Goal: Information Seeking & Learning: Learn about a topic

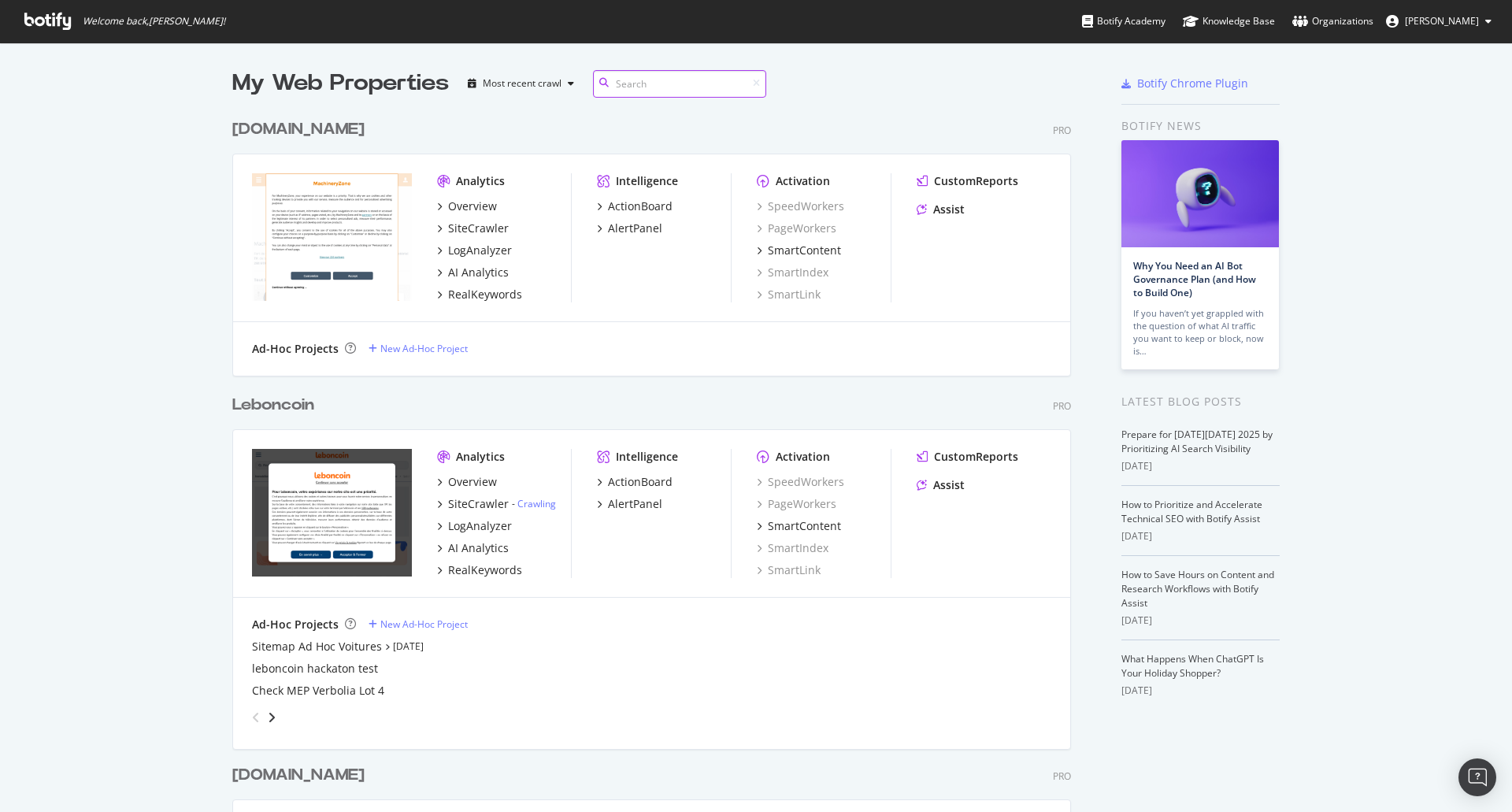
scroll to position [4700, 840]
click at [673, 88] on input at bounding box center [680, 84] width 174 height 27
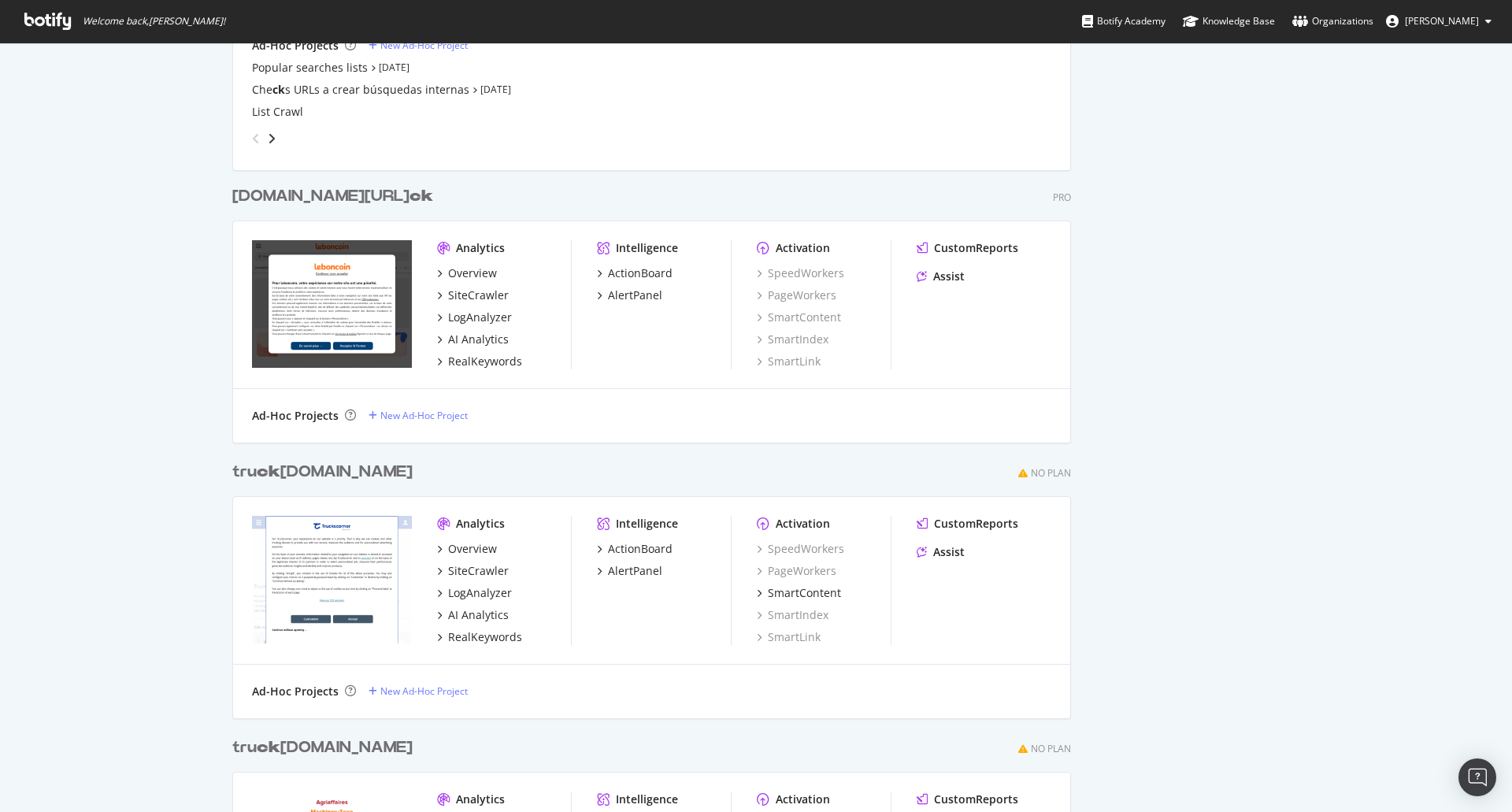
scroll to position [1339, 0]
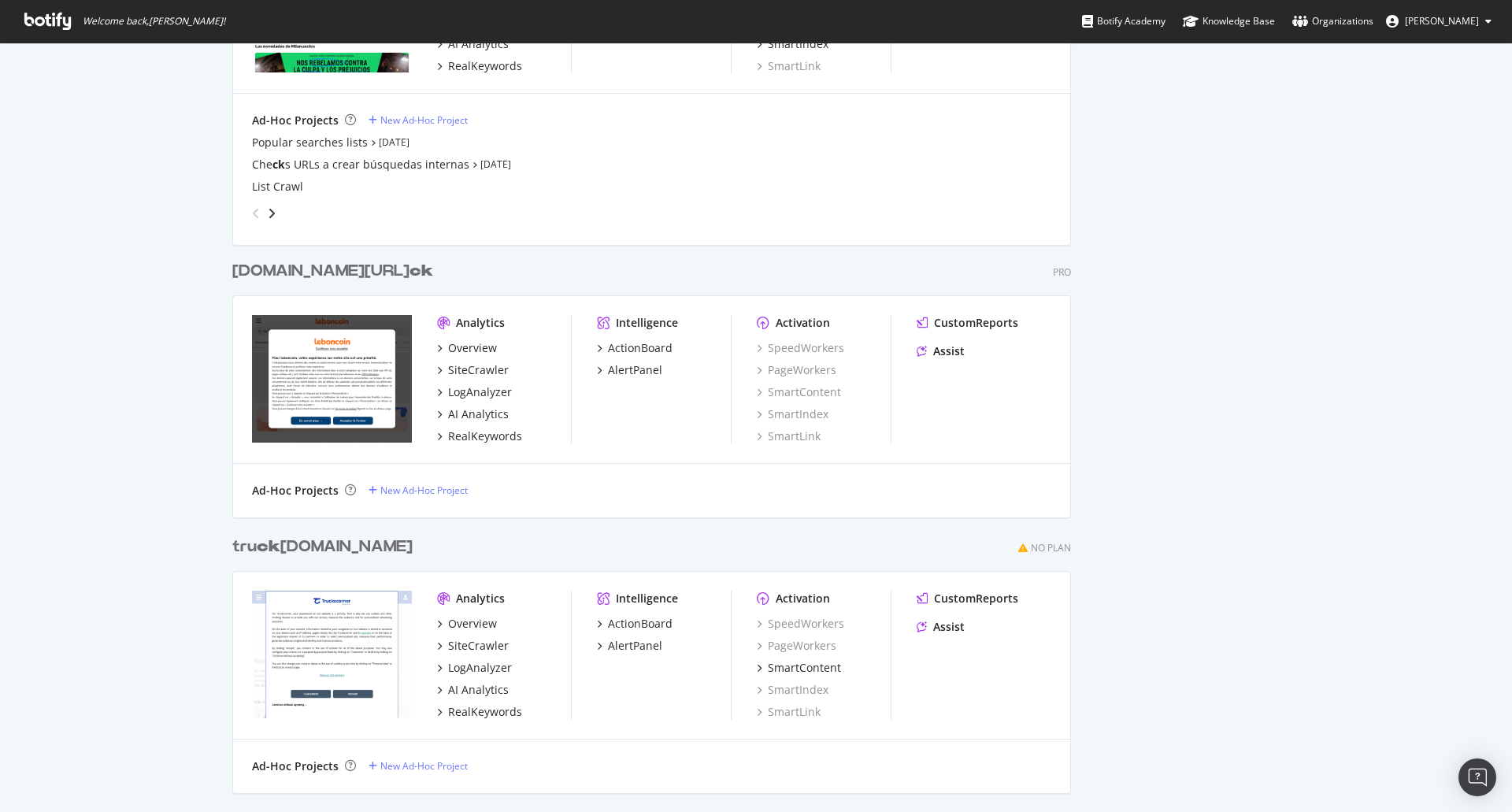
type input "ck"
click at [307, 276] on div "leboncoin.fr/ ck" at bounding box center [333, 270] width 201 height 22
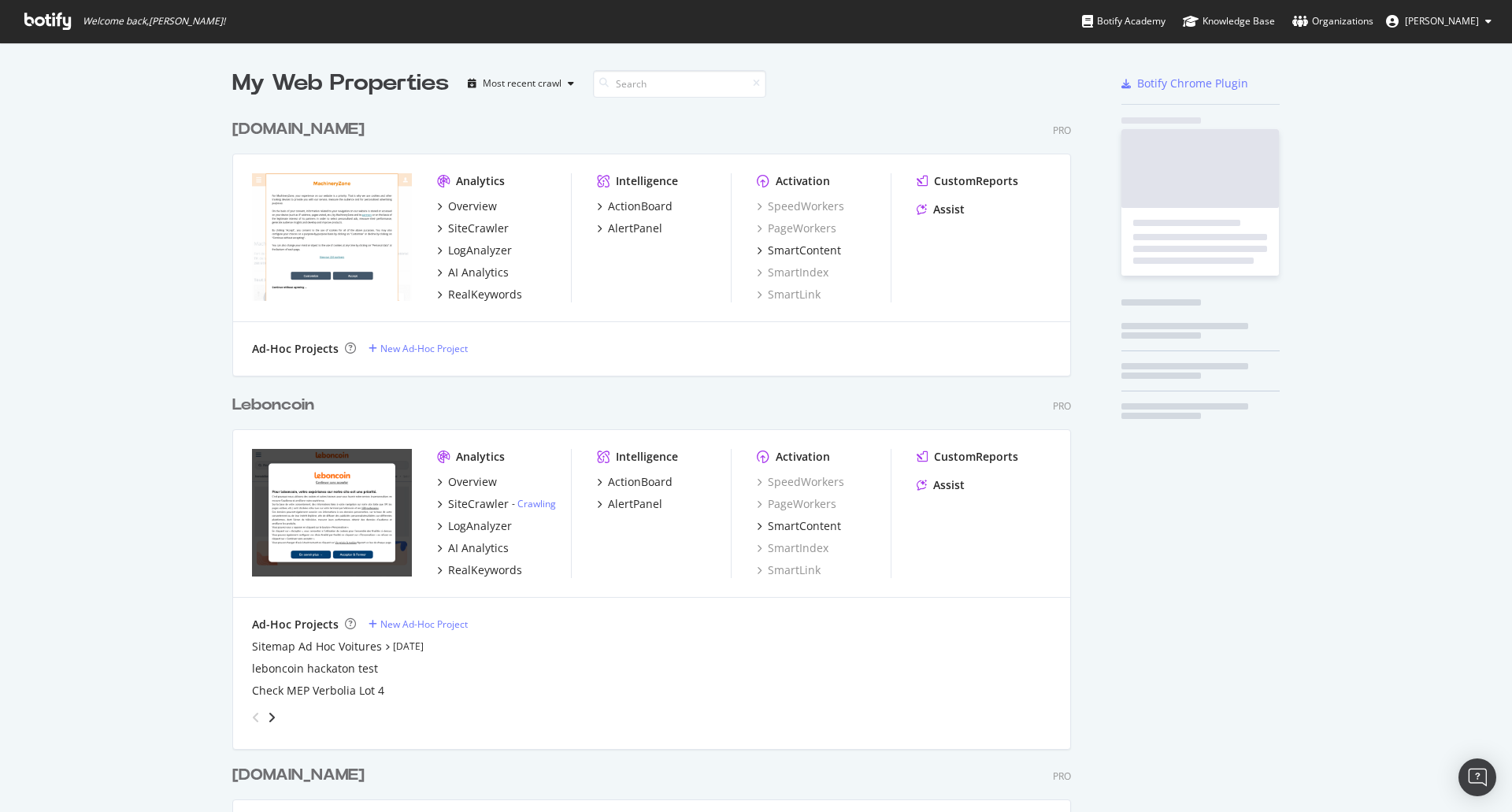
scroll to position [800, 1489]
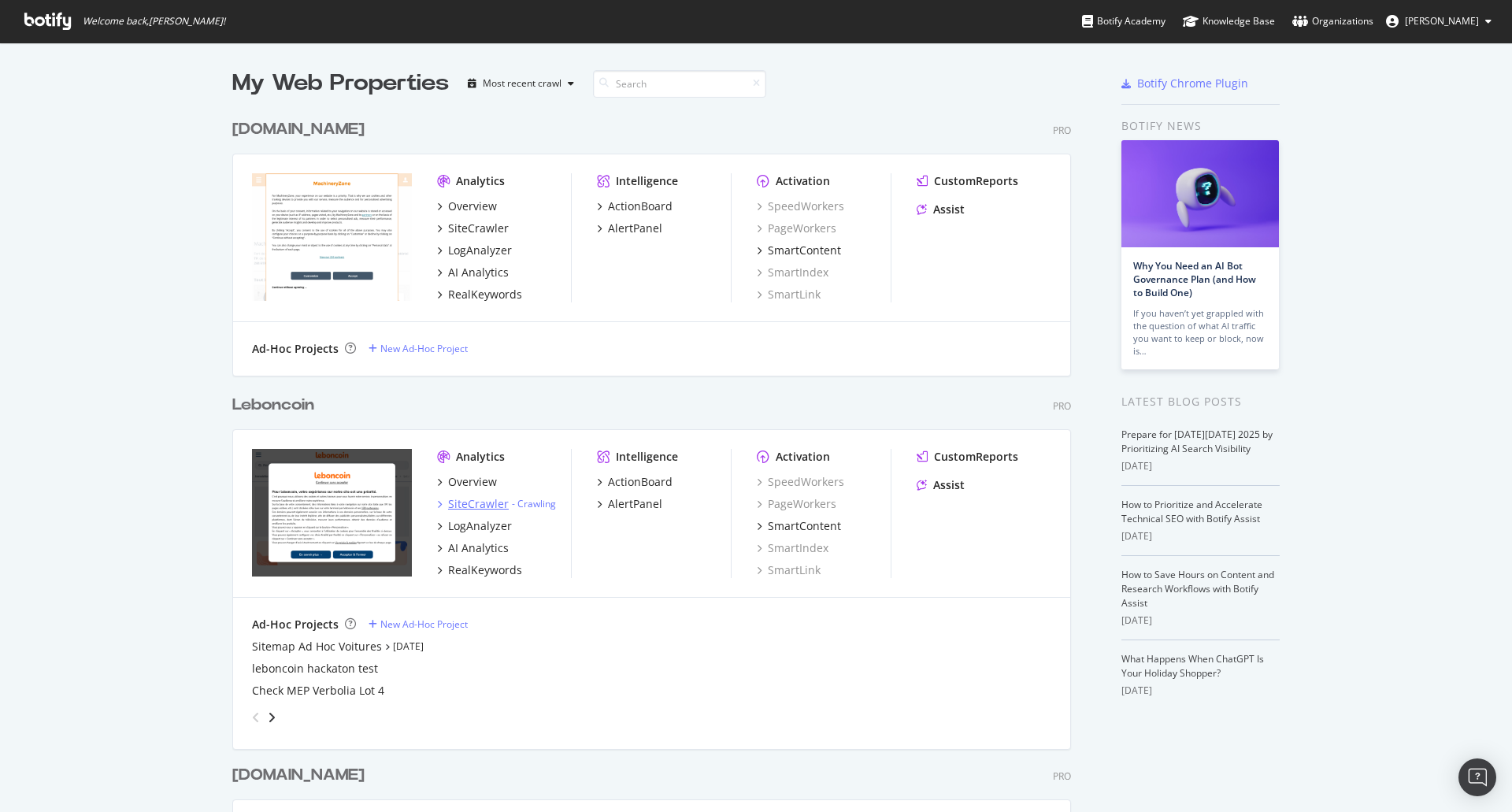
click at [476, 507] on div "SiteCrawler" at bounding box center [478, 505] width 60 height 16
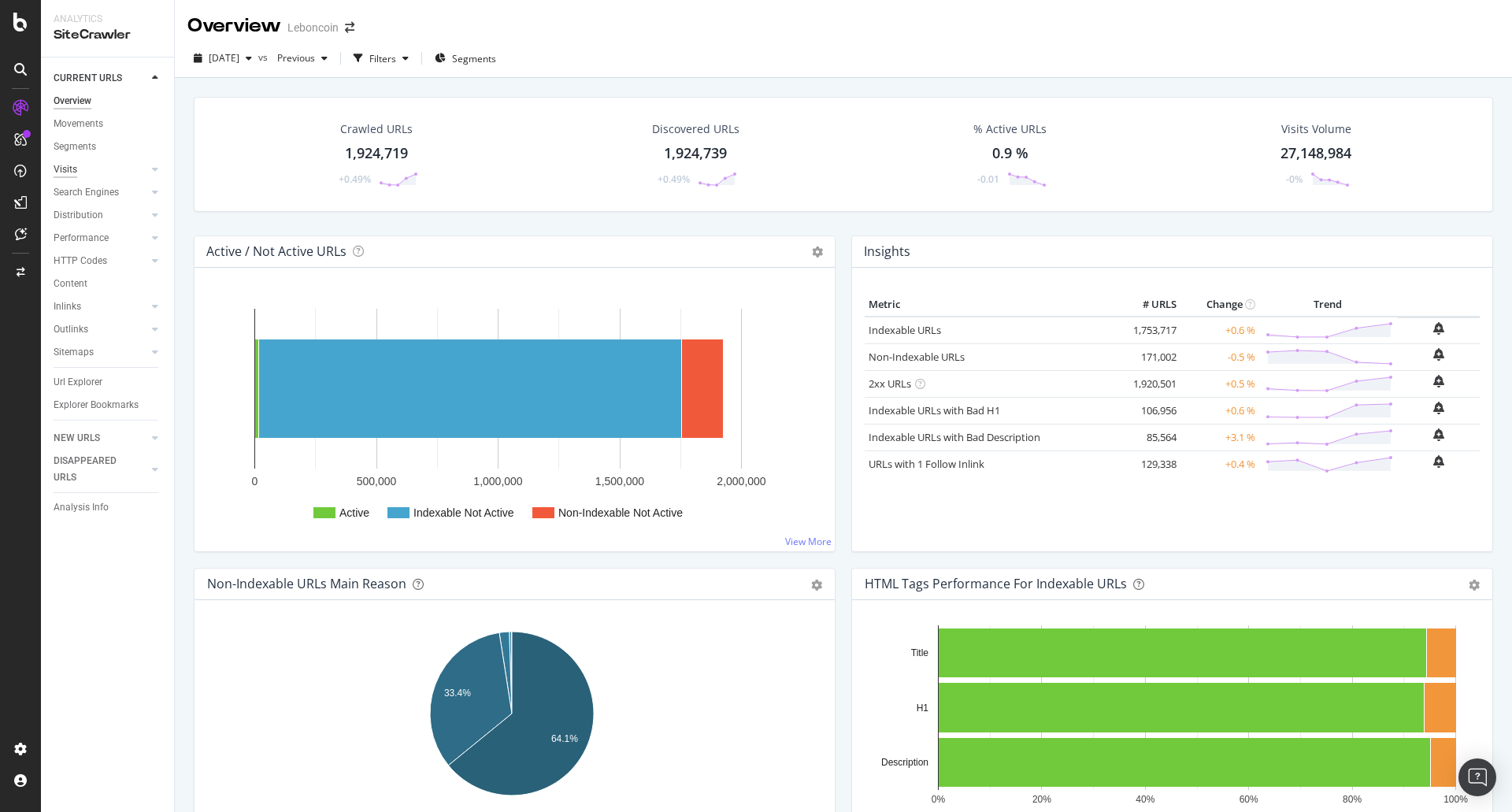
click at [72, 170] on div "Visits" at bounding box center [65, 170] width 23 height 17
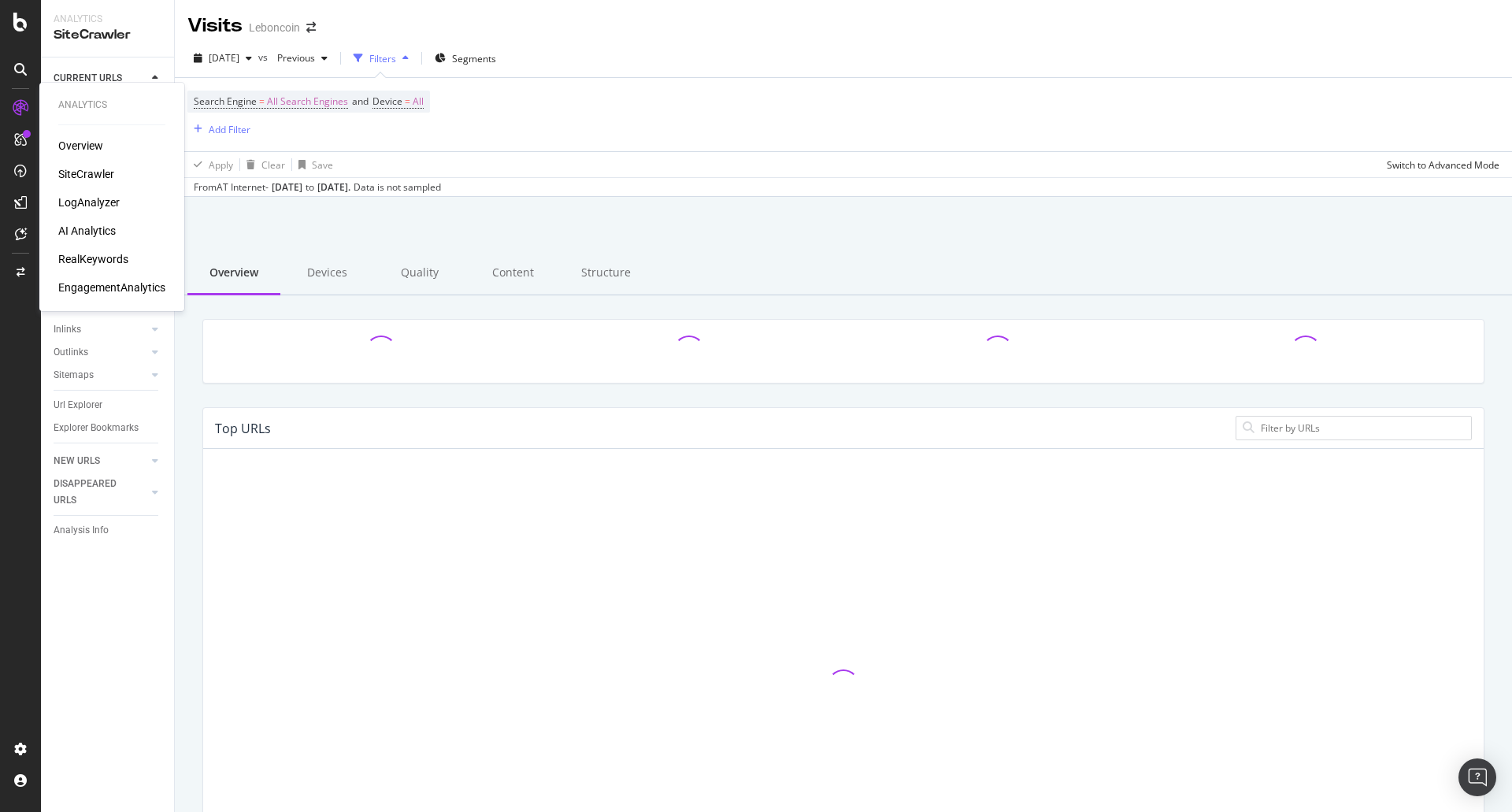
click at [88, 256] on div "RealKeywords" at bounding box center [94, 260] width 70 height 16
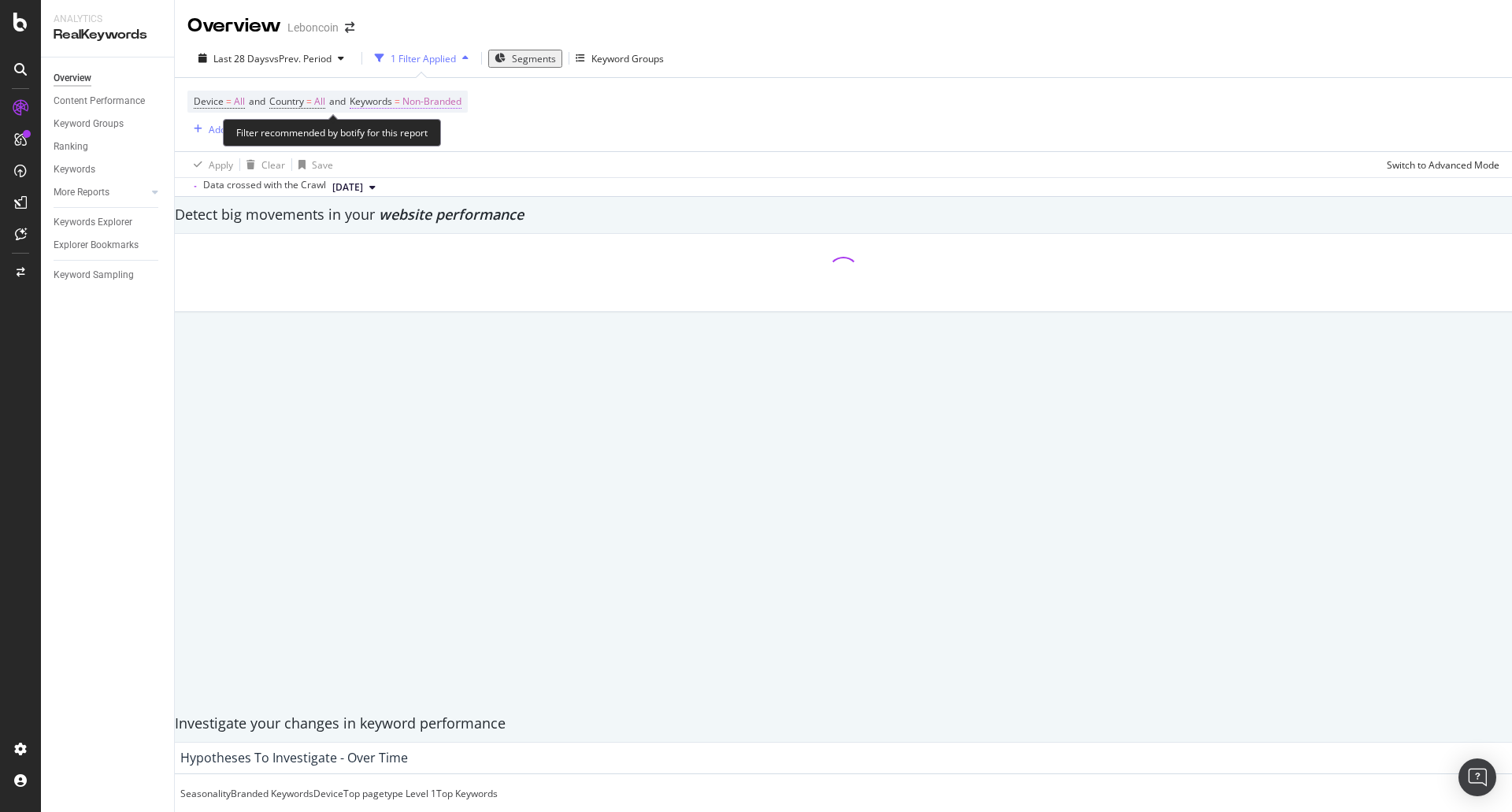
click at [380, 102] on span "Keywords" at bounding box center [371, 102] width 43 height 14
click at [408, 119] on span "Non-Branded" at bounding box center [394, 112] width 65 height 14
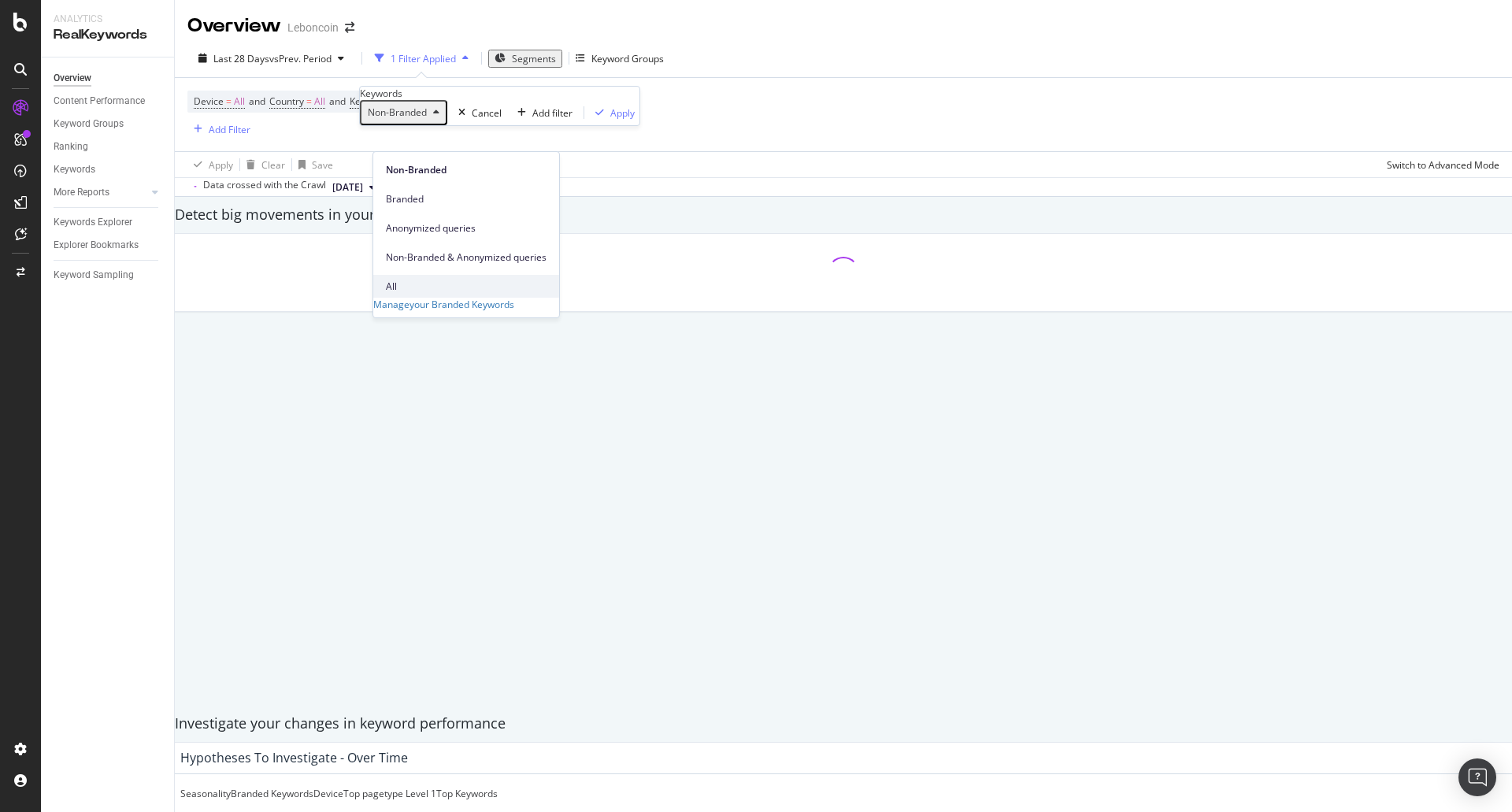
click at [421, 280] on span "All" at bounding box center [466, 287] width 161 height 15
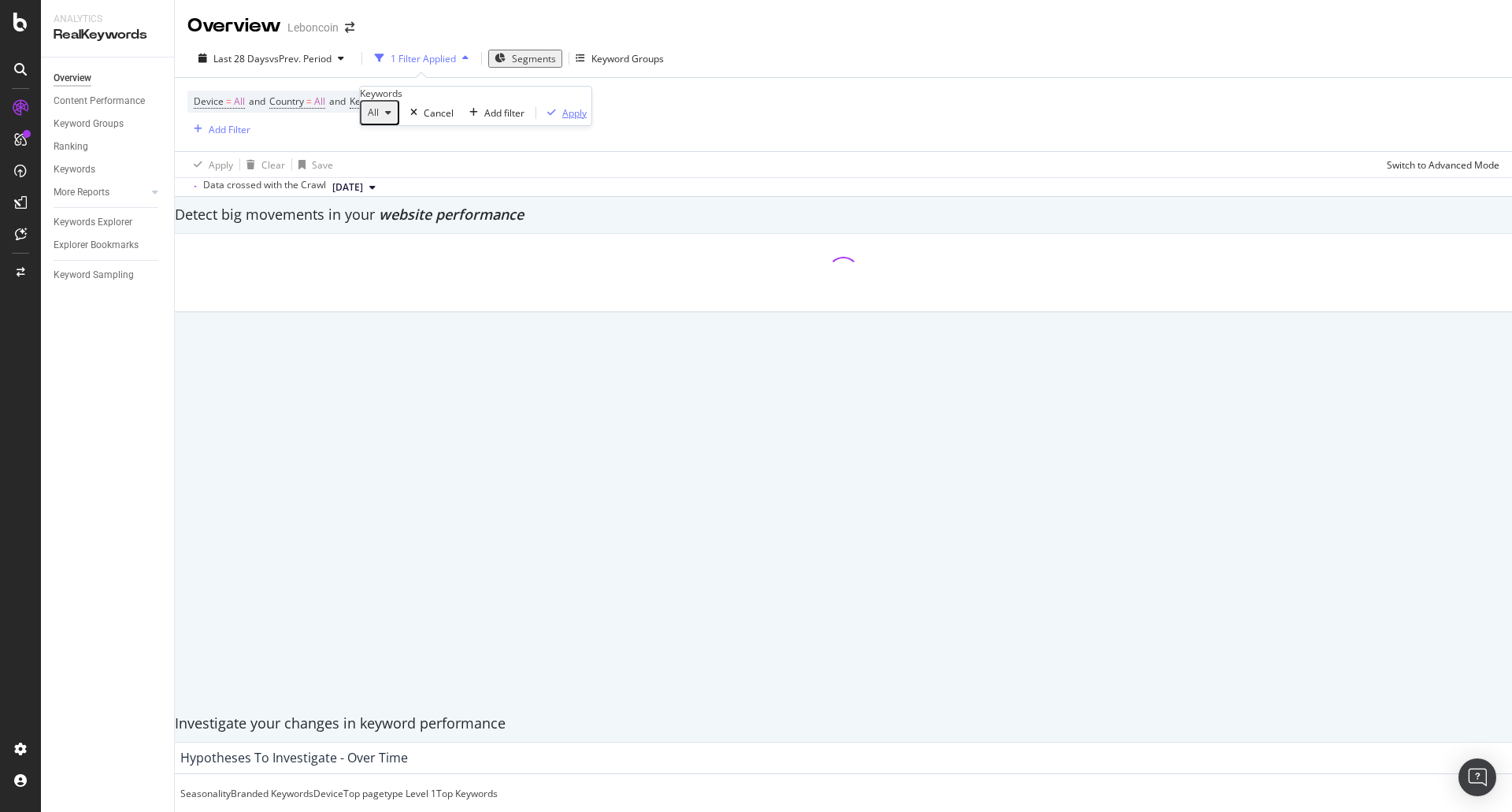
click at [562, 120] on div "Apply" at bounding box center [574, 113] width 24 height 14
click at [489, 60] on span "Segments" at bounding box center [495, 59] width 44 height 14
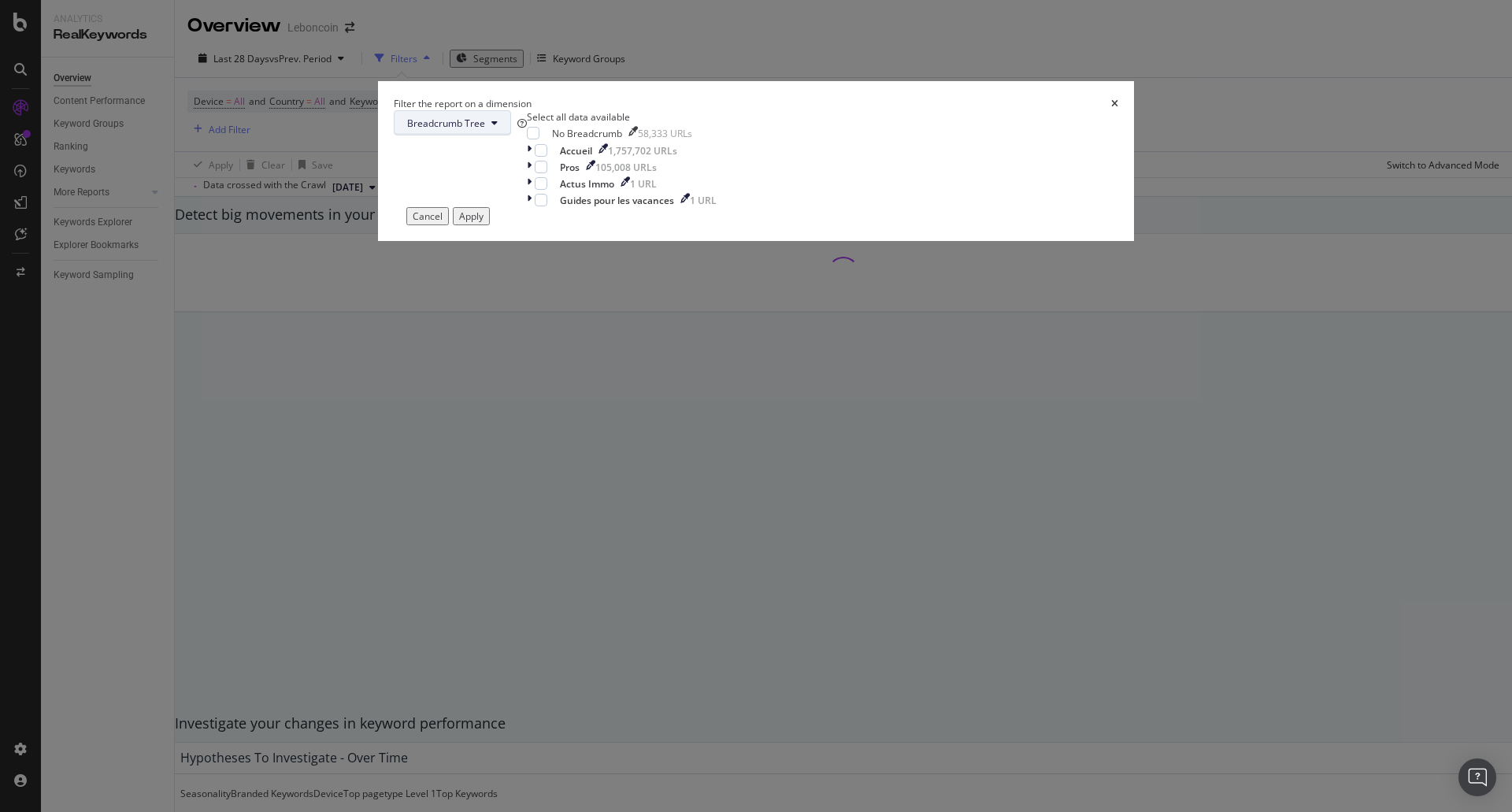
click at [485, 130] on span "Breadcrumb Tree" at bounding box center [446, 123] width 78 height 14
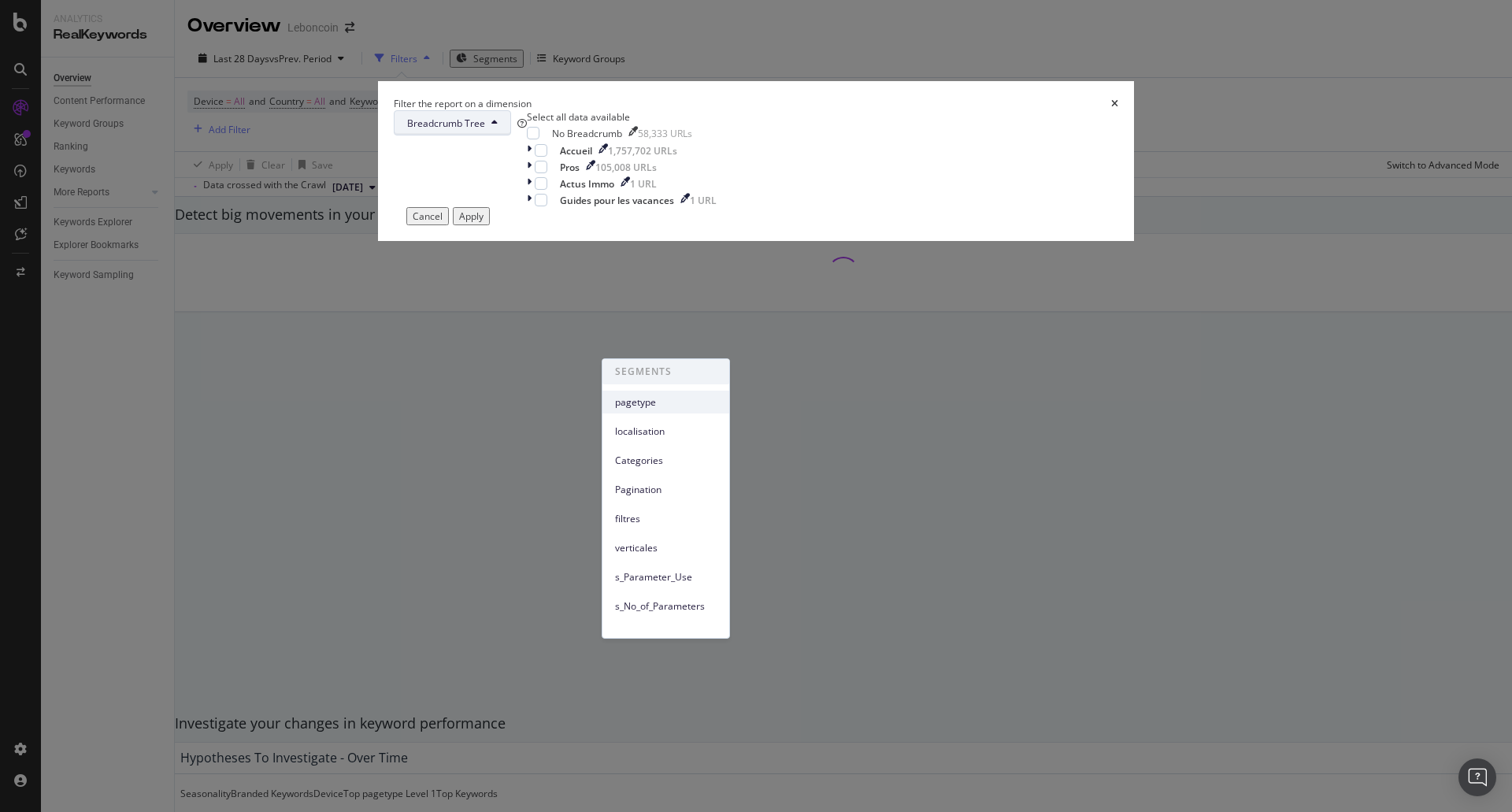
click at [683, 398] on span "pagetype" at bounding box center [666, 402] width 101 height 15
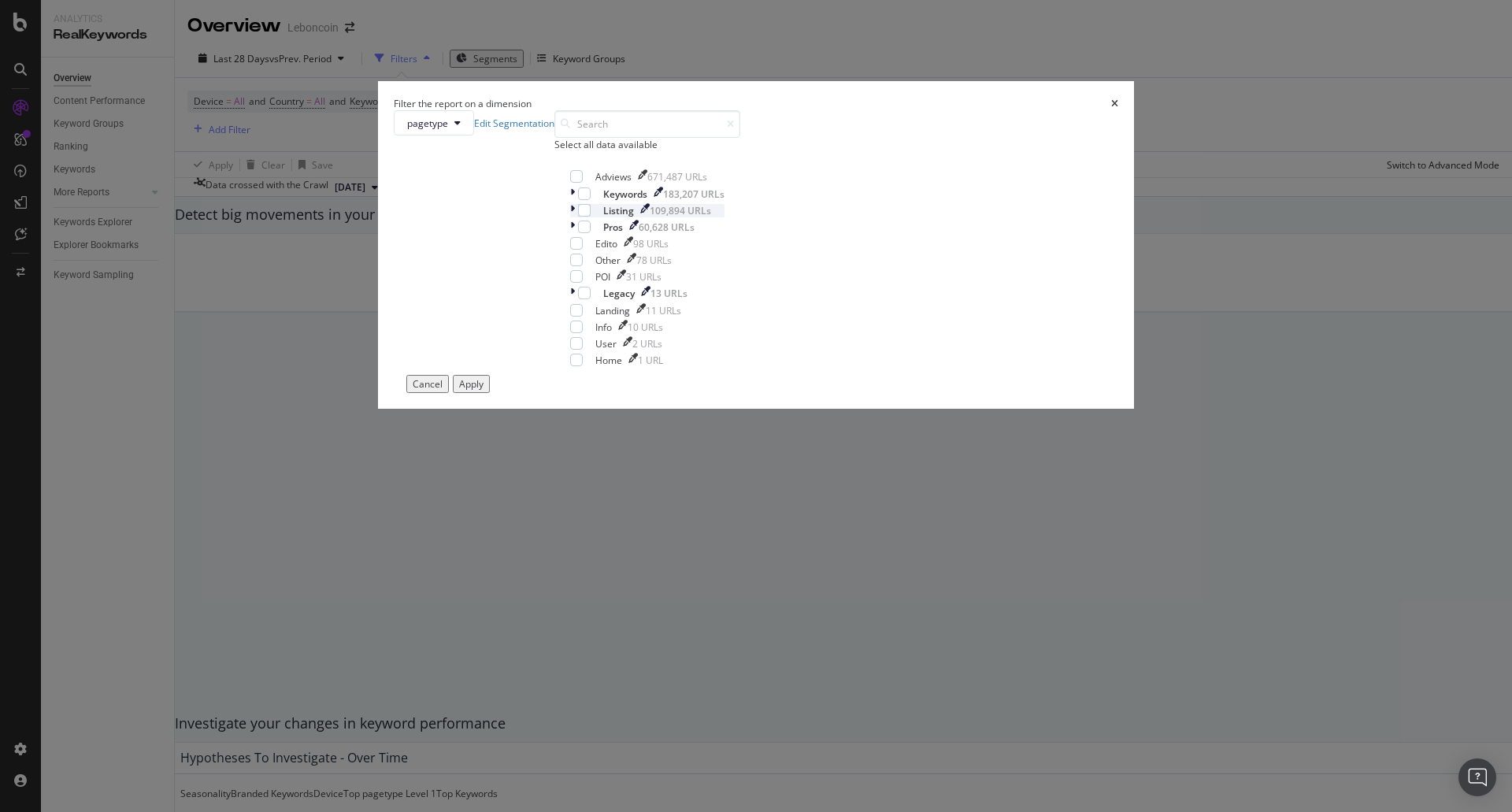
click at [575, 218] on icon "modal" at bounding box center [573, 211] width 5 height 14
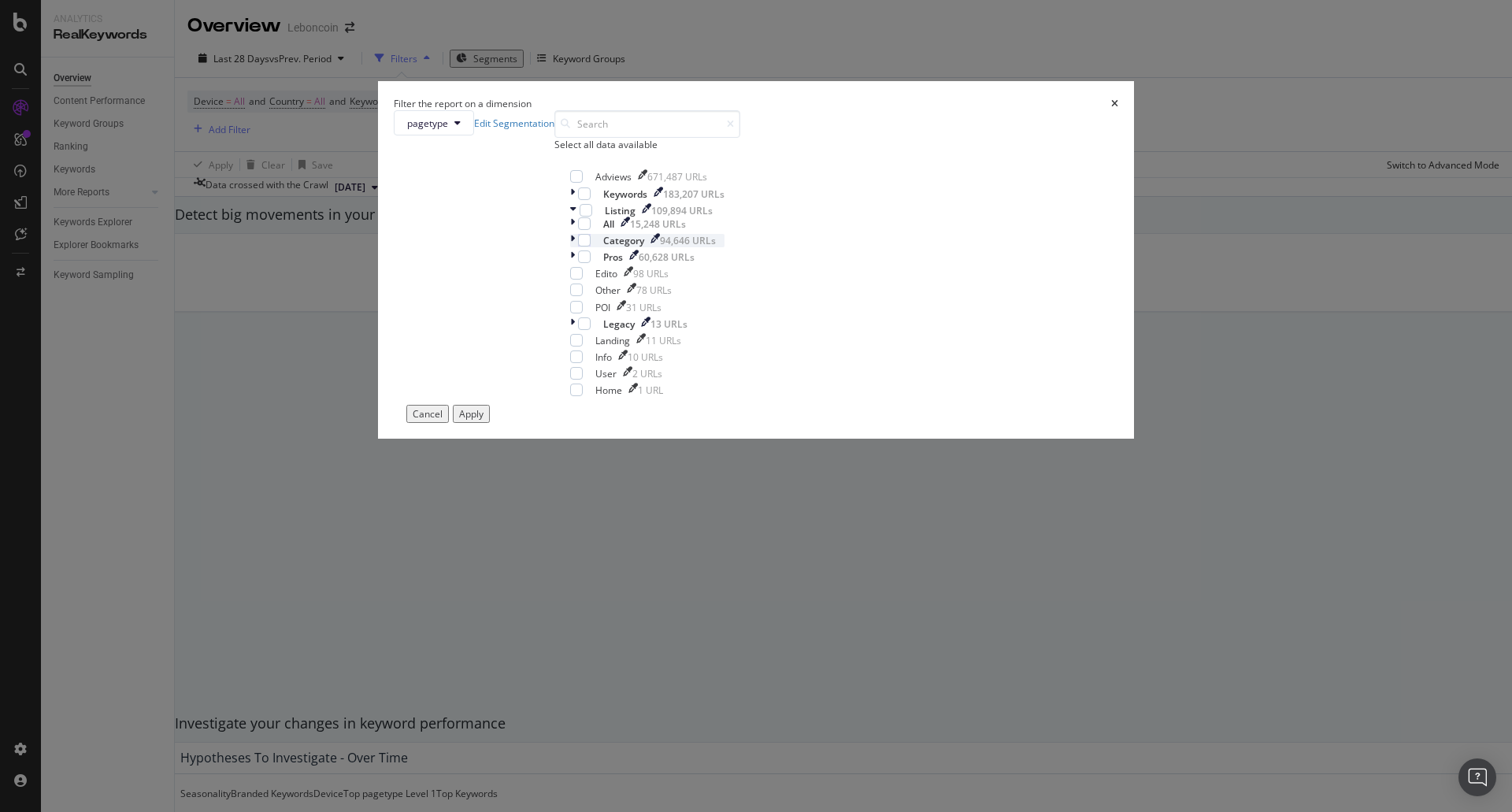
click at [575, 248] on icon "modal" at bounding box center [573, 241] width 5 height 14
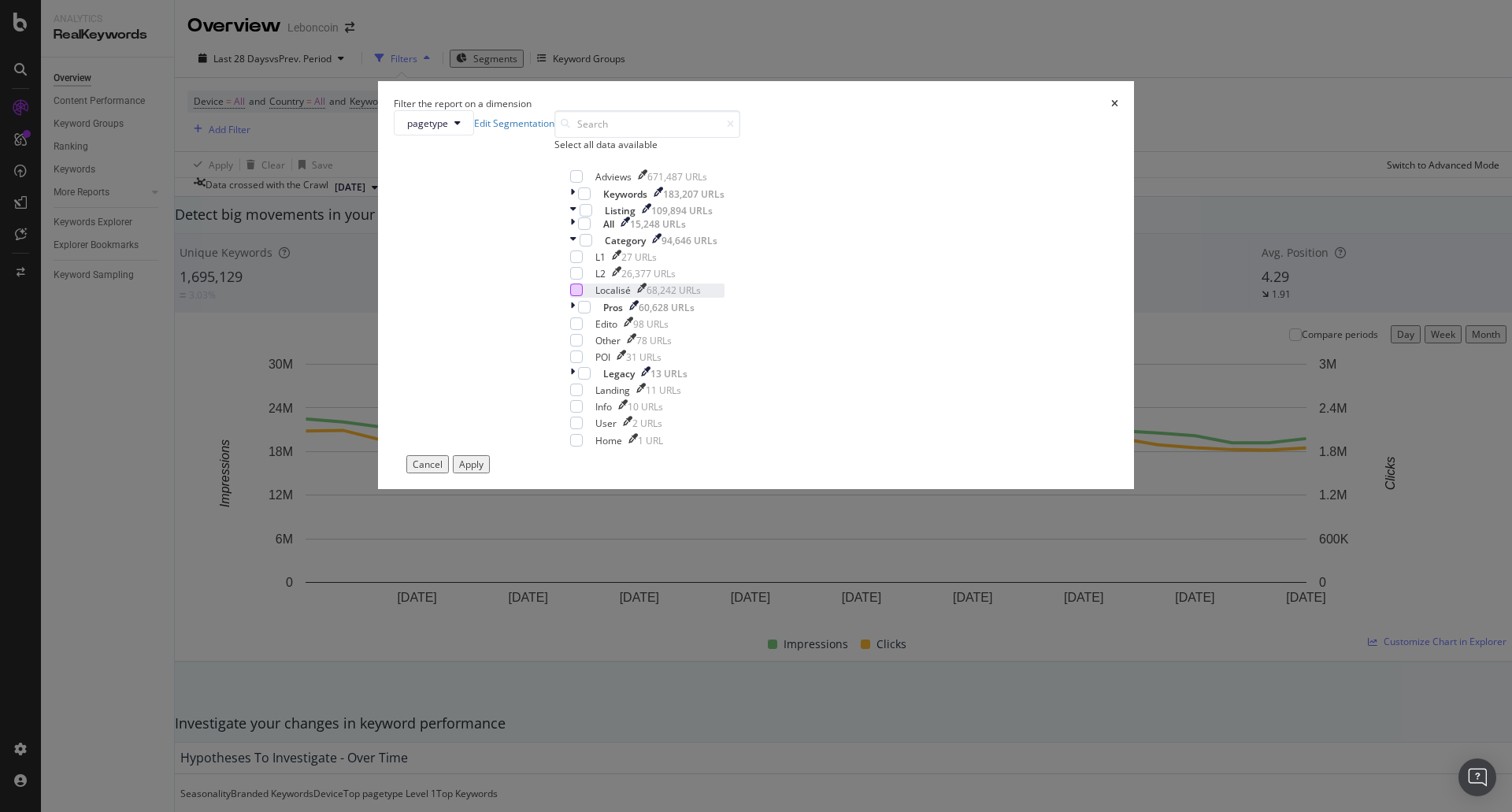
click at [582, 297] on div "modal" at bounding box center [577, 290] width 13 height 13
click at [575, 231] on icon "modal" at bounding box center [573, 224] width 5 height 14
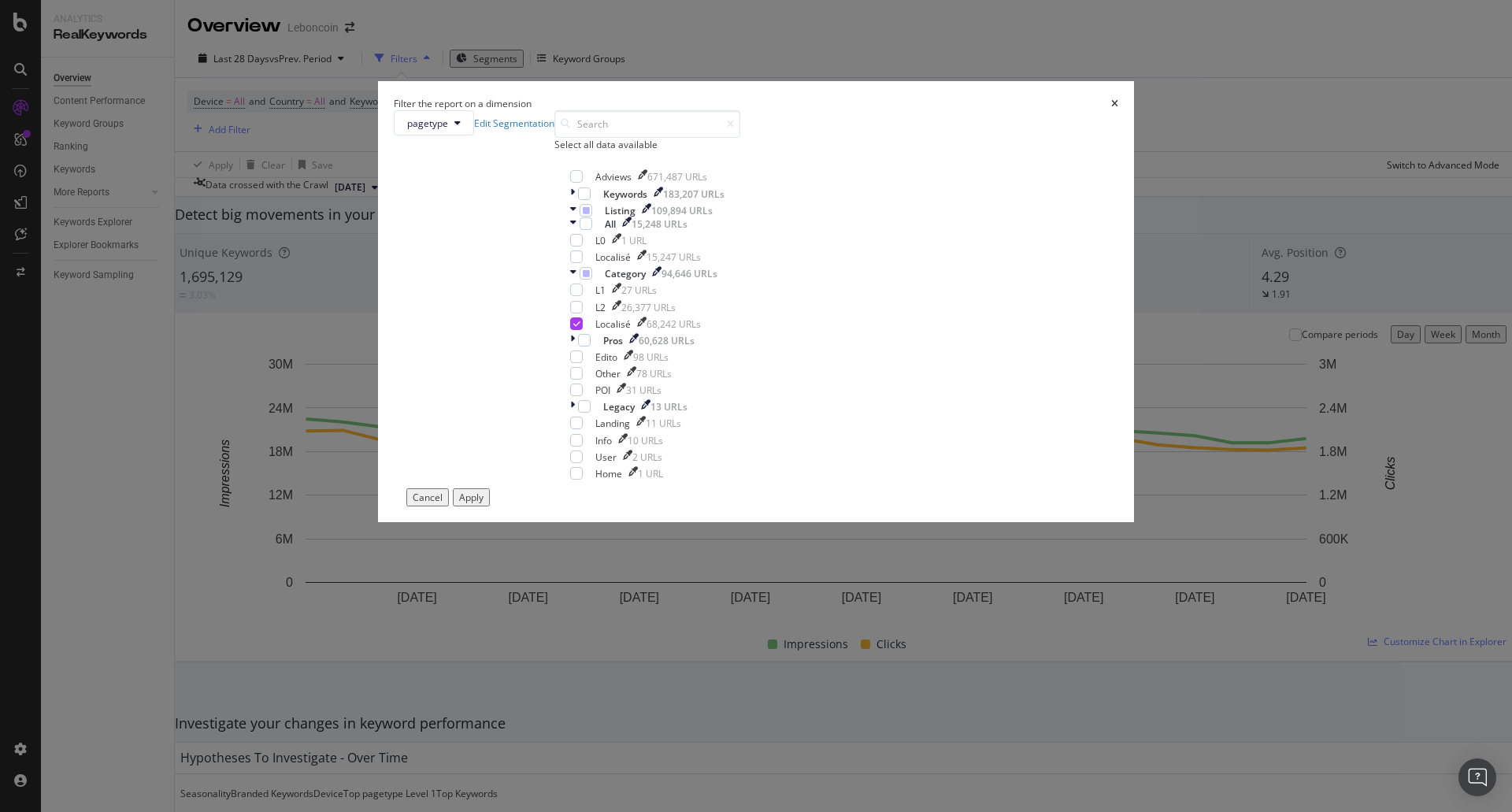
click at [484, 505] on div "Apply" at bounding box center [471, 498] width 24 height 14
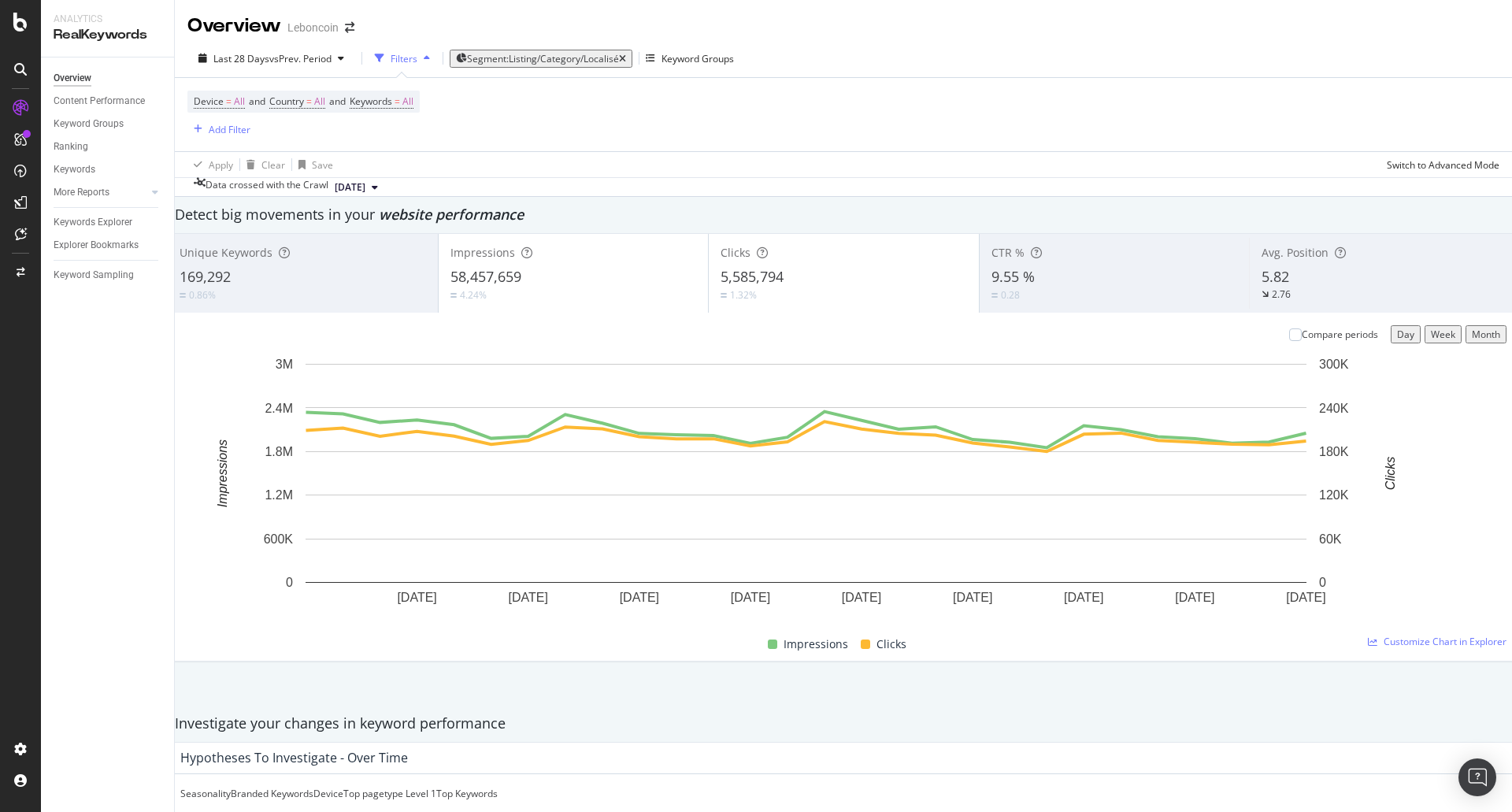
scroll to position [571, 0]
click at [709, 52] on div "Keyword Groups" at bounding box center [697, 59] width 72 height 14
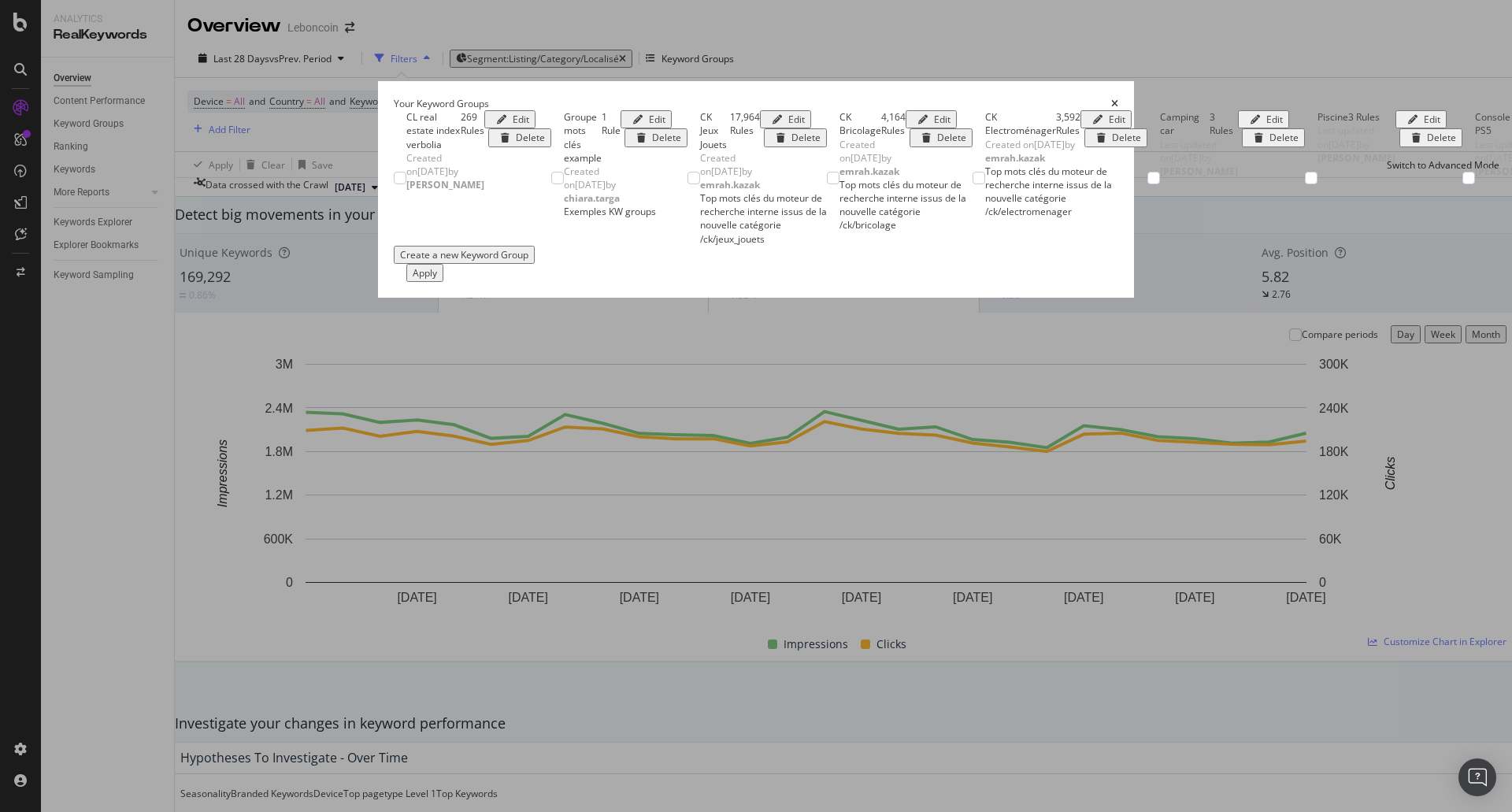
click at [697, 97] on div "Your Keyword Groups" at bounding box center [756, 103] width 725 height 14
click at [1118, 100] on icon "times" at bounding box center [1114, 104] width 7 height 10
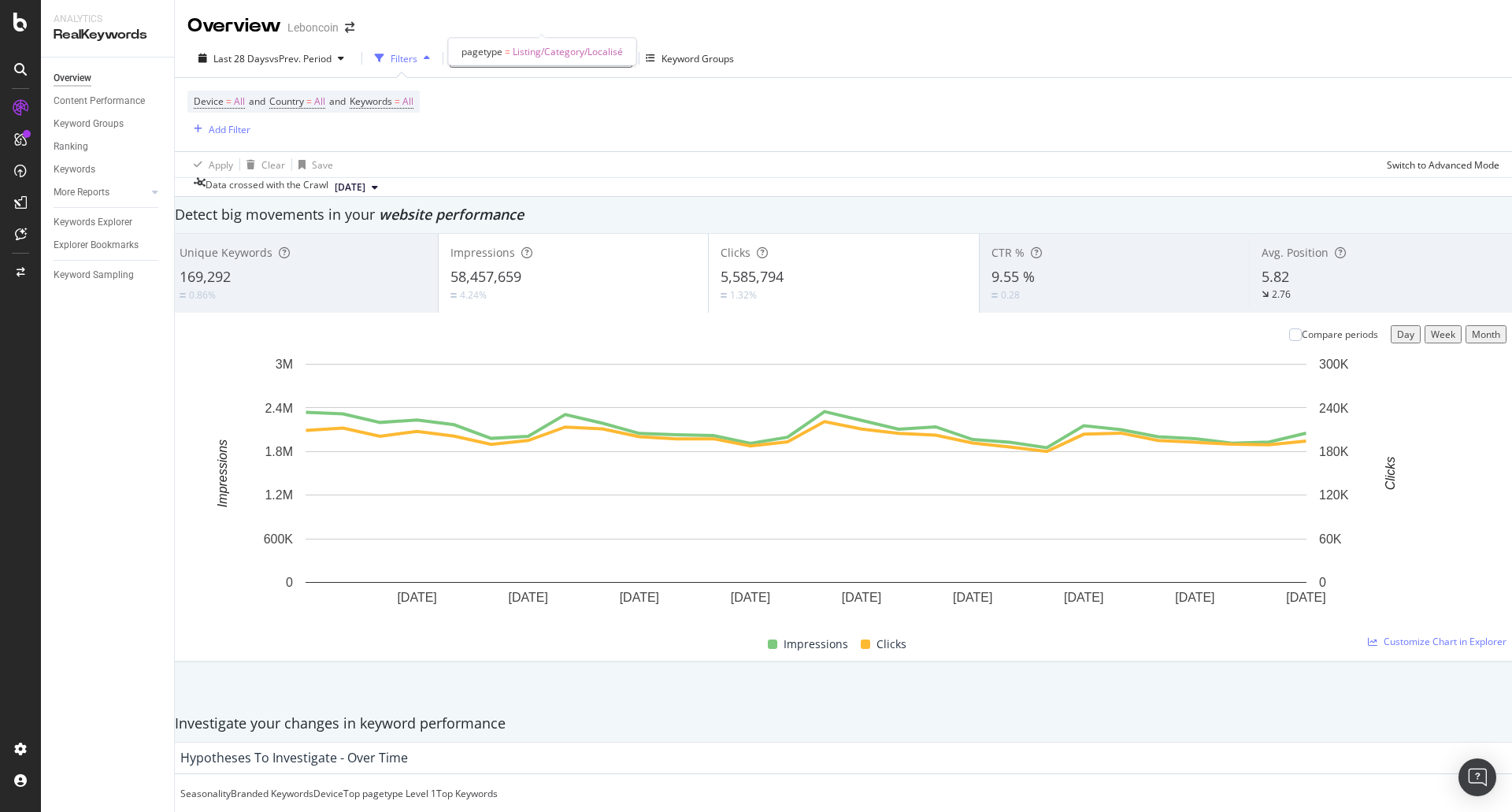
click at [549, 52] on span "Segment: Listing/Category/Localisé" at bounding box center [543, 59] width 152 height 14
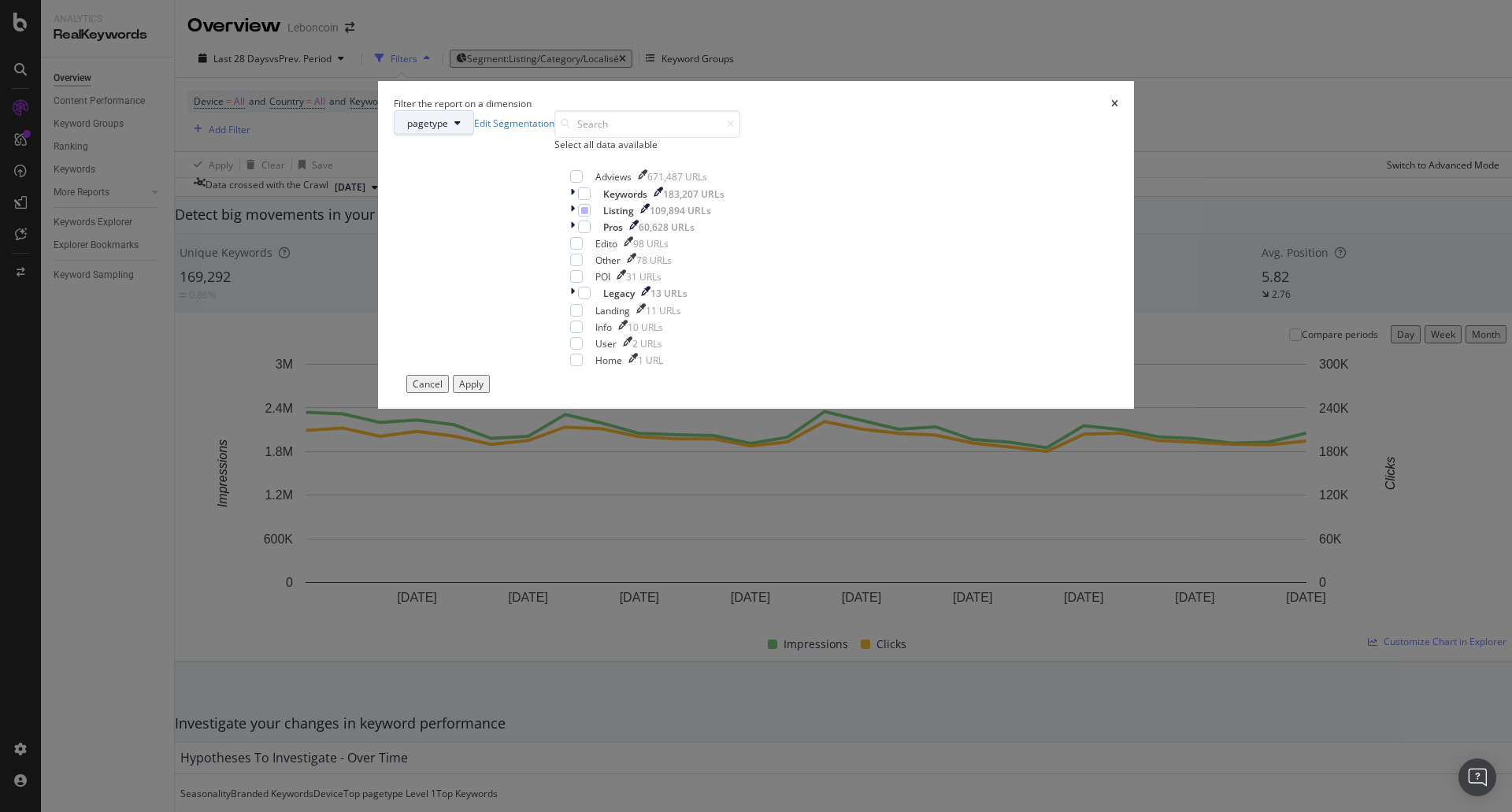
click at [460, 128] on icon "modal" at bounding box center [458, 123] width 6 height 10
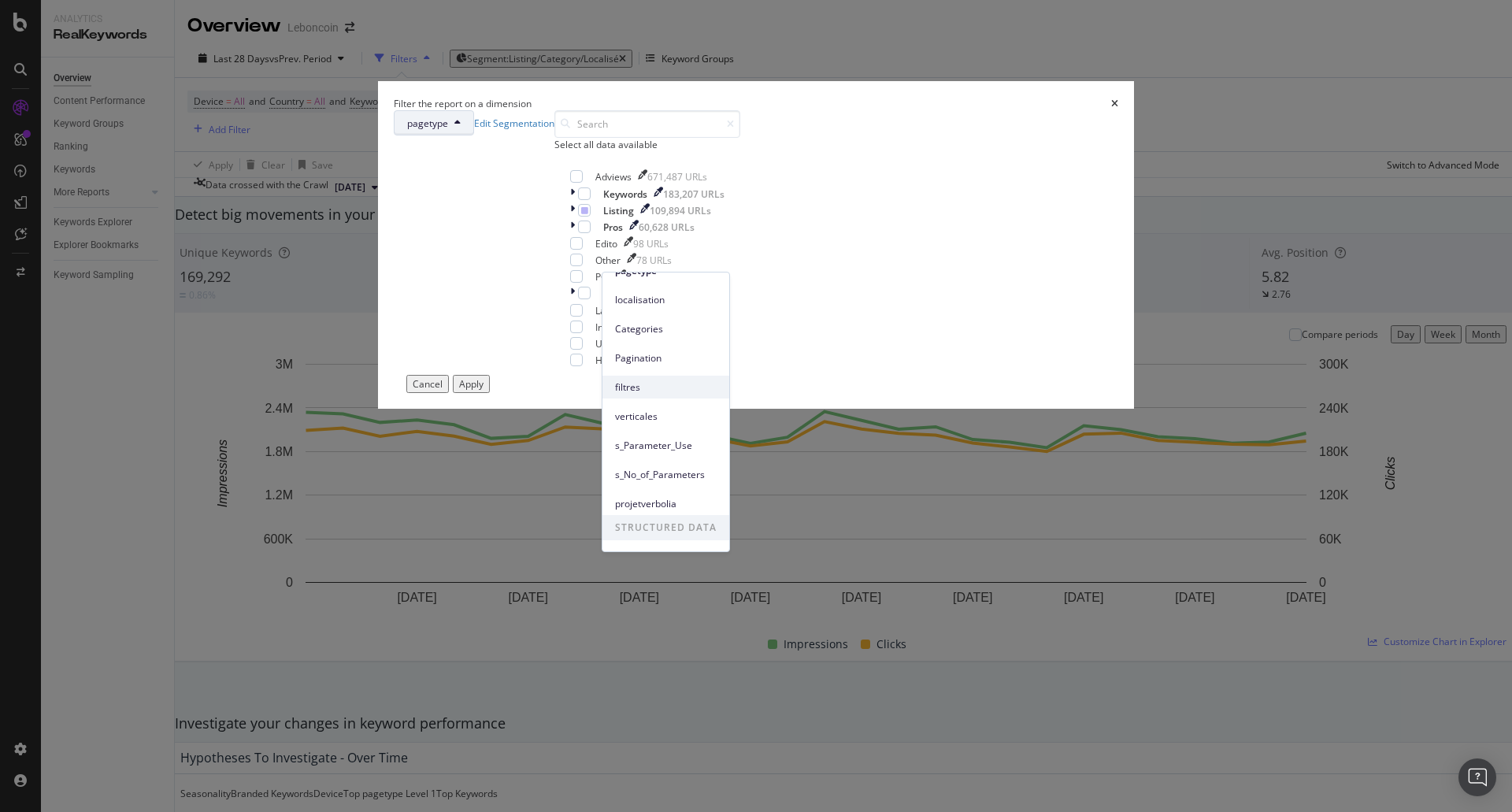
scroll to position [69, 0]
click at [669, 362] on span "filtres" at bounding box center [666, 363] width 101 height 15
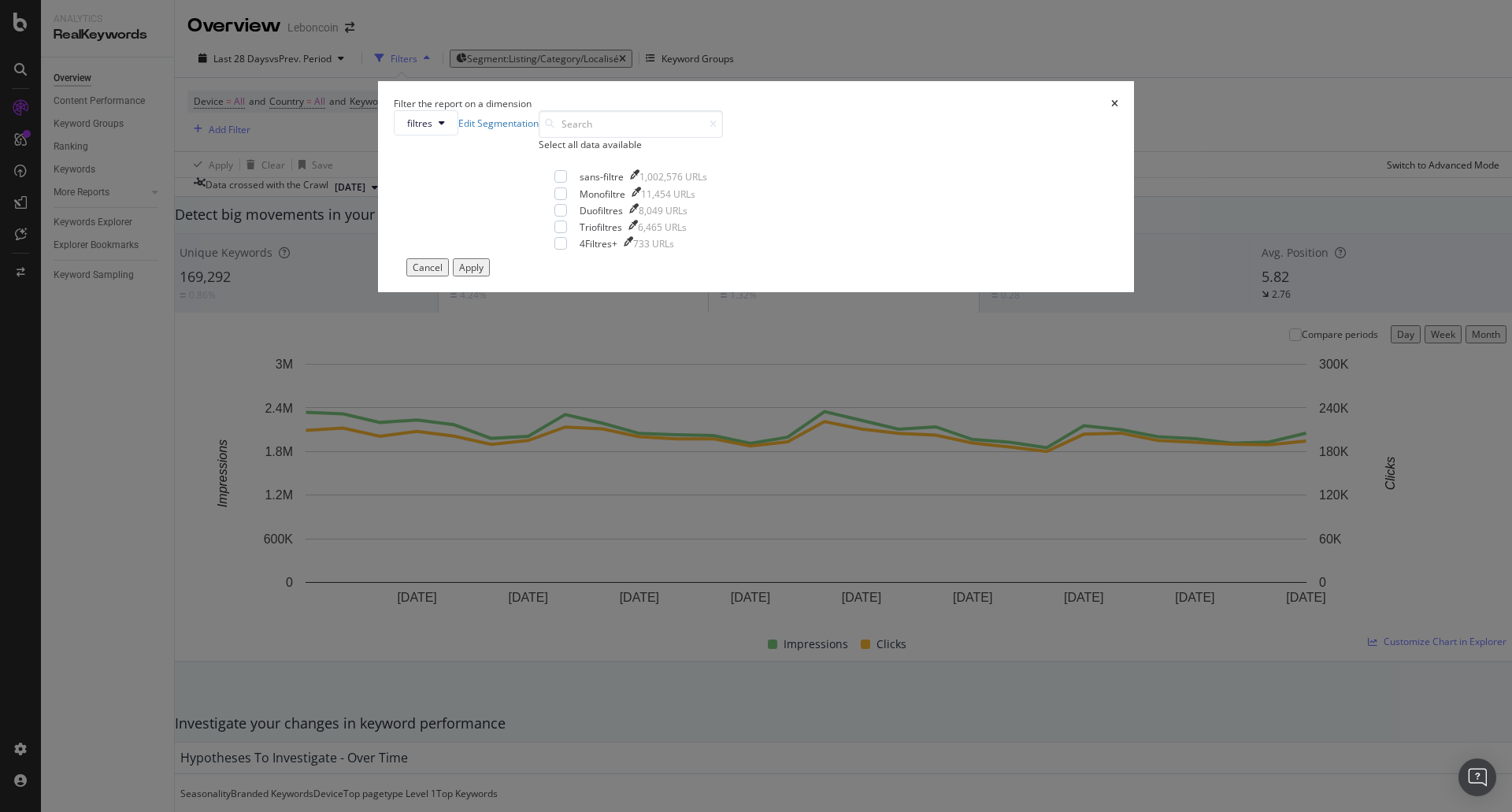
click at [1111, 108] on icon "times" at bounding box center [1114, 104] width 7 height 10
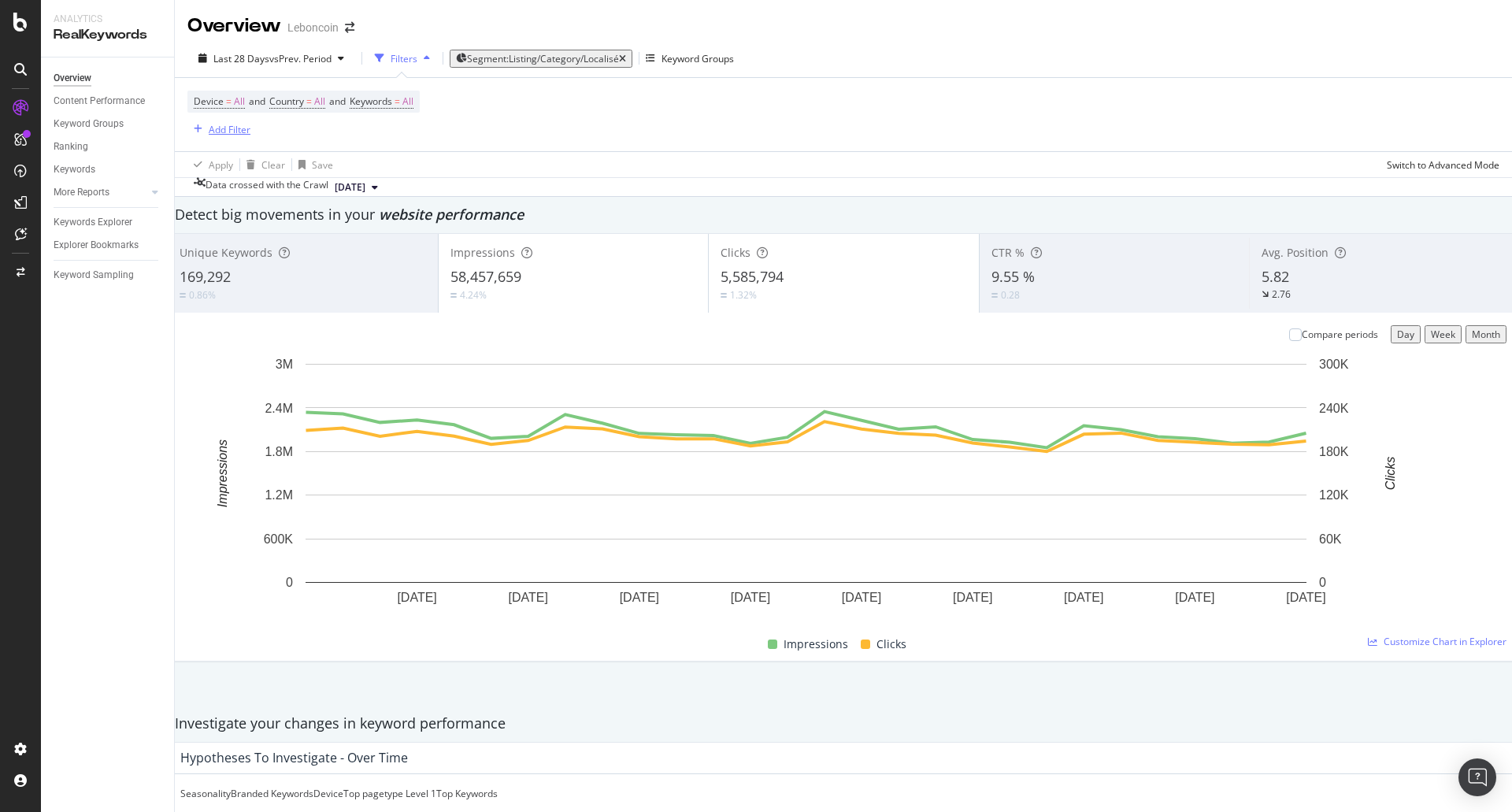
click at [229, 123] on div "Add Filter" at bounding box center [229, 130] width 42 height 14
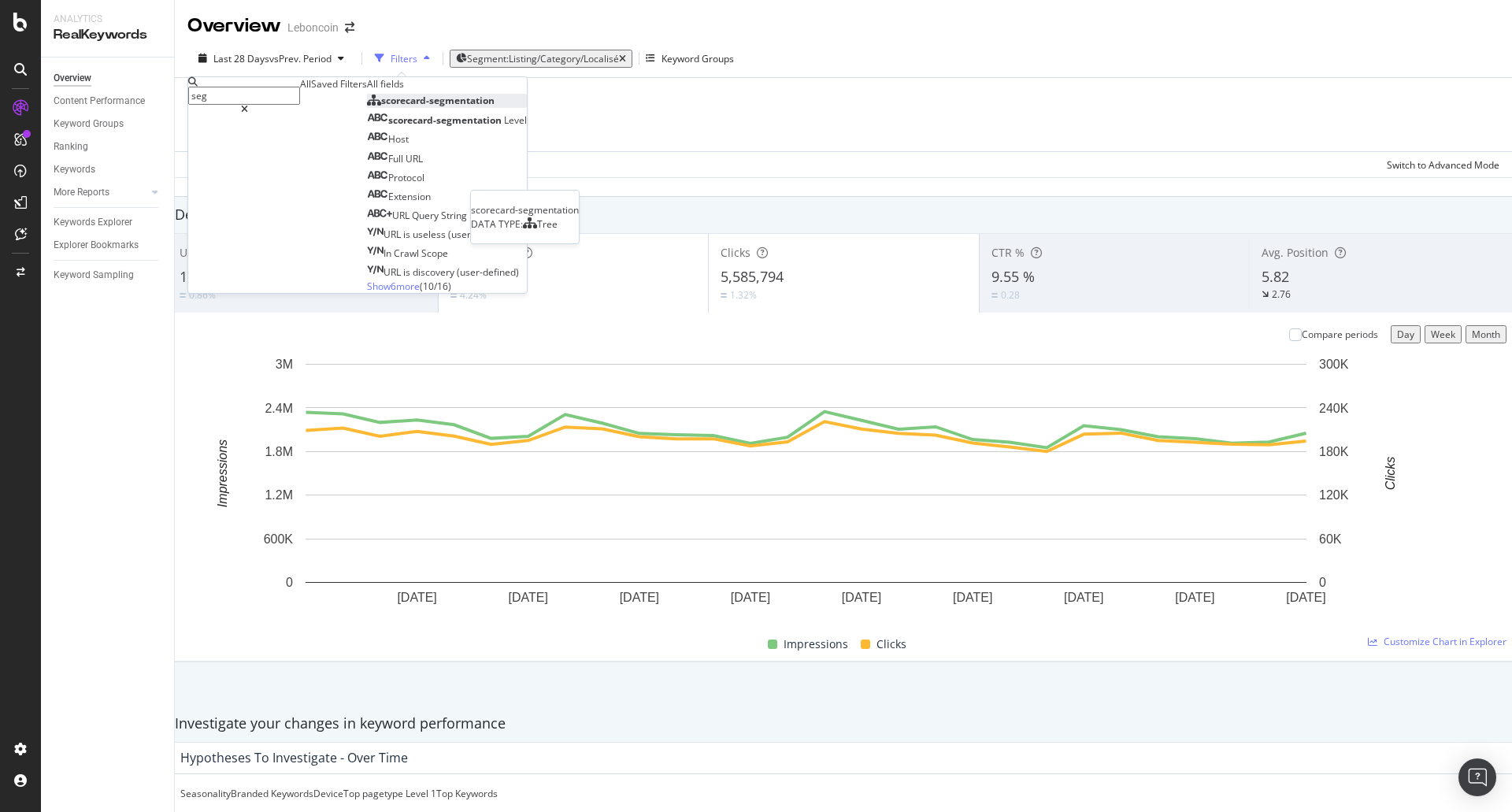
type input "seg"
click at [381, 107] on span "scorecard-segmentation" at bounding box center [438, 101] width 113 height 14
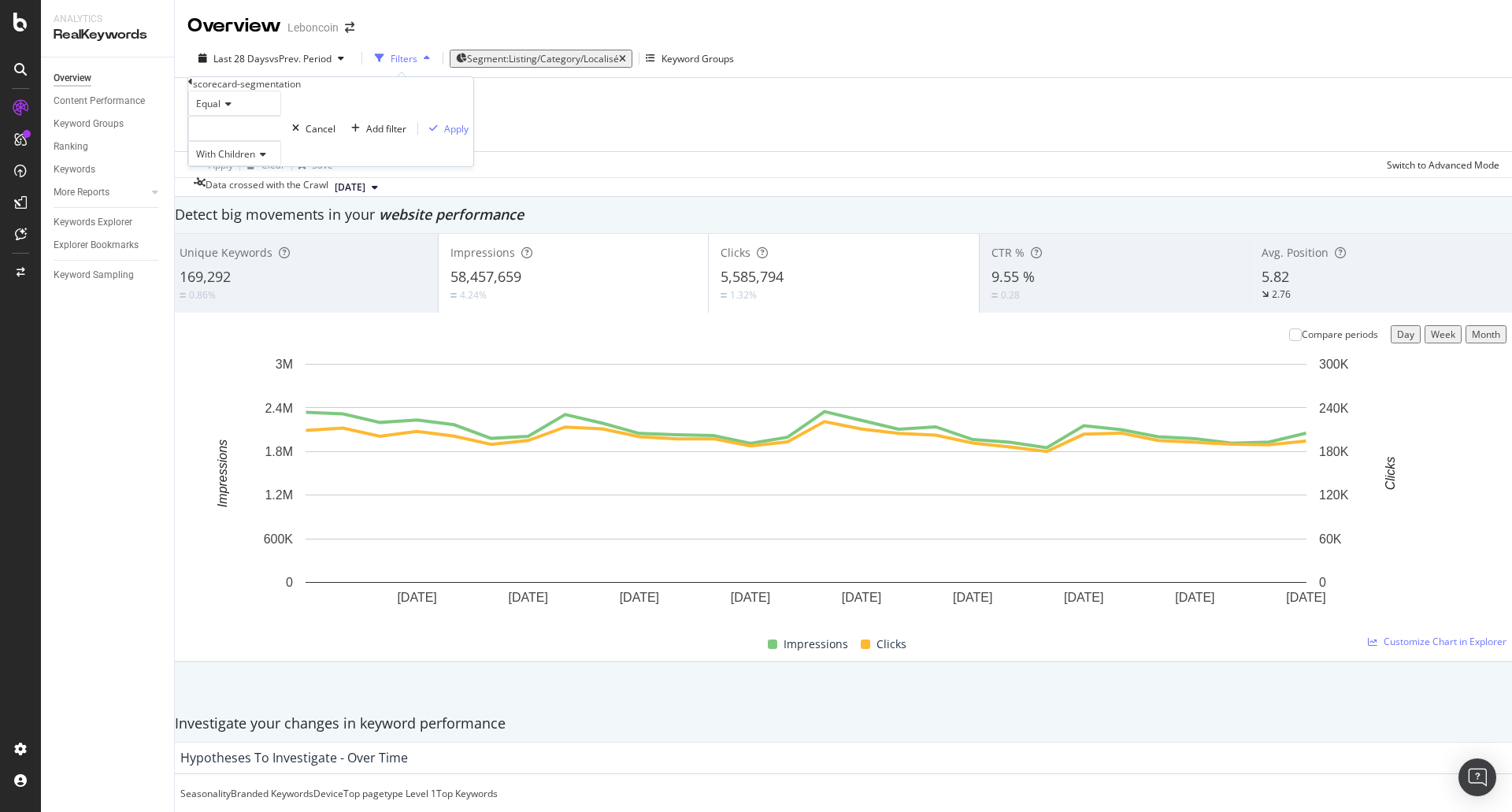
click at [245, 142] on div at bounding box center [234, 129] width 93 height 25
click at [250, 142] on div at bounding box center [234, 129] width 93 height 25
click at [249, 142] on div at bounding box center [234, 129] width 93 height 25
click at [220, 110] on span "Equal" at bounding box center [208, 103] width 24 height 14
click at [230, 133] on div "Equal" at bounding box center [235, 124] width 92 height 17
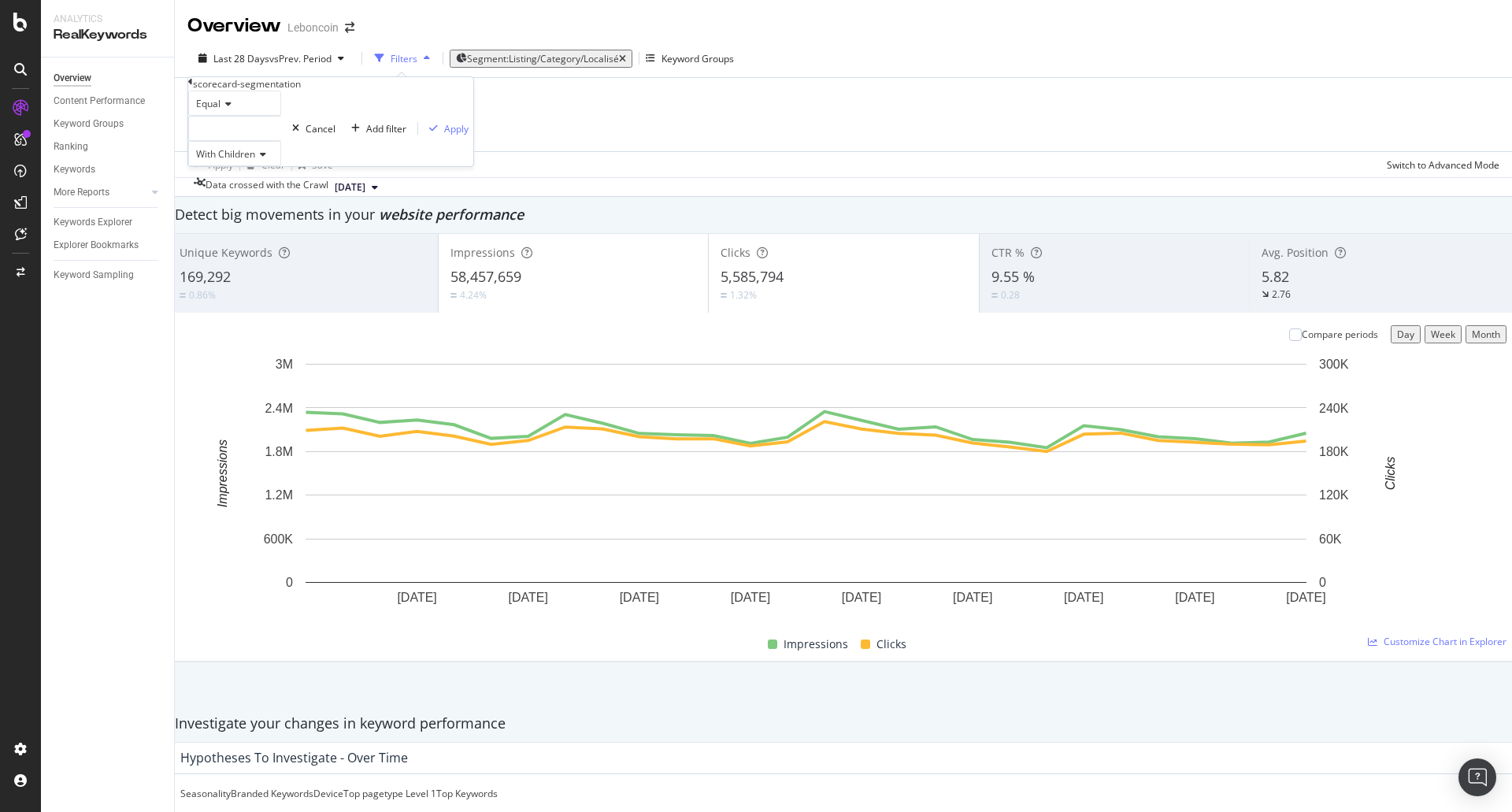
click at [252, 142] on div at bounding box center [234, 129] width 93 height 25
click at [198, 91] on div "scorecard-segmentation" at bounding box center [331, 84] width 285 height 14
click at [202, 91] on div "scorecard-segmentation" at bounding box center [331, 84] width 285 height 14
click at [211, 89] on div "scorecard-segmentation" at bounding box center [247, 84] width 108 height 14
click at [193, 87] on icon at bounding box center [190, 82] width 5 height 10
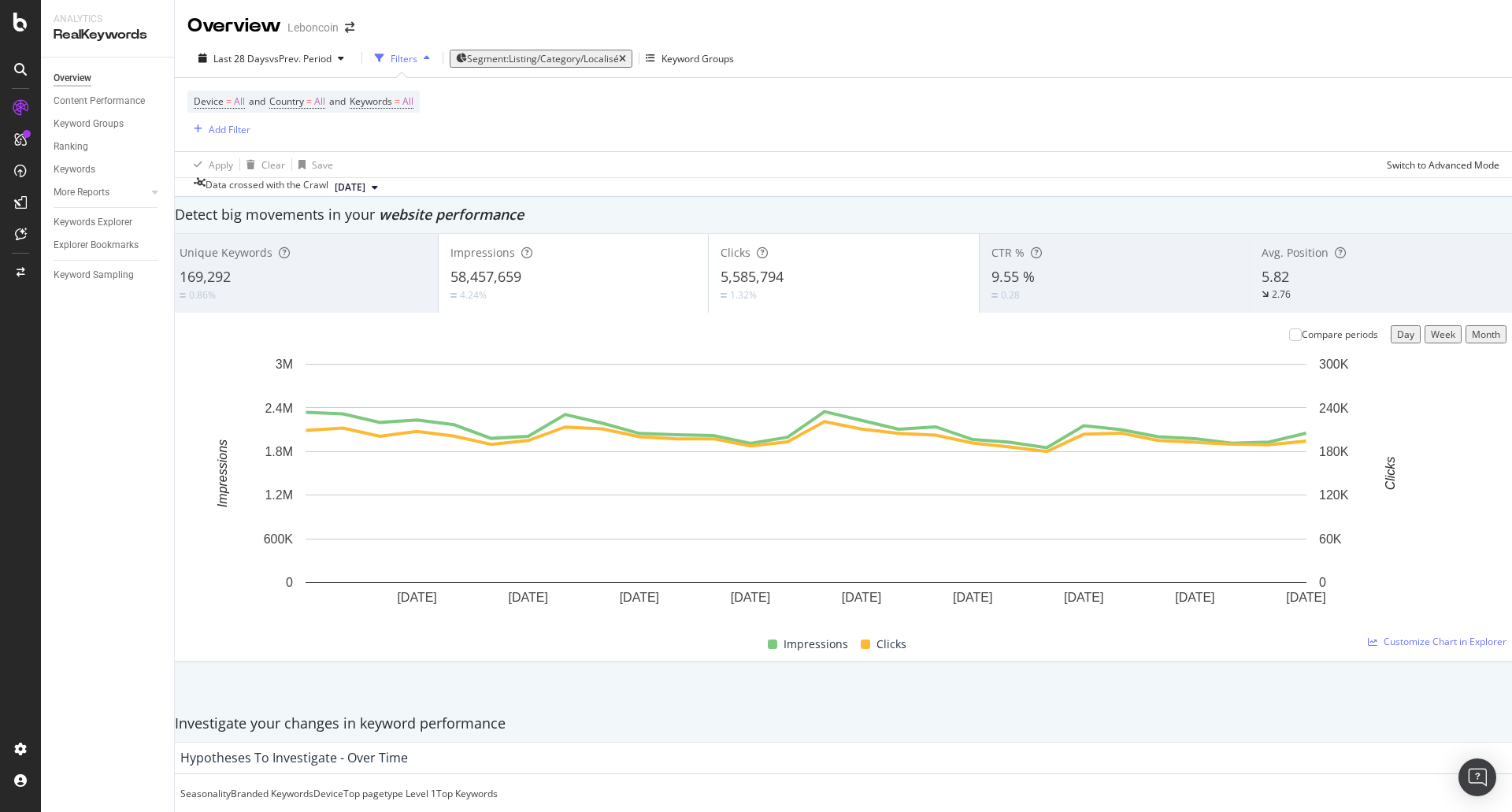
scroll to position [0, 0]
click at [109, 229] on div "Keywords Explorer" at bounding box center [93, 223] width 79 height 17
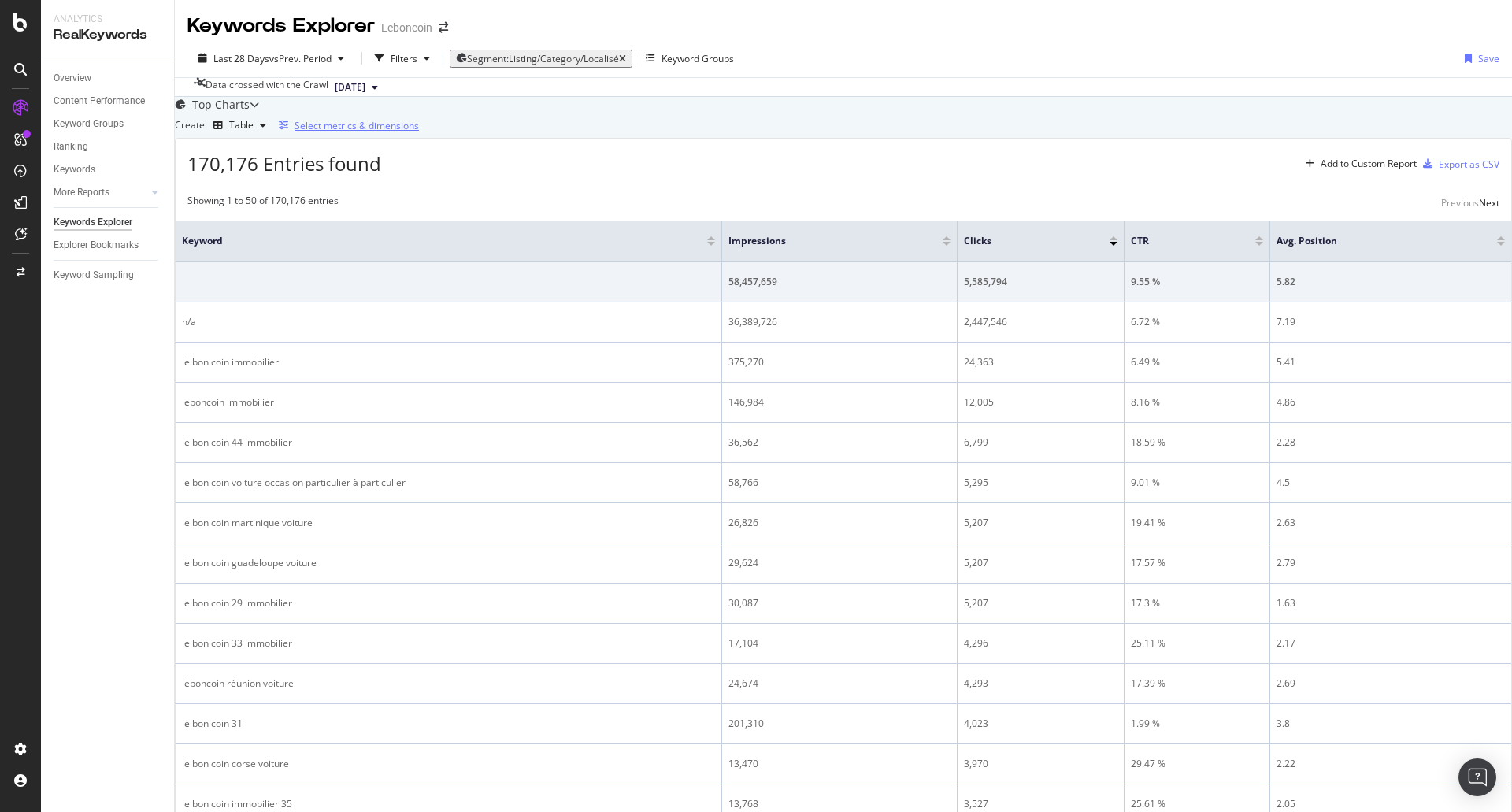
click at [419, 133] on div "Select metrics & dimensions" at bounding box center [357, 126] width 125 height 14
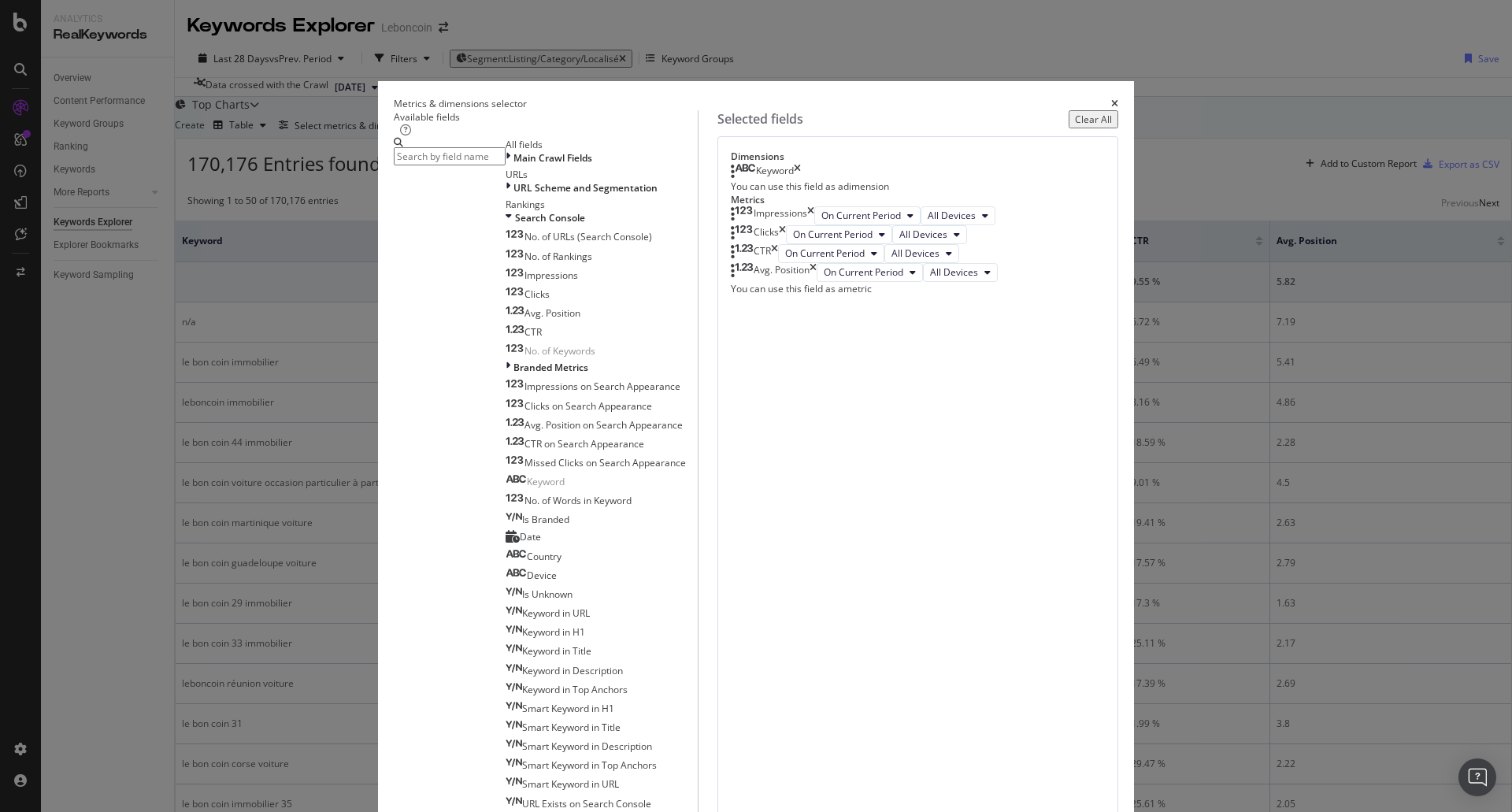
click at [505, 166] on input "modal" at bounding box center [450, 156] width 112 height 19
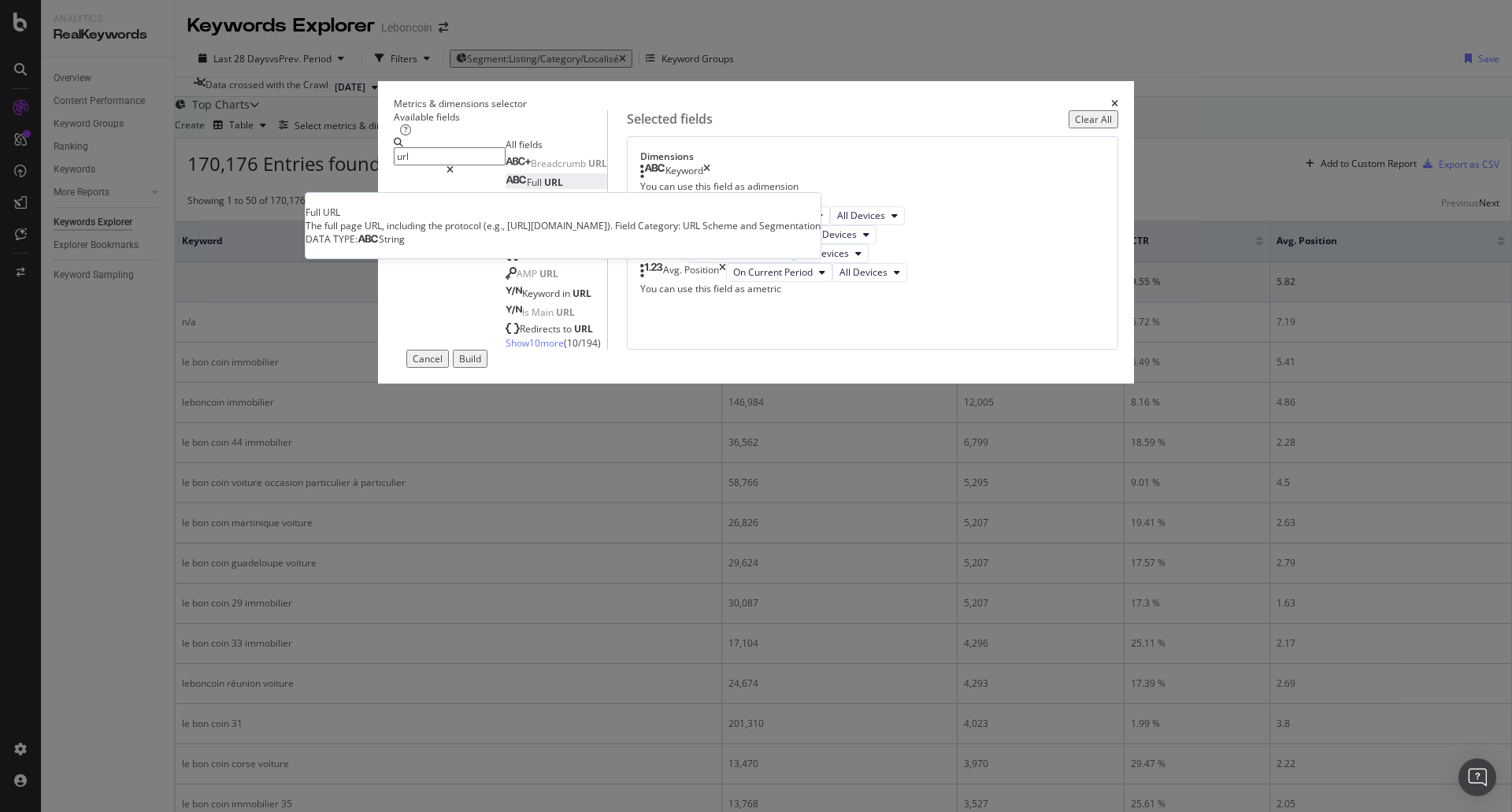
type input "url"
click at [544, 189] on span "URL" at bounding box center [553, 183] width 19 height 14
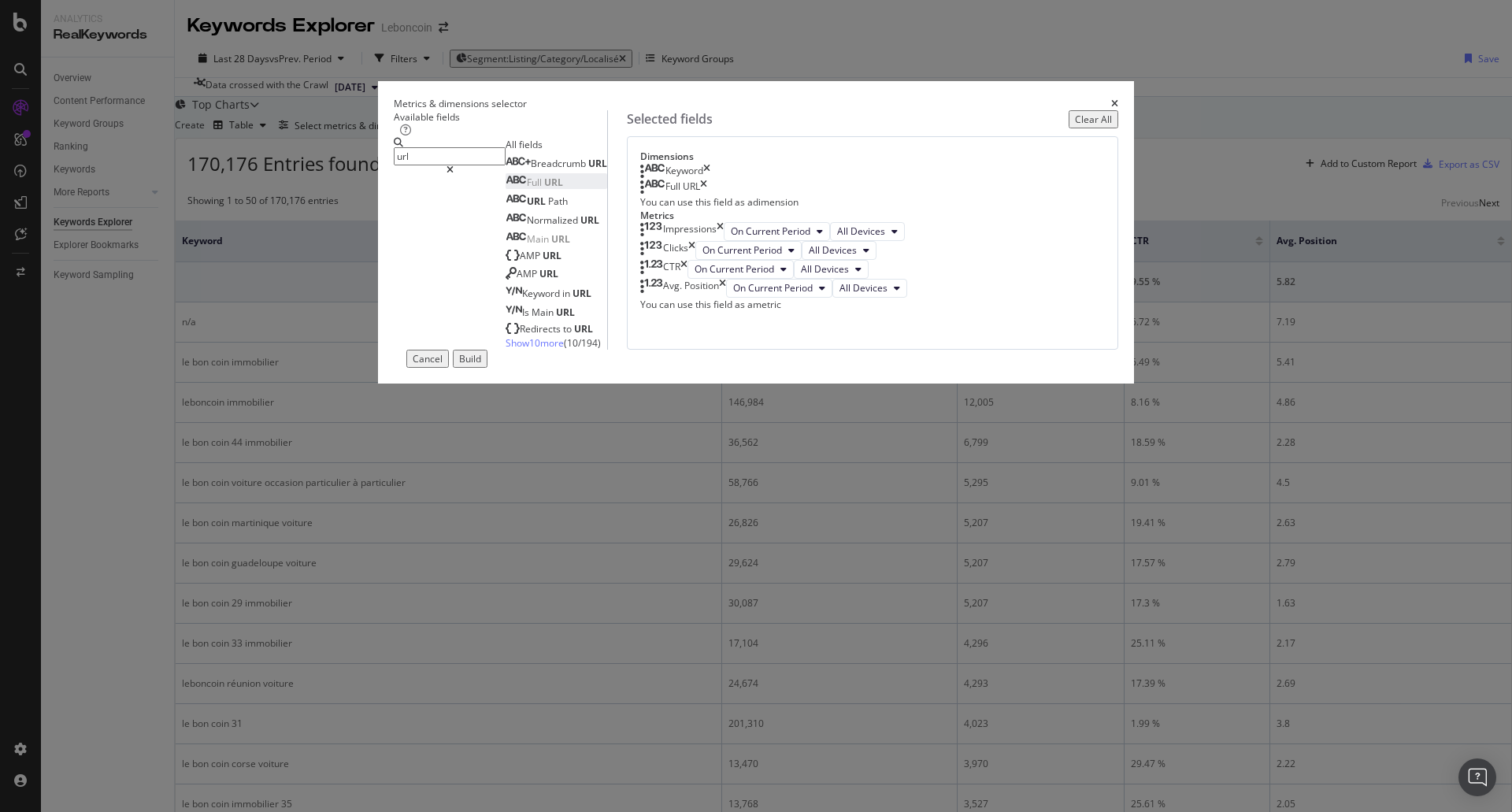
click at [481, 366] on div "Build" at bounding box center [470, 359] width 22 height 14
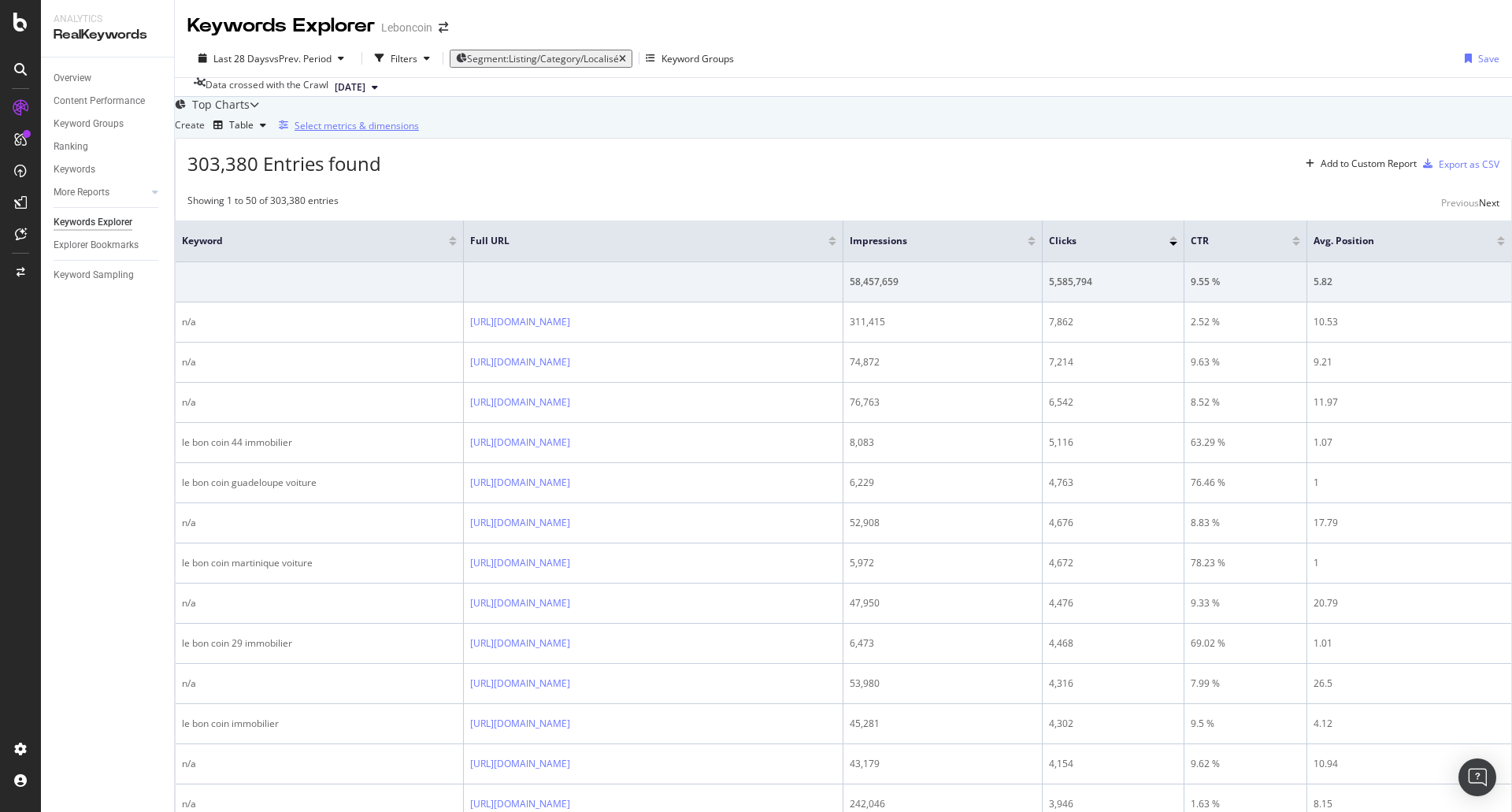
click at [419, 133] on div "Select metrics & dimensions" at bounding box center [357, 126] width 125 height 14
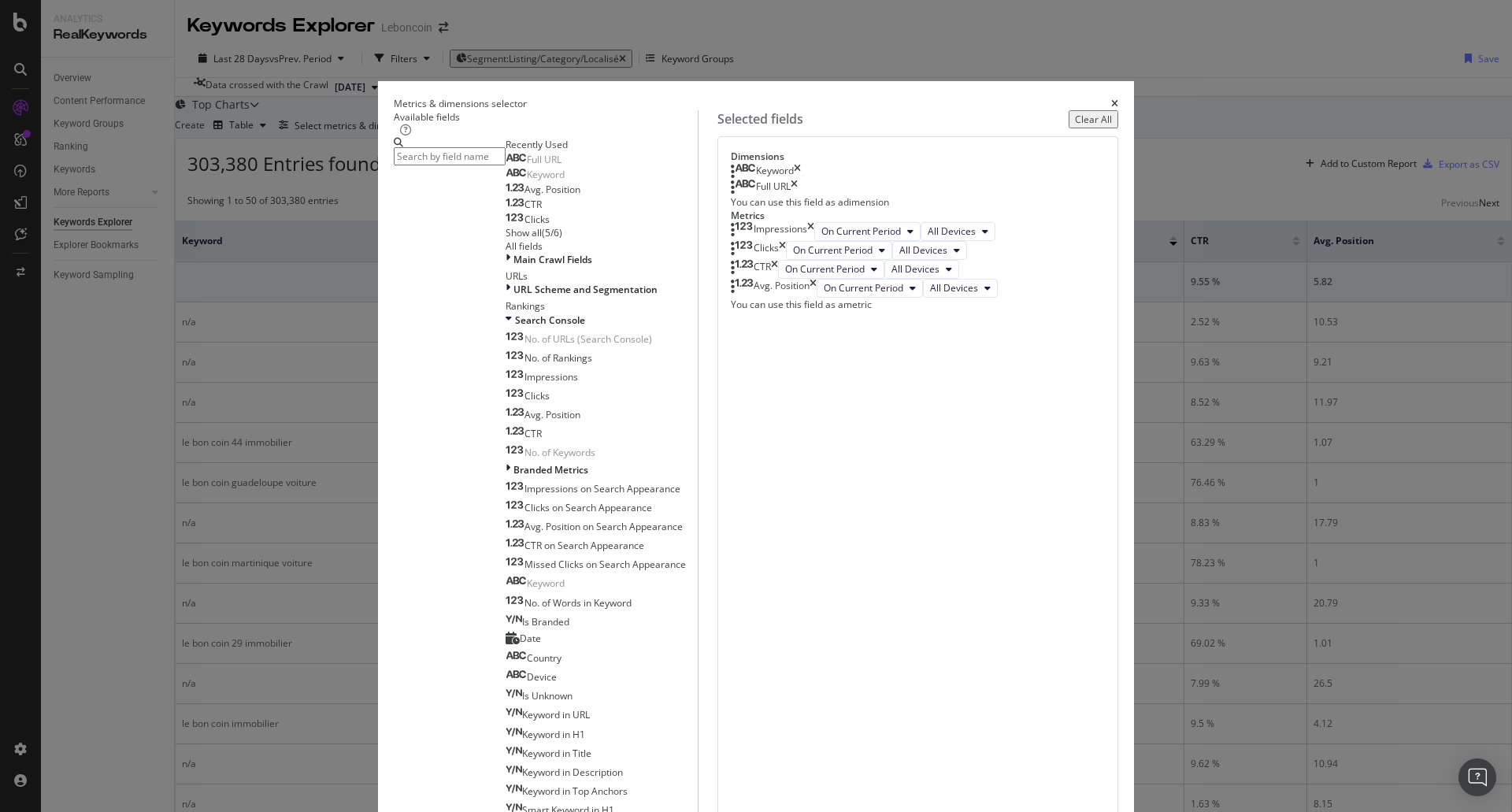
click at [478, 166] on input "modal" at bounding box center [450, 156] width 112 height 19
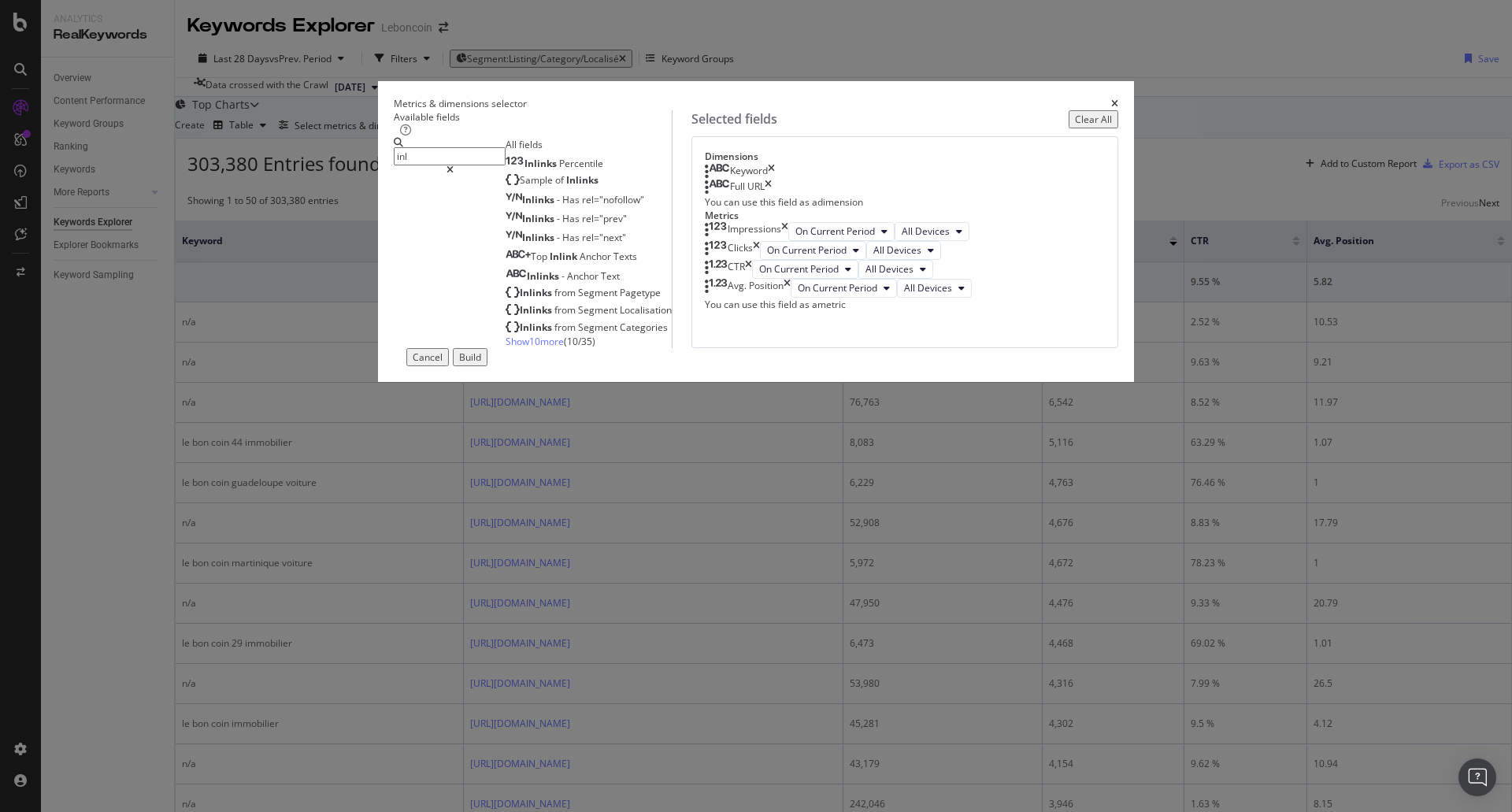
click at [775, 180] on icon "times" at bounding box center [771, 172] width 7 height 16
click at [505, 166] on input "inl" at bounding box center [450, 156] width 112 height 19
type input "inl"
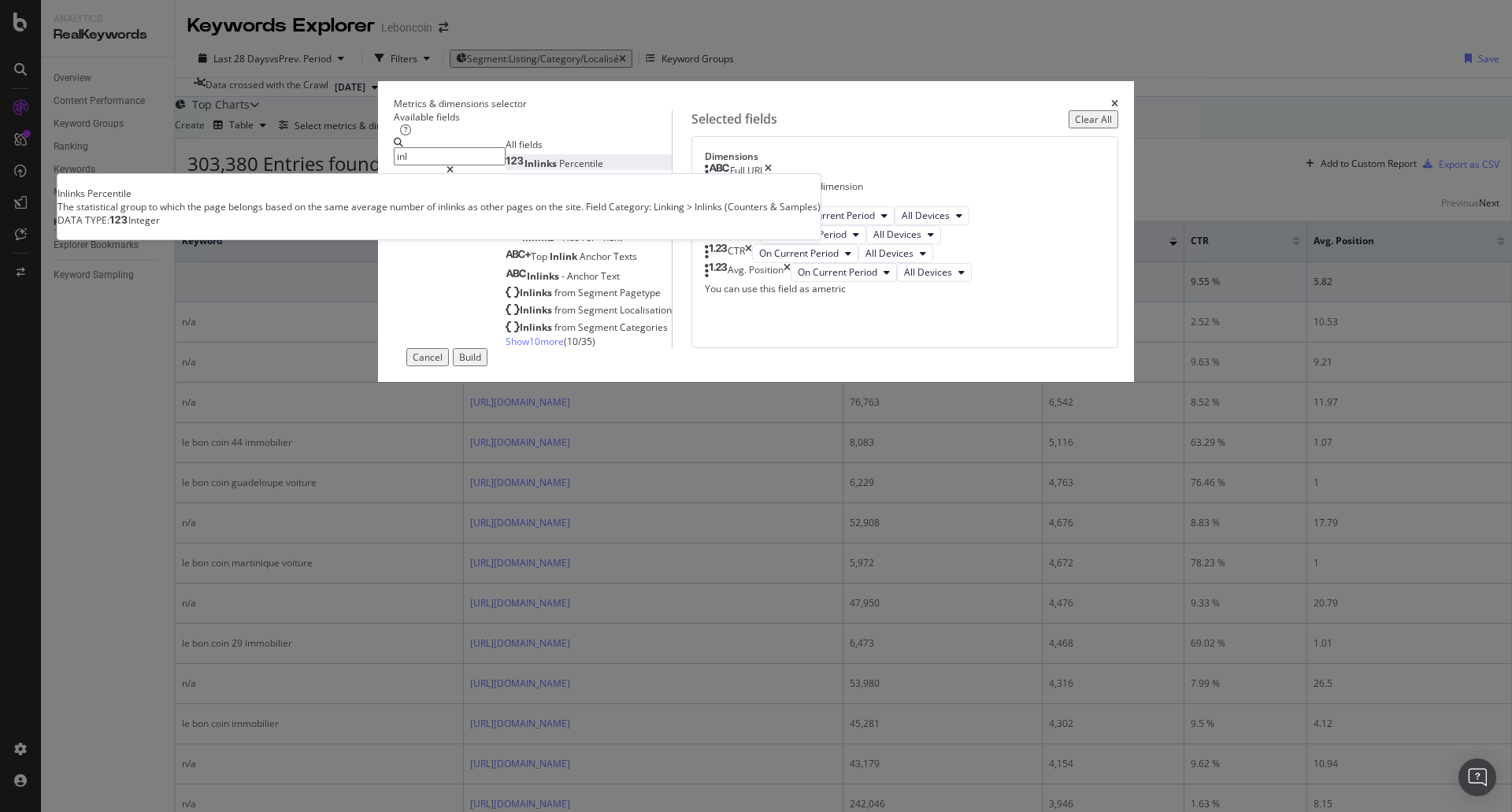
click at [525, 170] on span "Inlinks" at bounding box center [542, 164] width 35 height 14
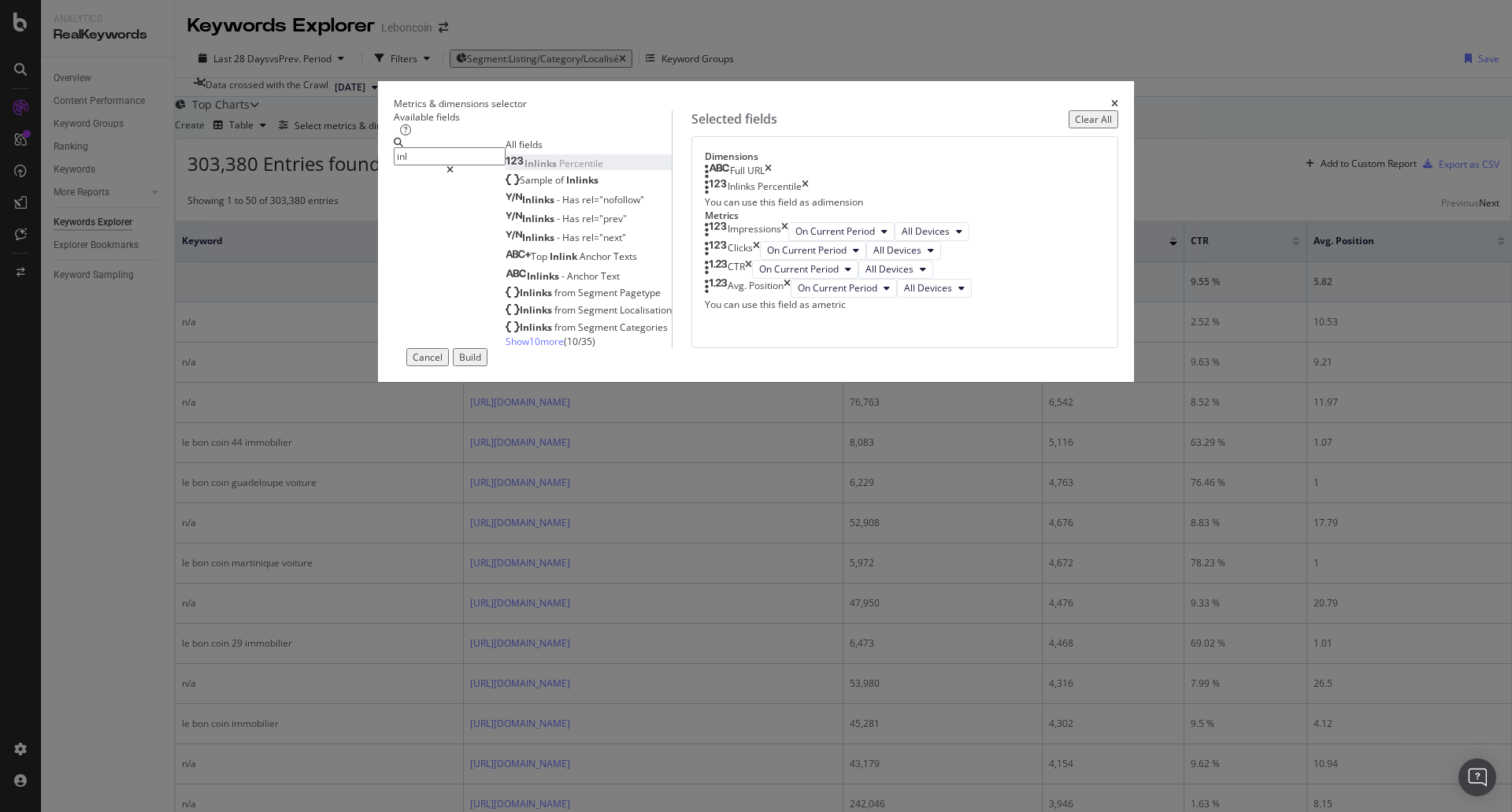
click at [481, 364] on div "Build" at bounding box center [470, 357] width 22 height 14
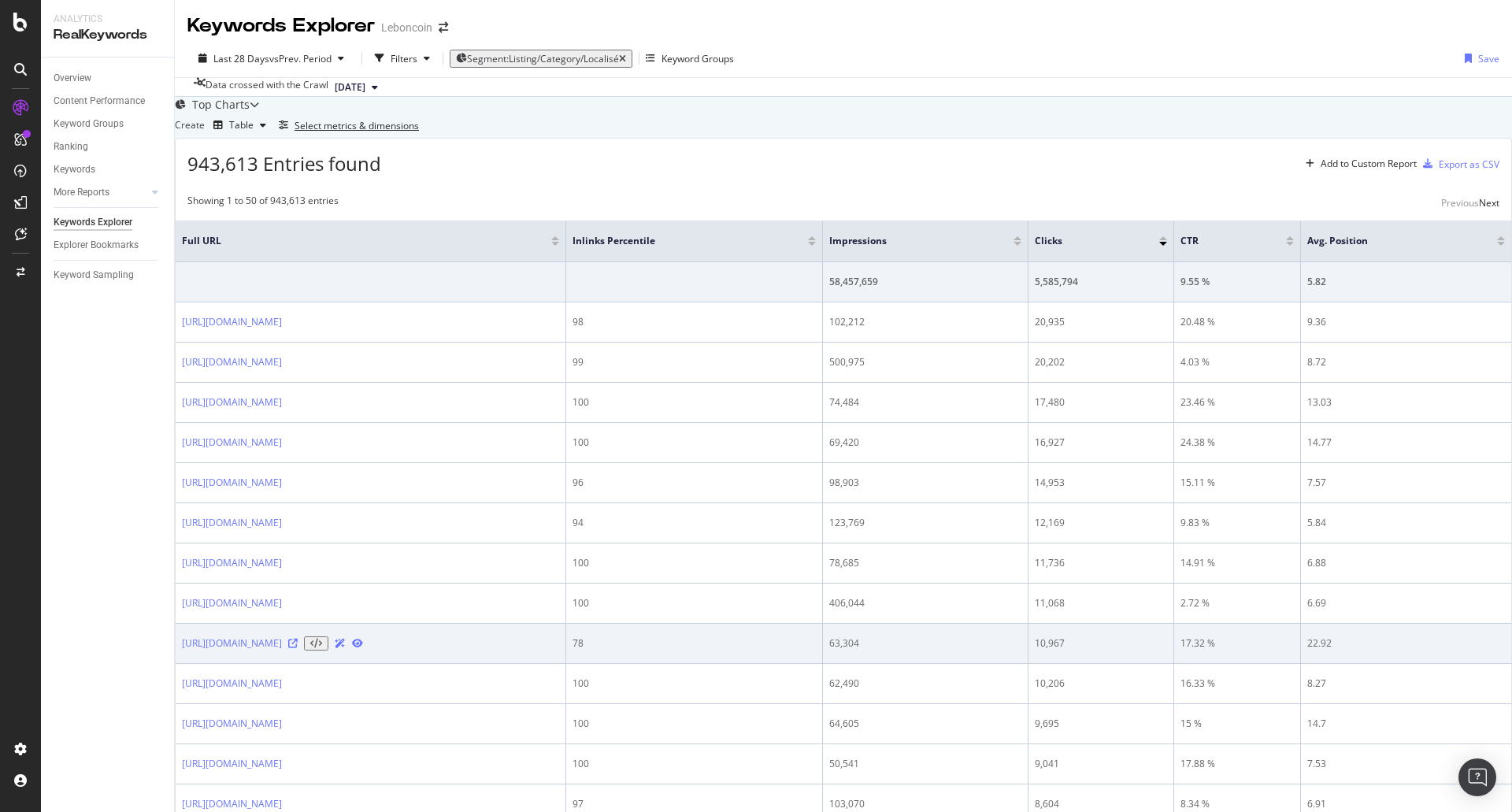
scroll to position [472, 0]
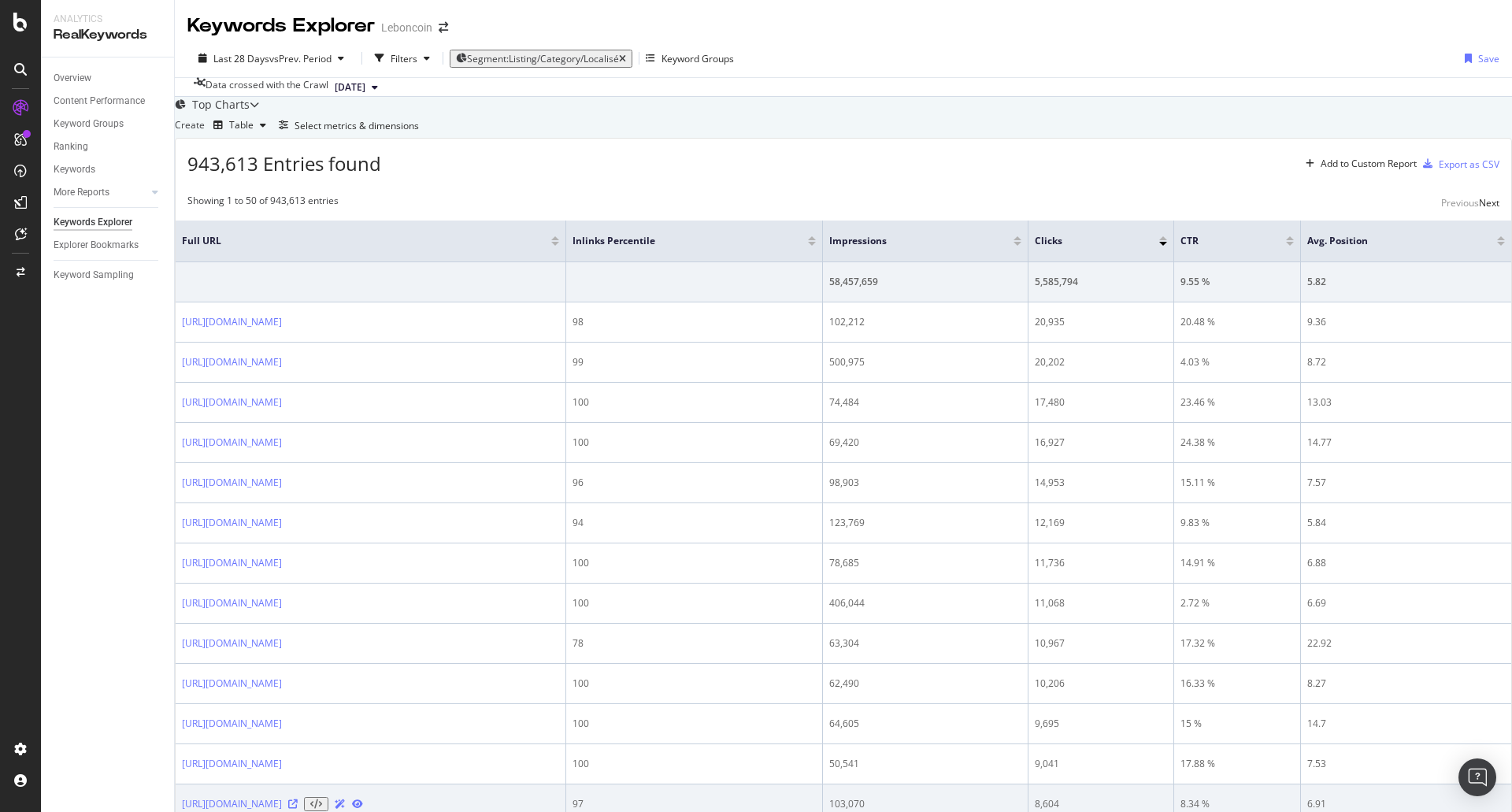
click at [298, 799] on icon at bounding box center [293, 804] width 10 height 10
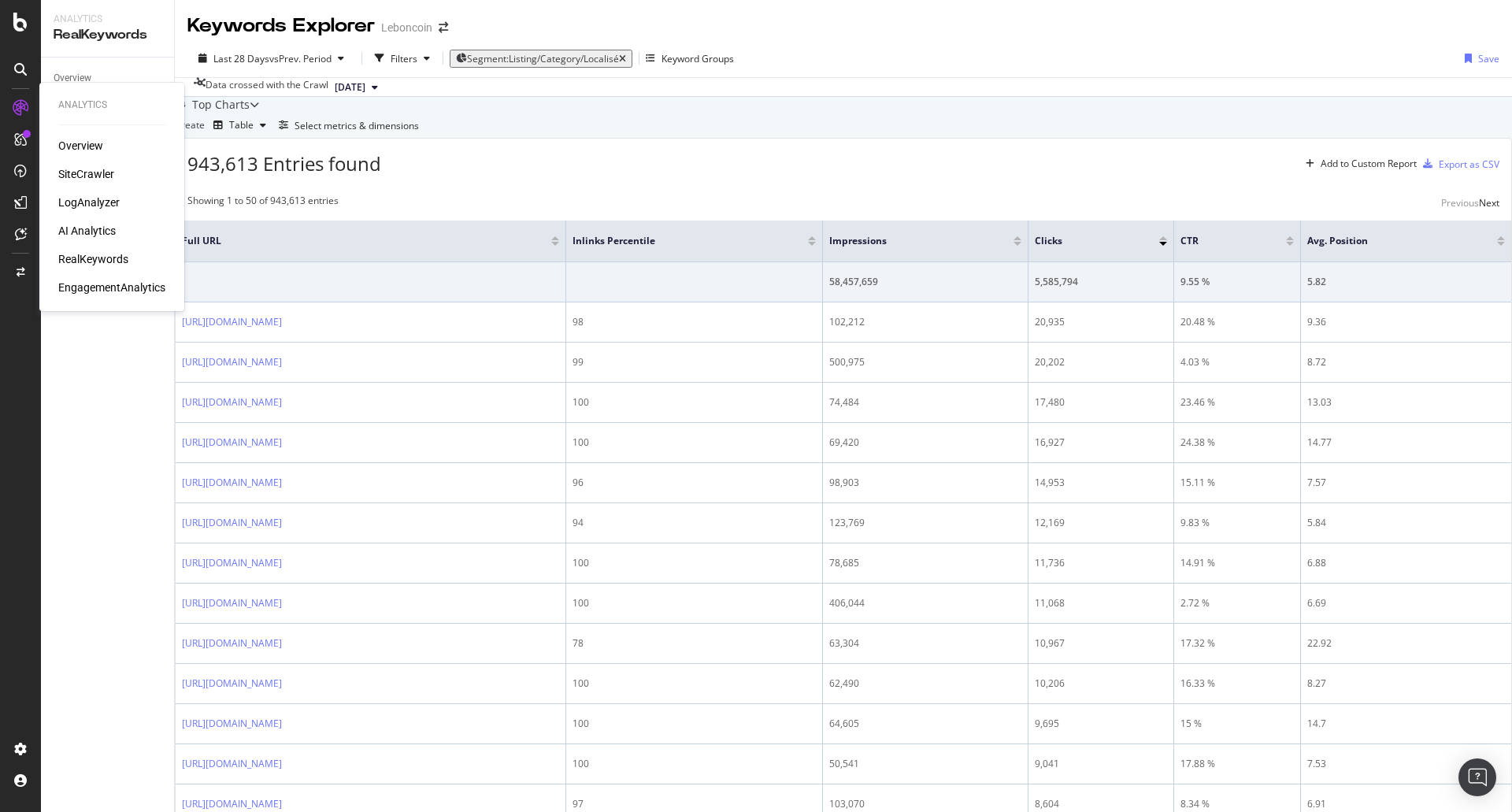
click at [78, 170] on div "SiteCrawler" at bounding box center [86, 174] width 56 height 16
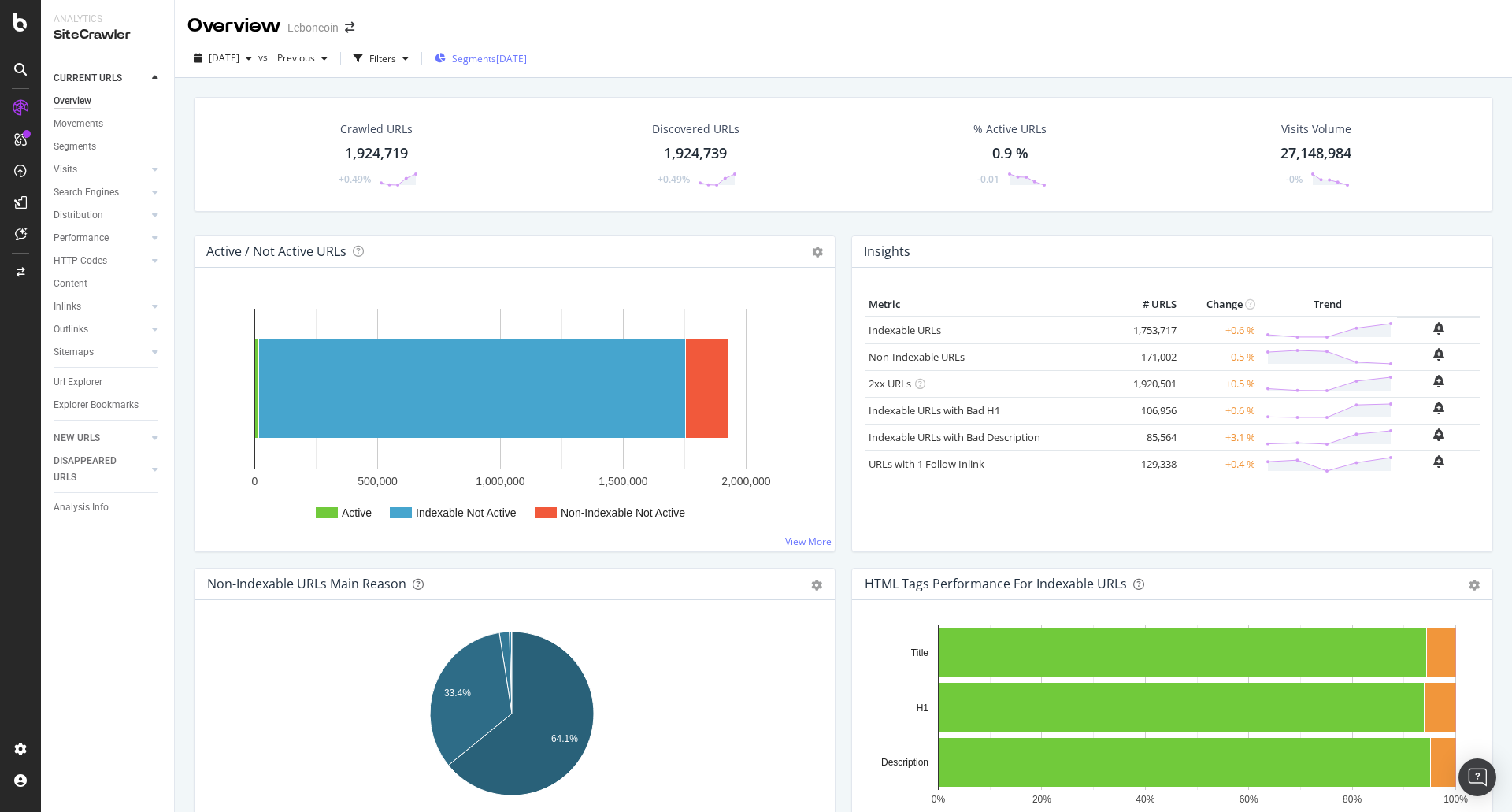
click at [497, 59] on span "Segments" at bounding box center [473, 59] width 44 height 14
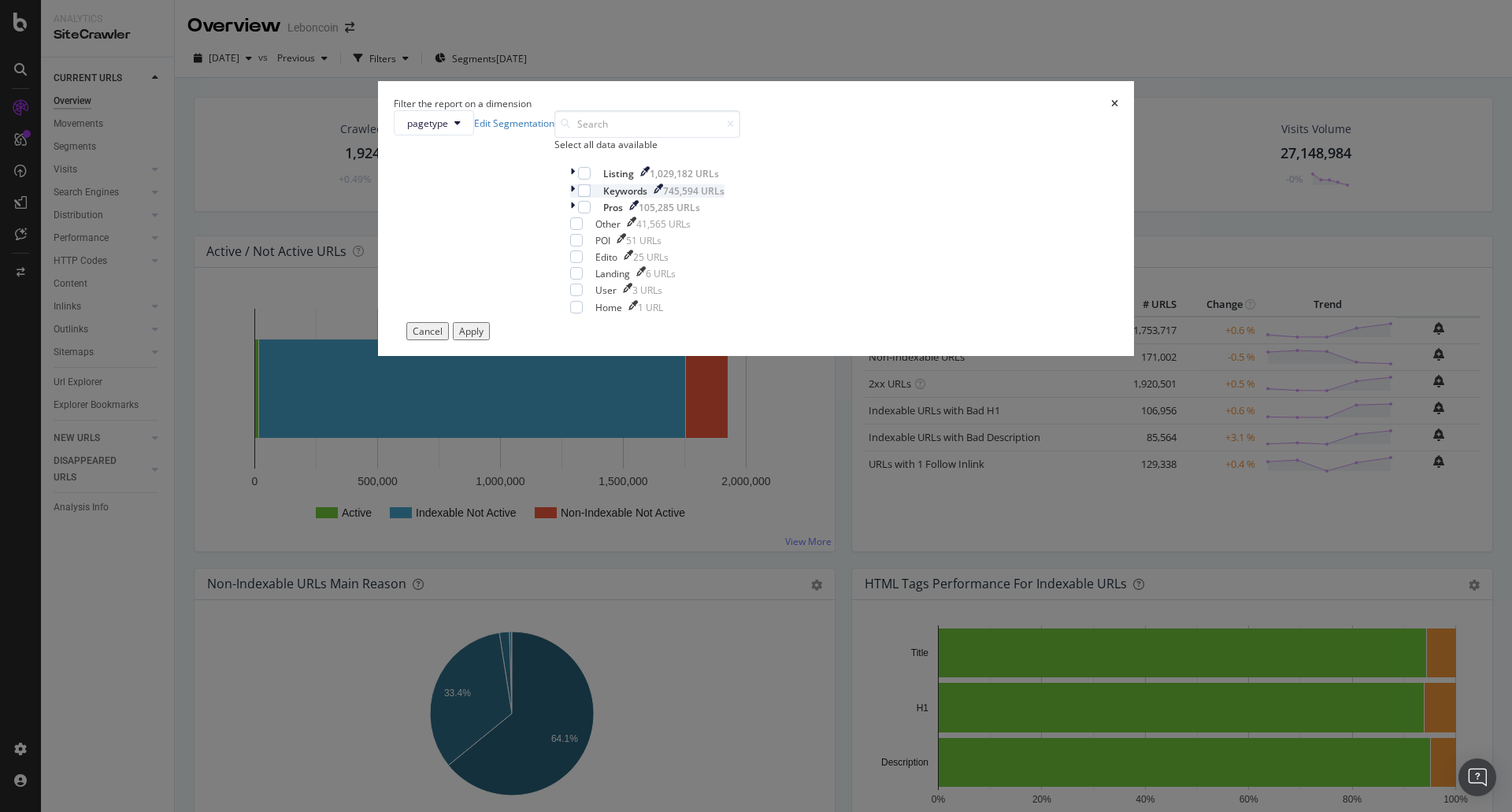
click at [575, 198] on icon "modal" at bounding box center [573, 191] width 5 height 14
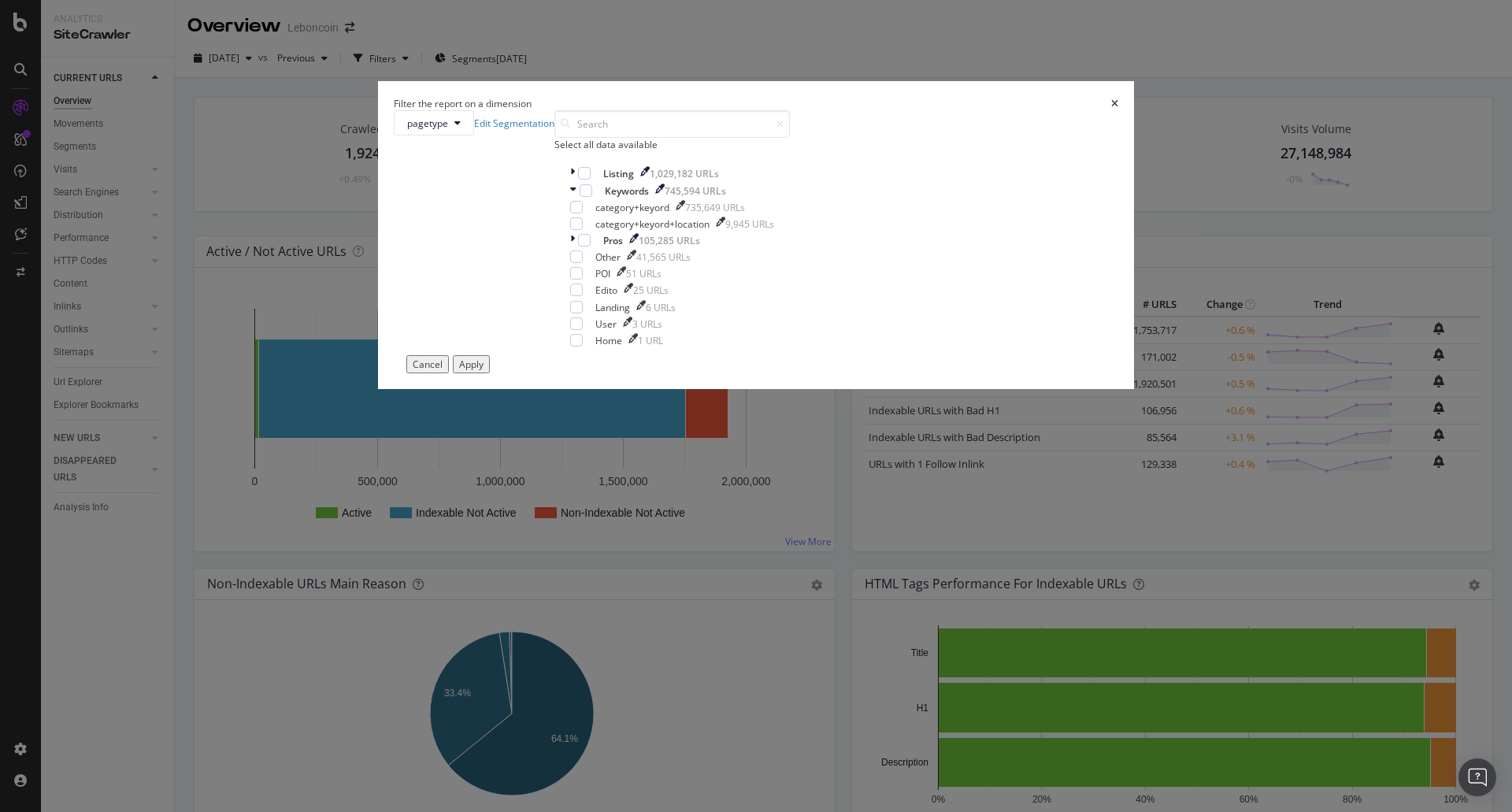
click at [601, 355] on div "pagetype Edit Segmentation Select all data available Listing 1,029,182 URLs Key…" at bounding box center [756, 232] width 725 height 245
click at [575, 181] on icon "modal" at bounding box center [573, 174] width 5 height 14
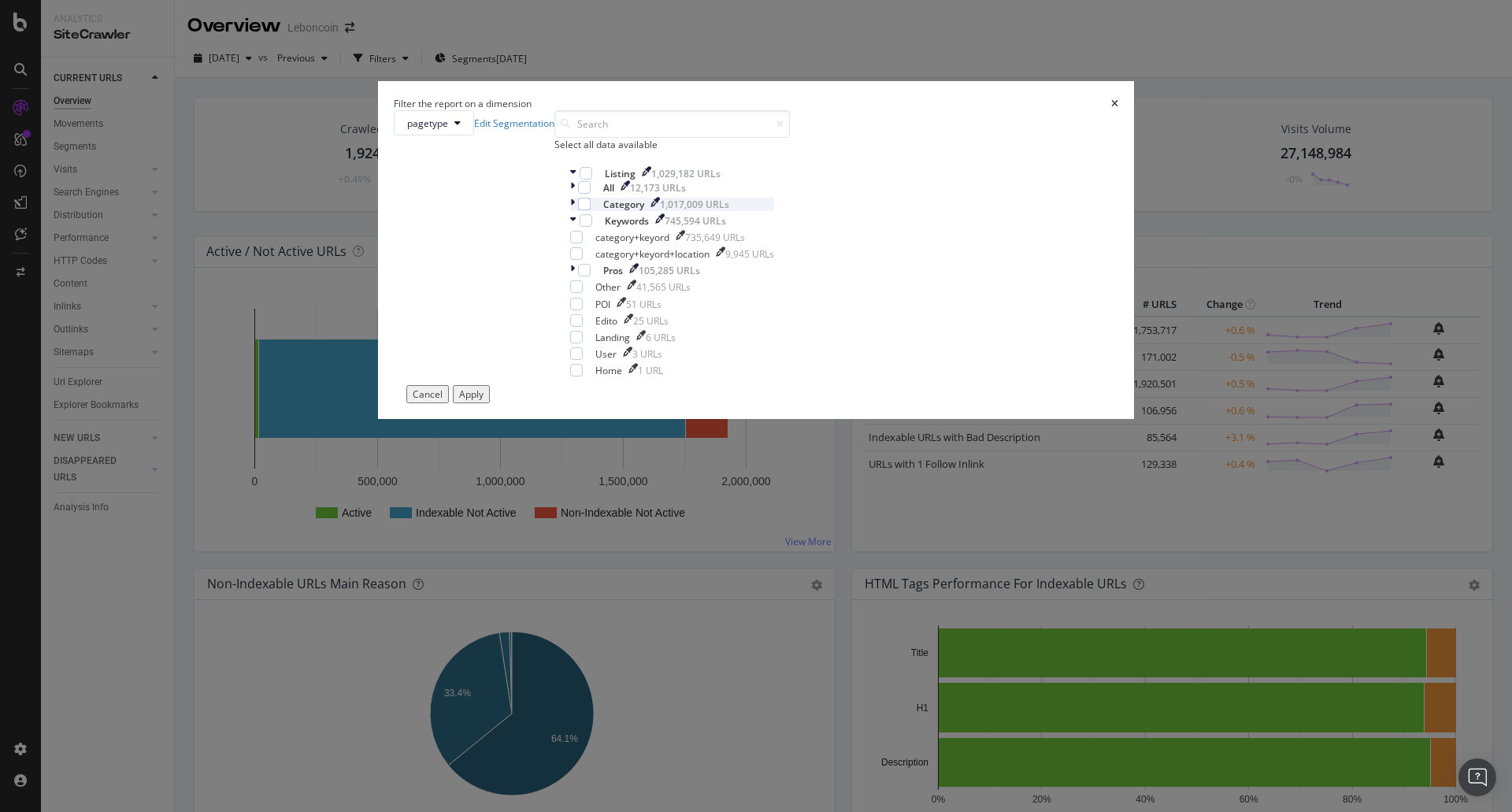
click at [575, 211] on icon "modal" at bounding box center [573, 205] width 5 height 14
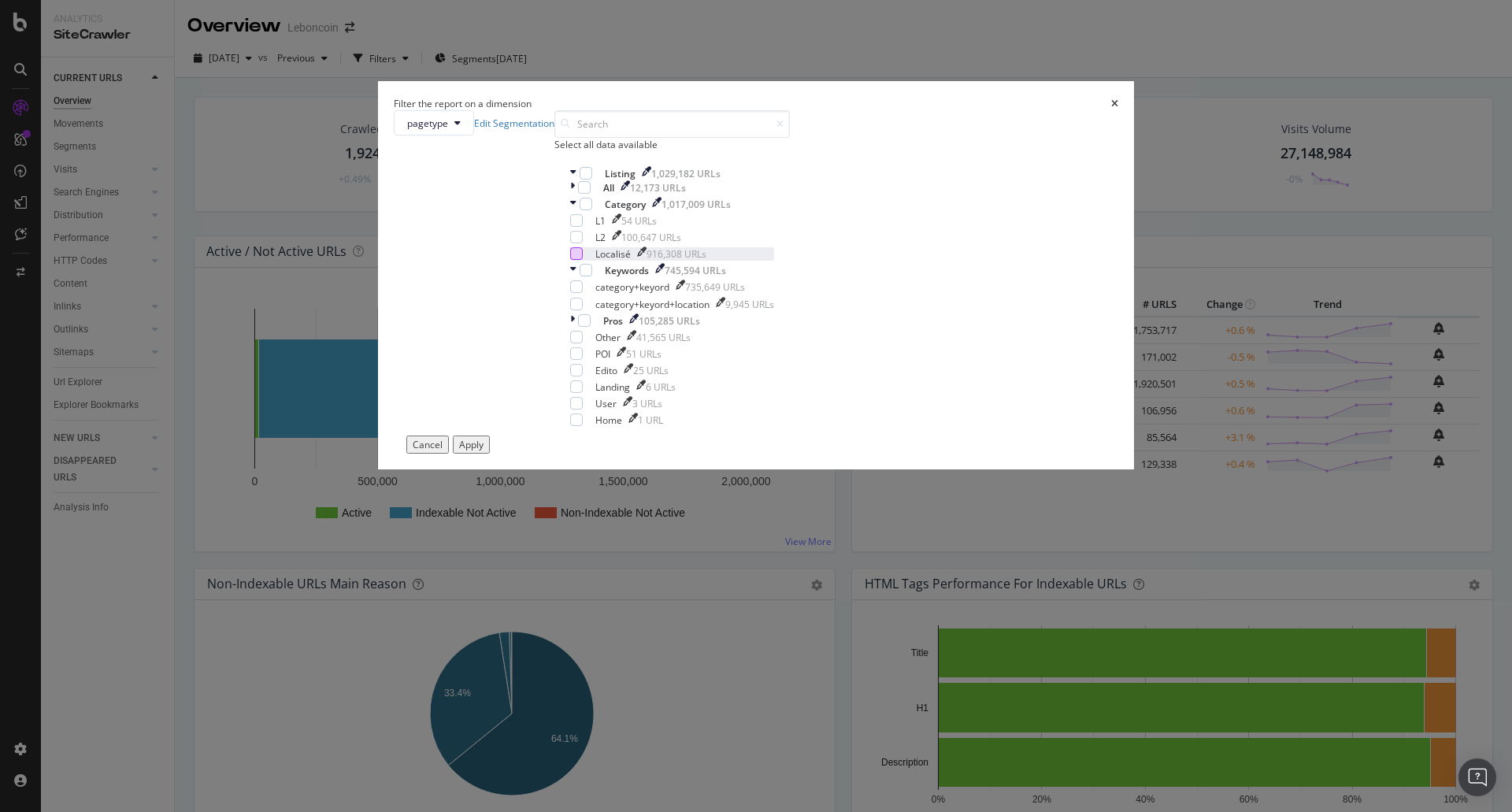
click at [582, 260] on div "modal" at bounding box center [577, 254] width 13 height 13
click at [484, 452] on div "Apply" at bounding box center [471, 445] width 24 height 14
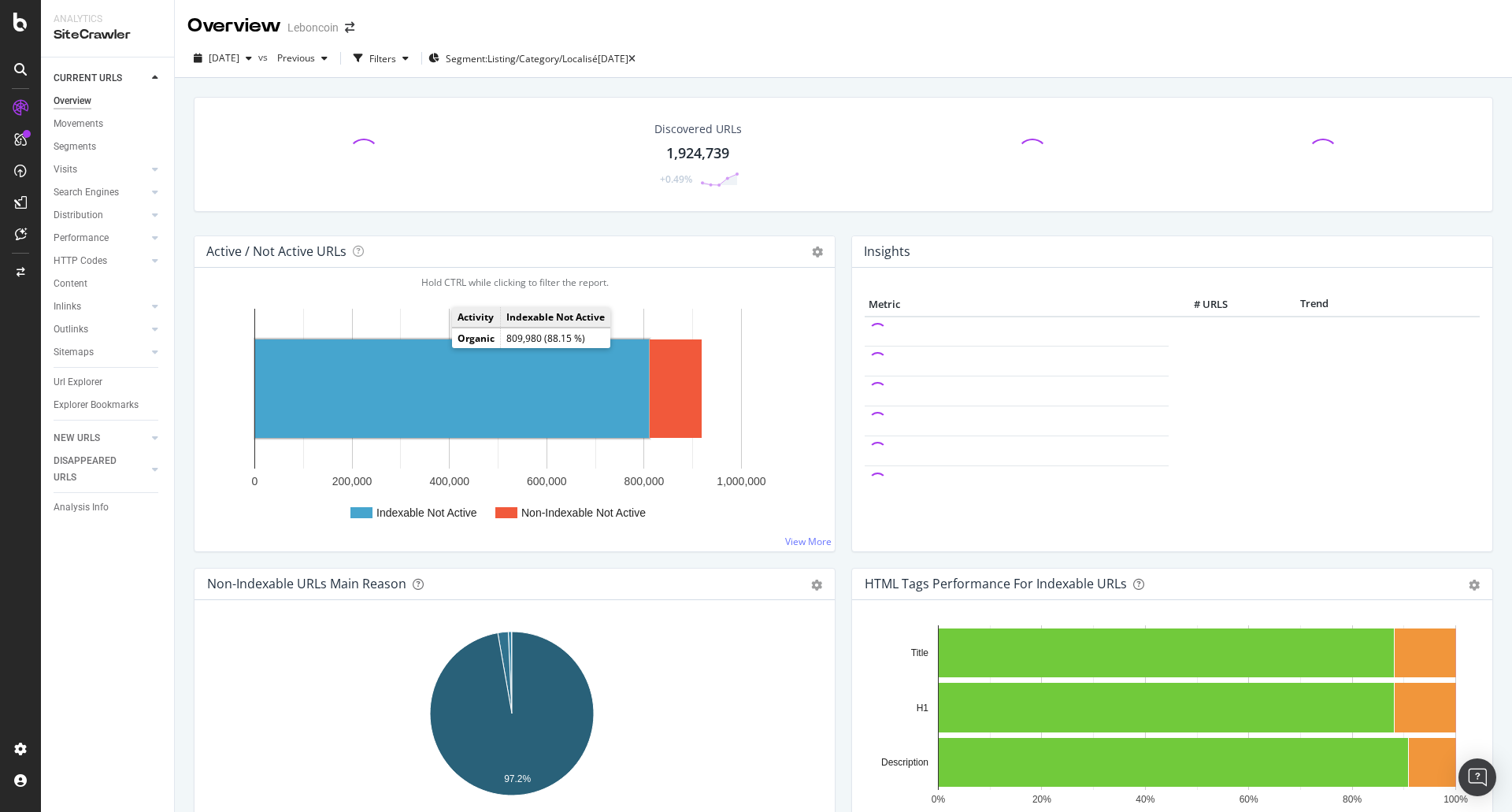
click at [424, 383] on rect "A chart." at bounding box center [453, 388] width 394 height 99
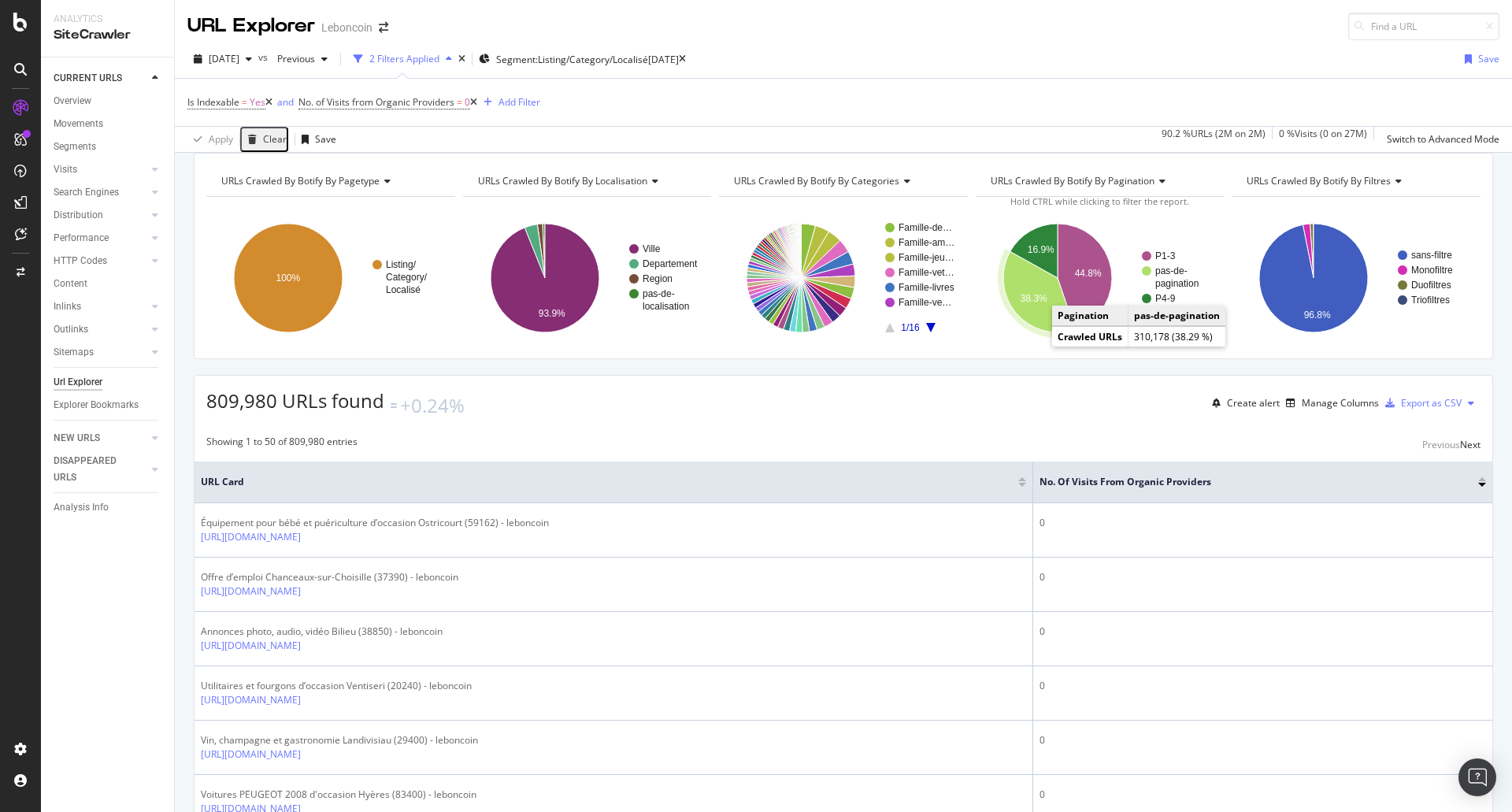
click at [1034, 328] on icon "A chart." at bounding box center [1039, 292] width 71 height 81
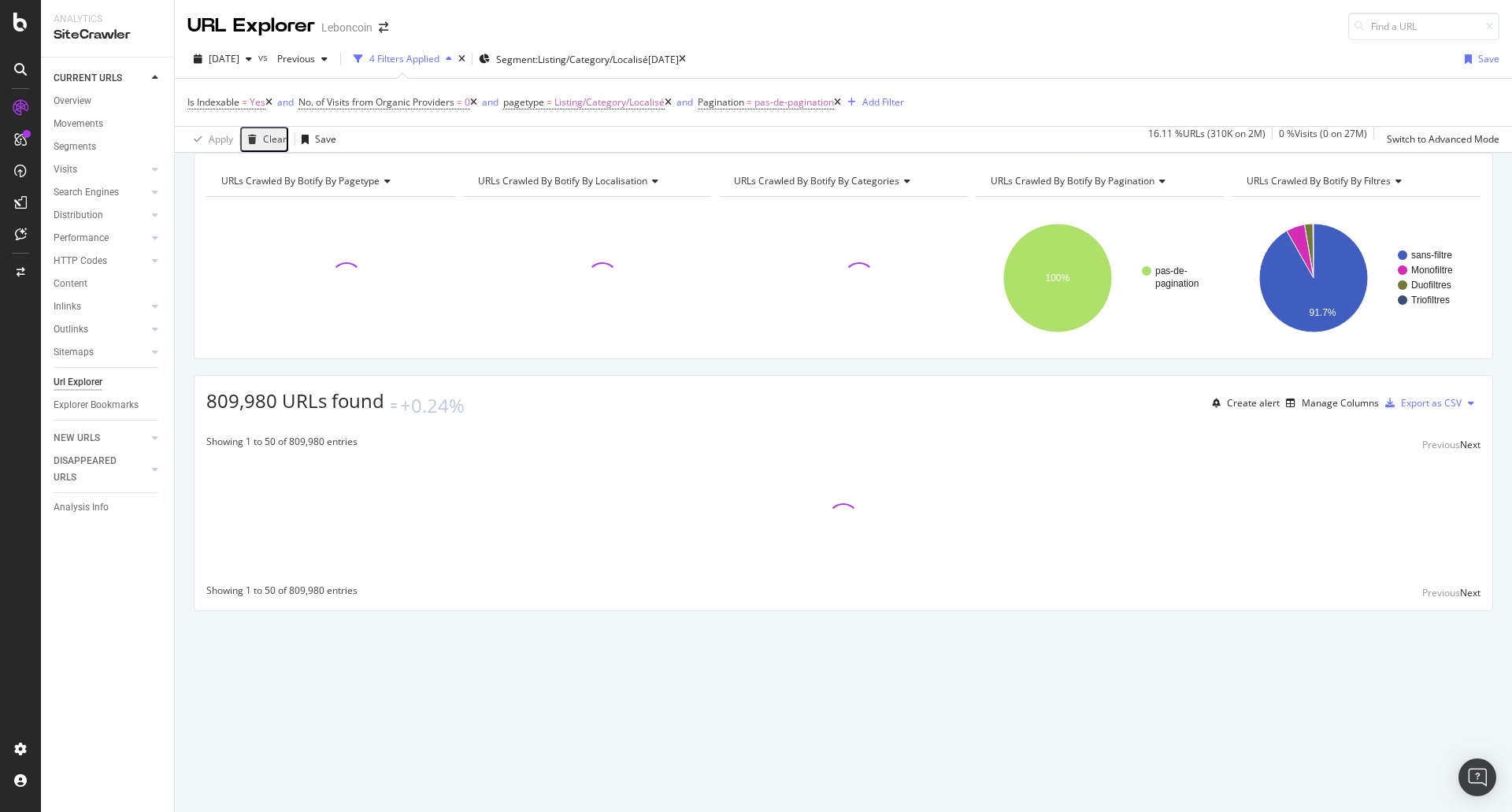
click at [477, 105] on icon at bounding box center [473, 102] width 7 height 10
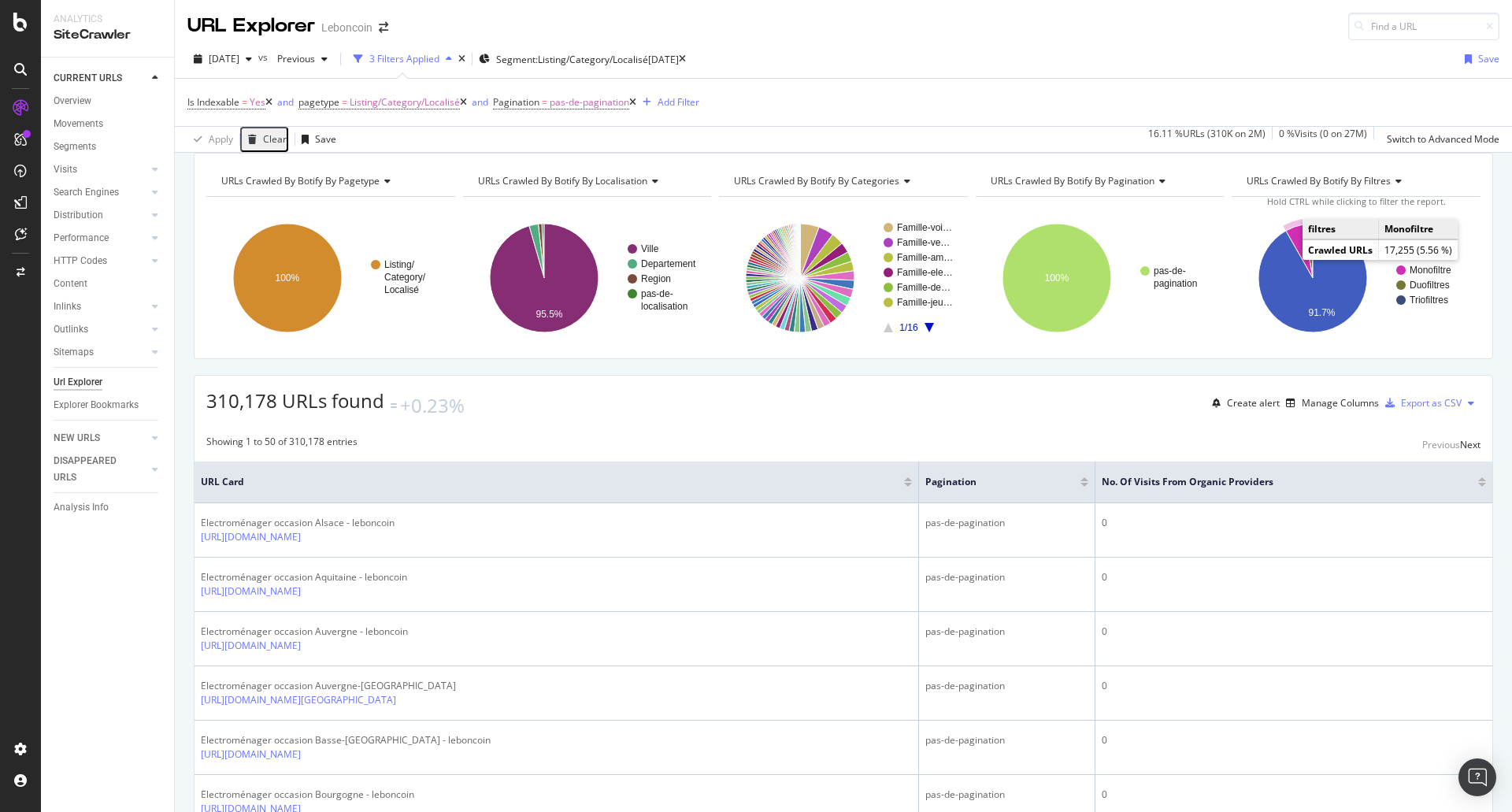
click at [1287, 260] on icon "A chart." at bounding box center [1298, 251] width 26 height 54
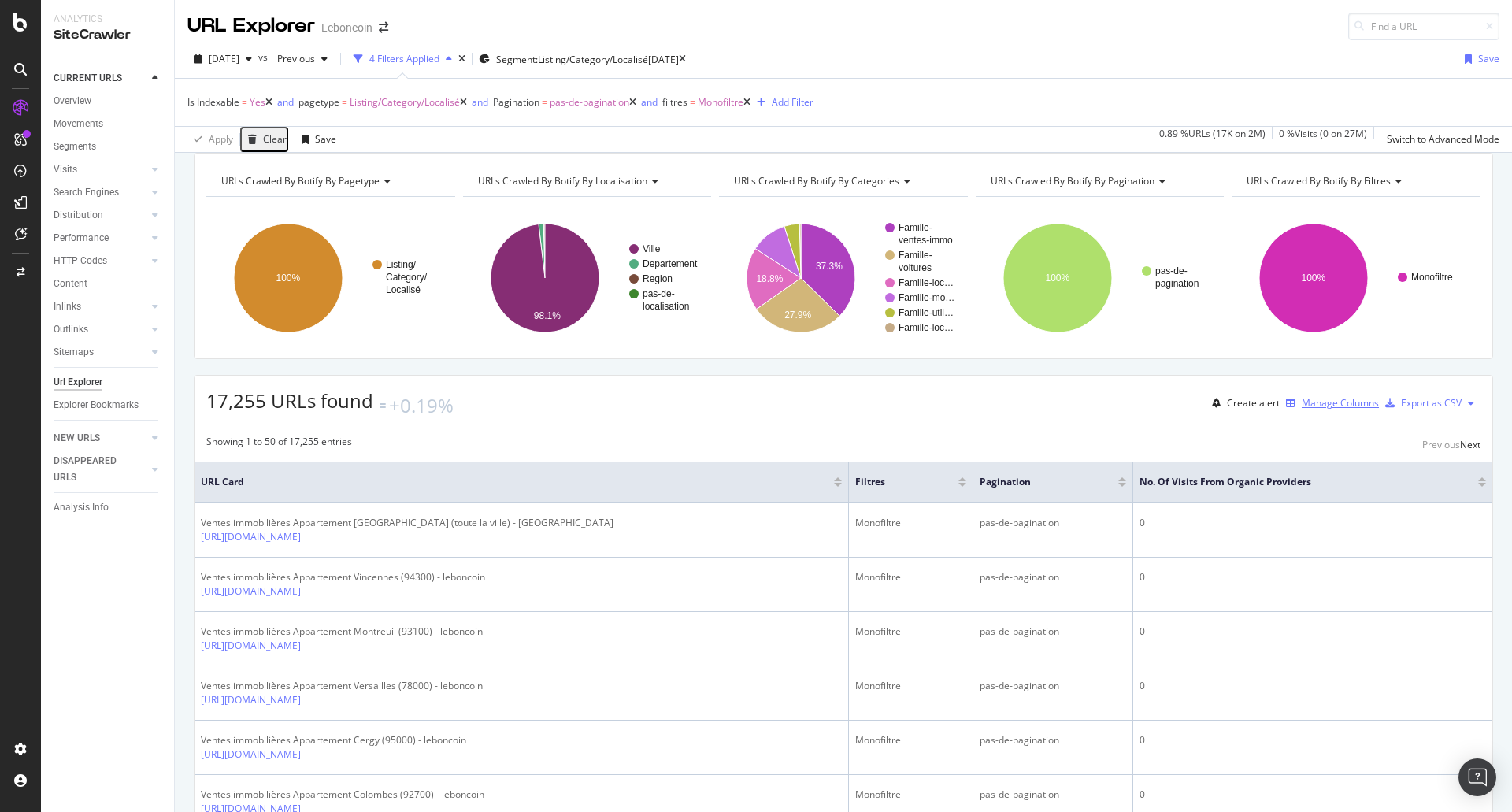
click at [1314, 410] on div "Manage Columns" at bounding box center [1340, 403] width 77 height 14
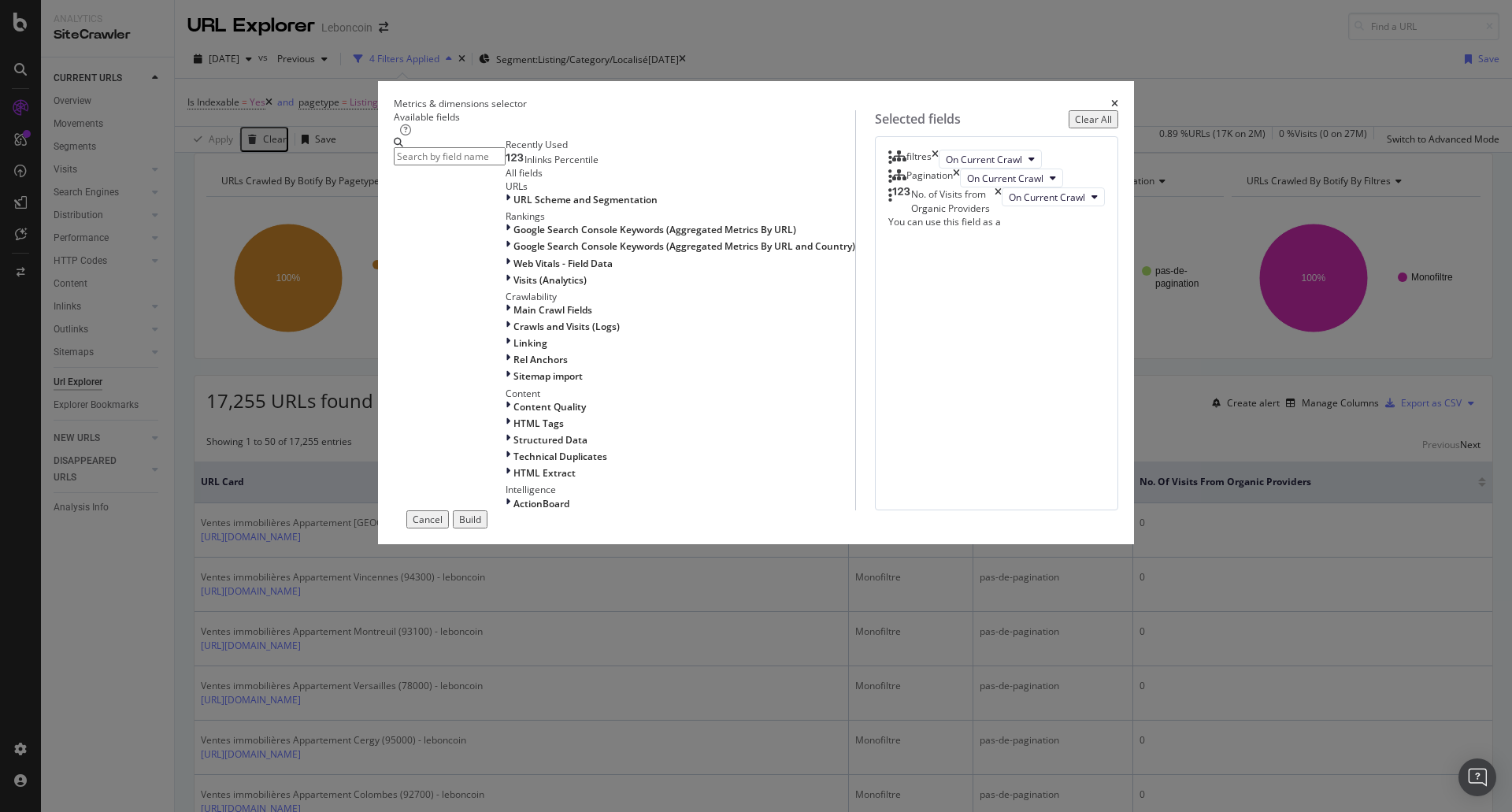
click at [1002, 215] on icon "times" at bounding box center [998, 200] width 7 height 26
click at [505, 166] on input "modal" at bounding box center [450, 156] width 112 height 19
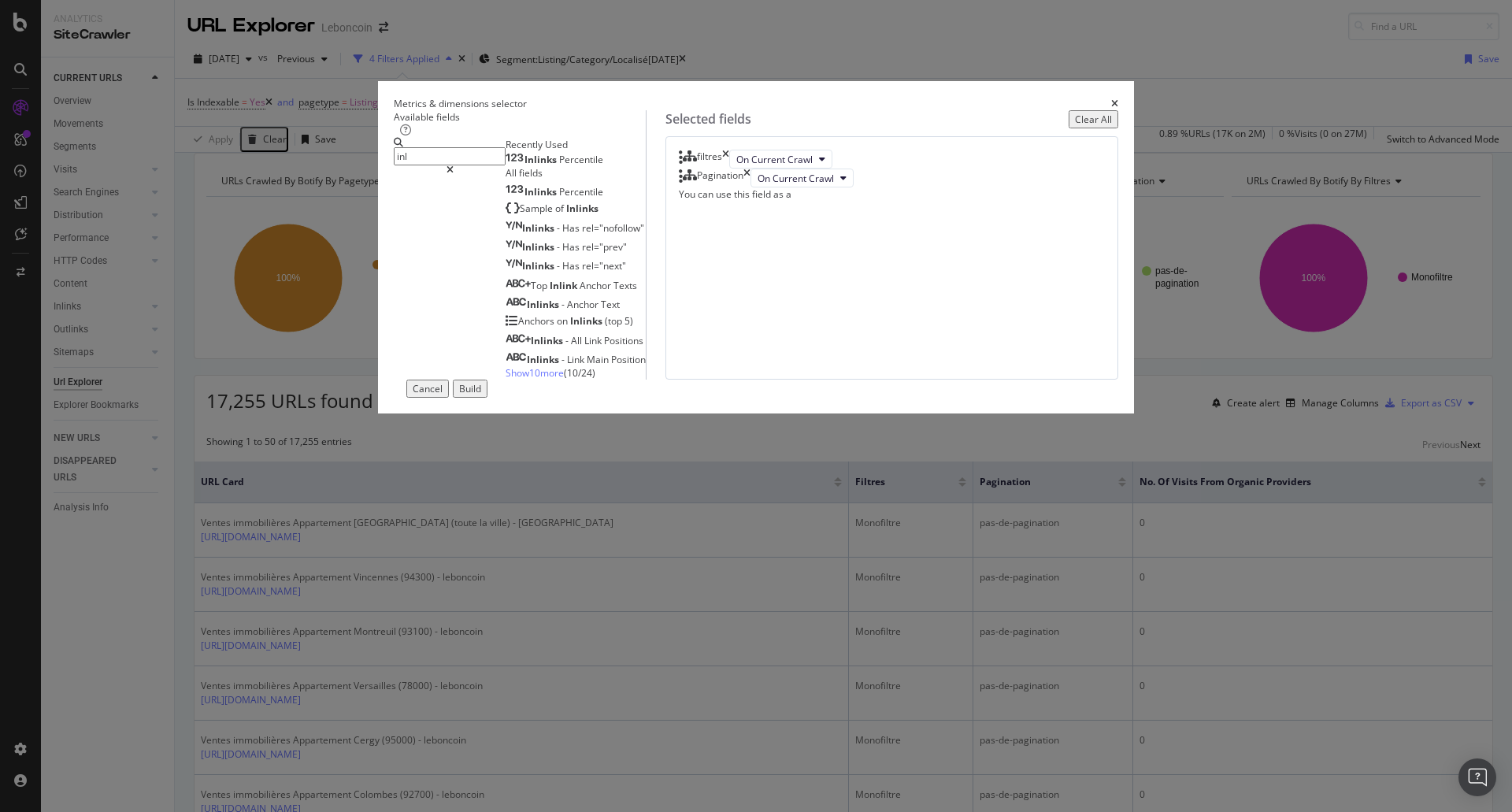
type input "inl"
click at [505, 380] on span "Show 10 more" at bounding box center [535, 373] width 59 height 14
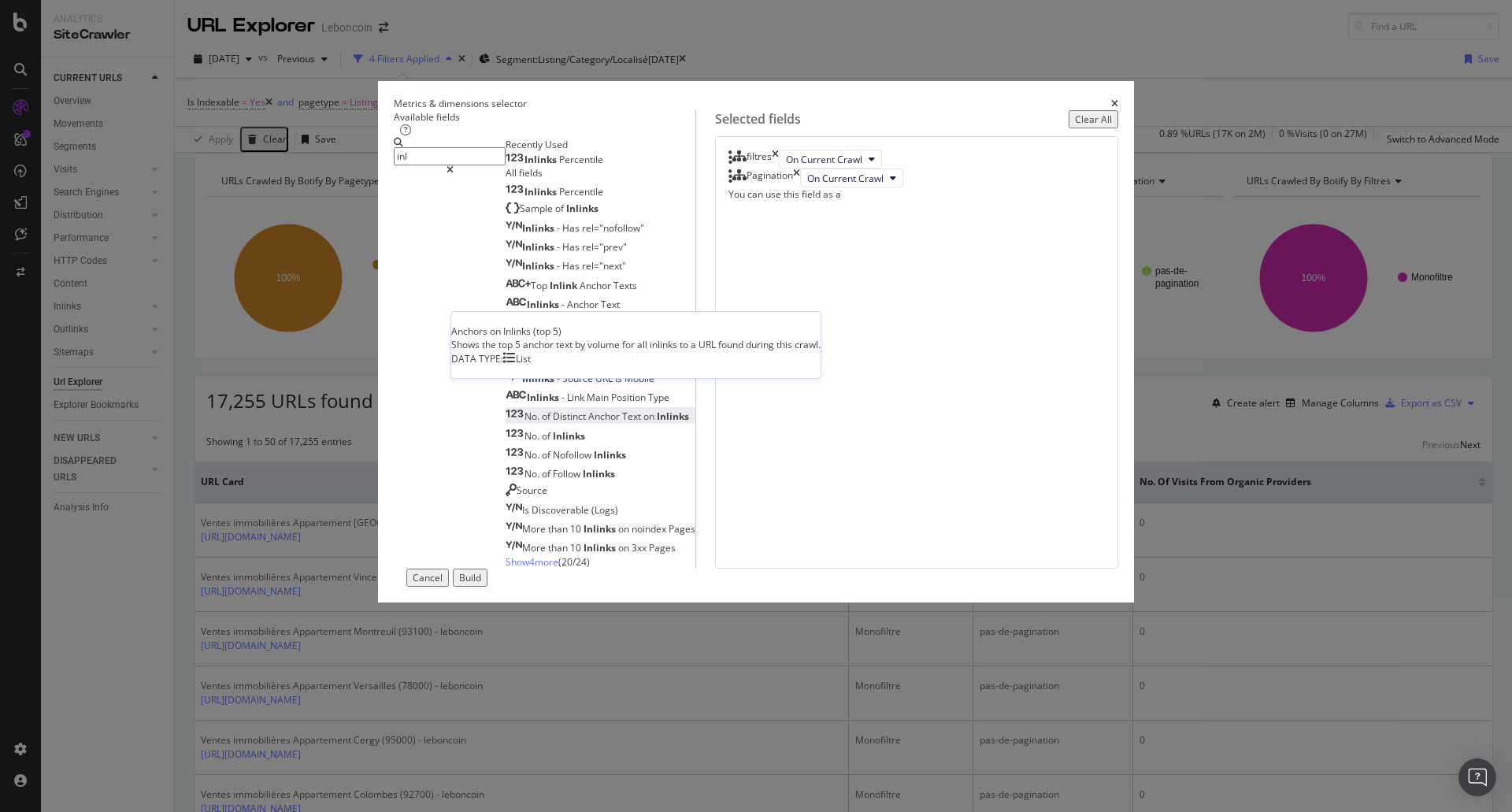
scroll to position [79, 0]
click at [549, 443] on div "No. of Inlinks" at bounding box center [545, 436] width 80 height 14
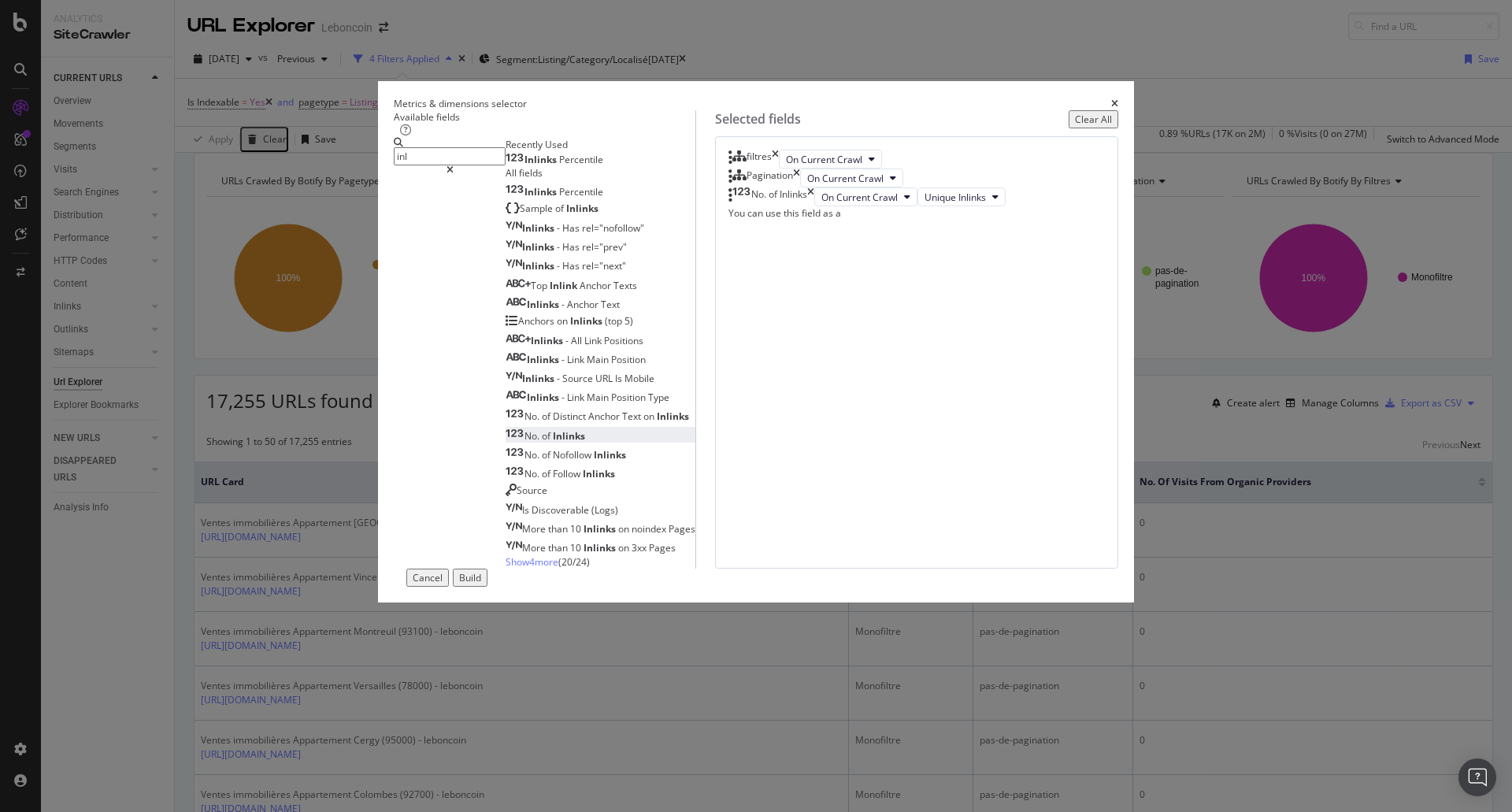
click at [481, 585] on div "Build" at bounding box center [470, 578] width 22 height 14
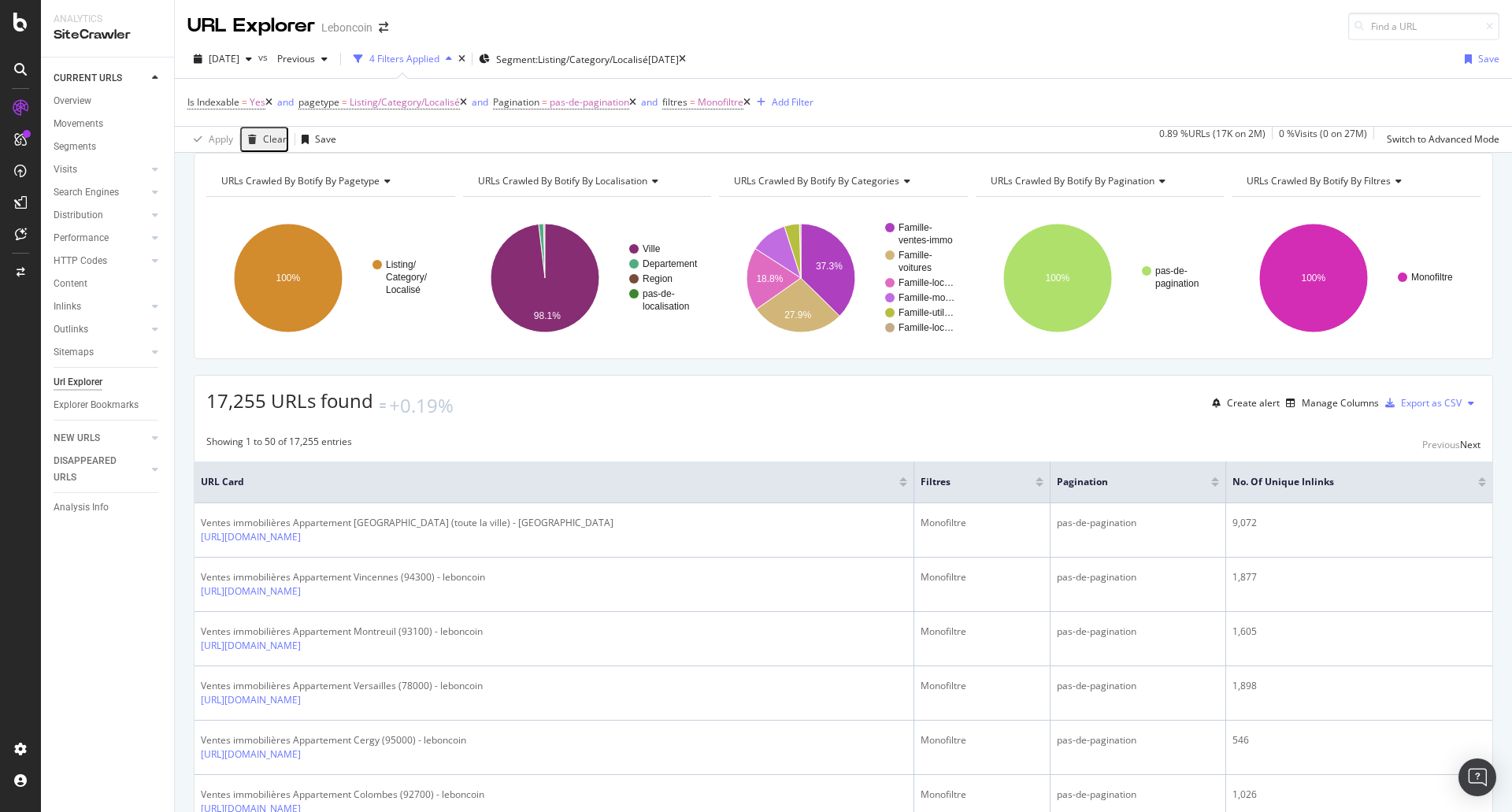
click at [1478, 487] on div at bounding box center [1482, 485] width 8 height 4
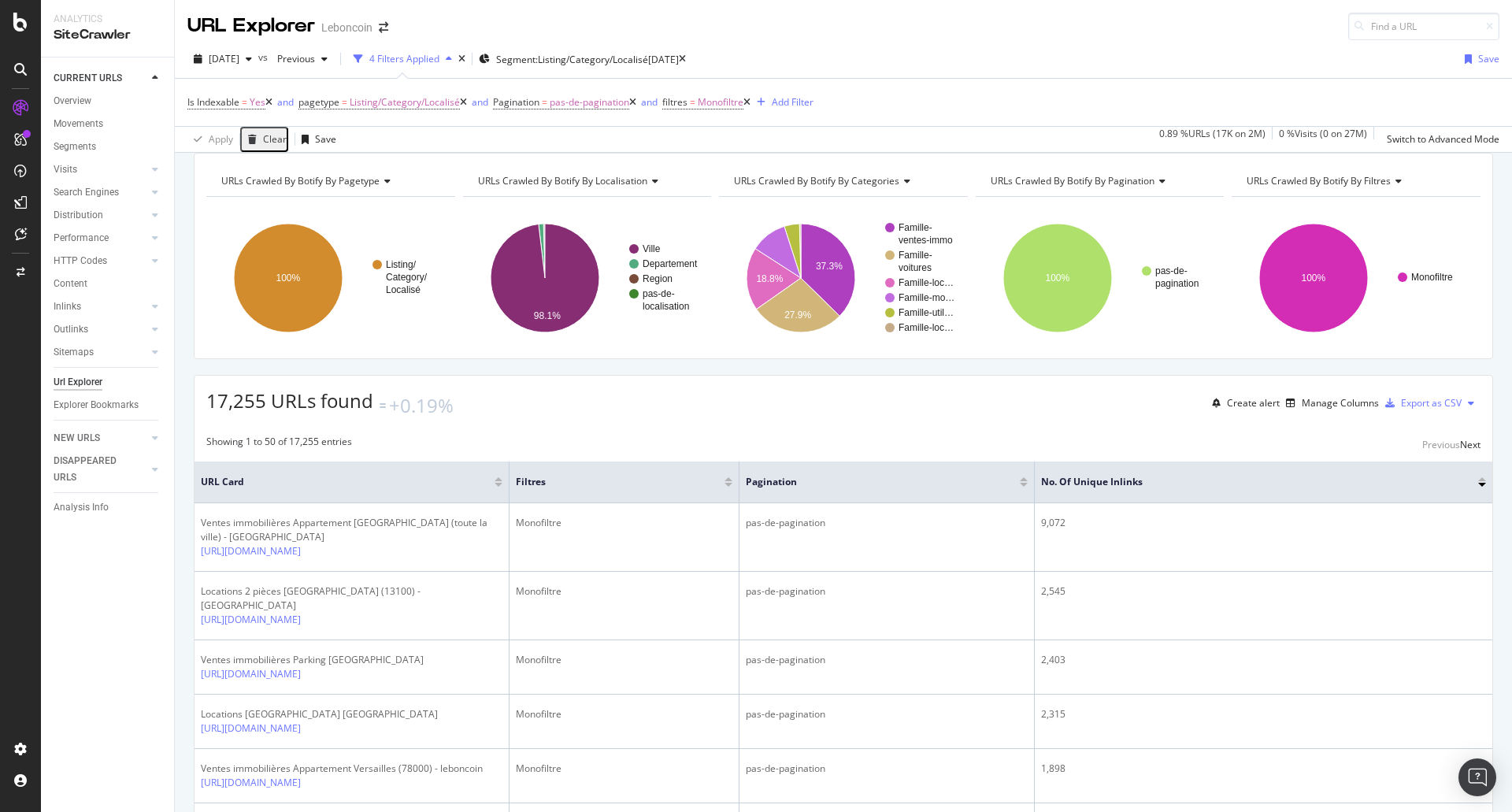
click at [1478, 481] on div at bounding box center [1482, 479] width 8 height 4
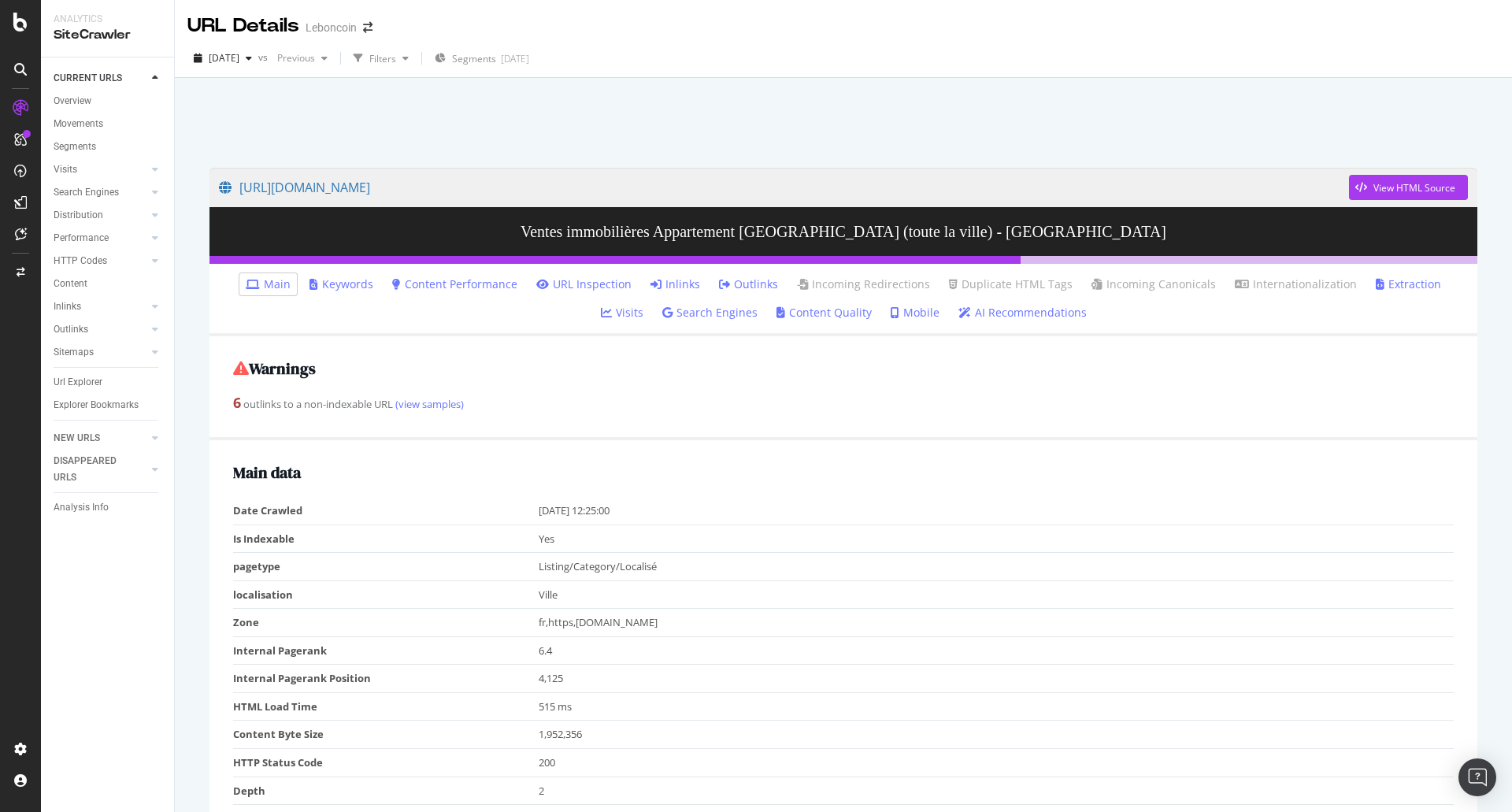
click at [651, 284] on link "Inlinks" at bounding box center [675, 284] width 50 height 16
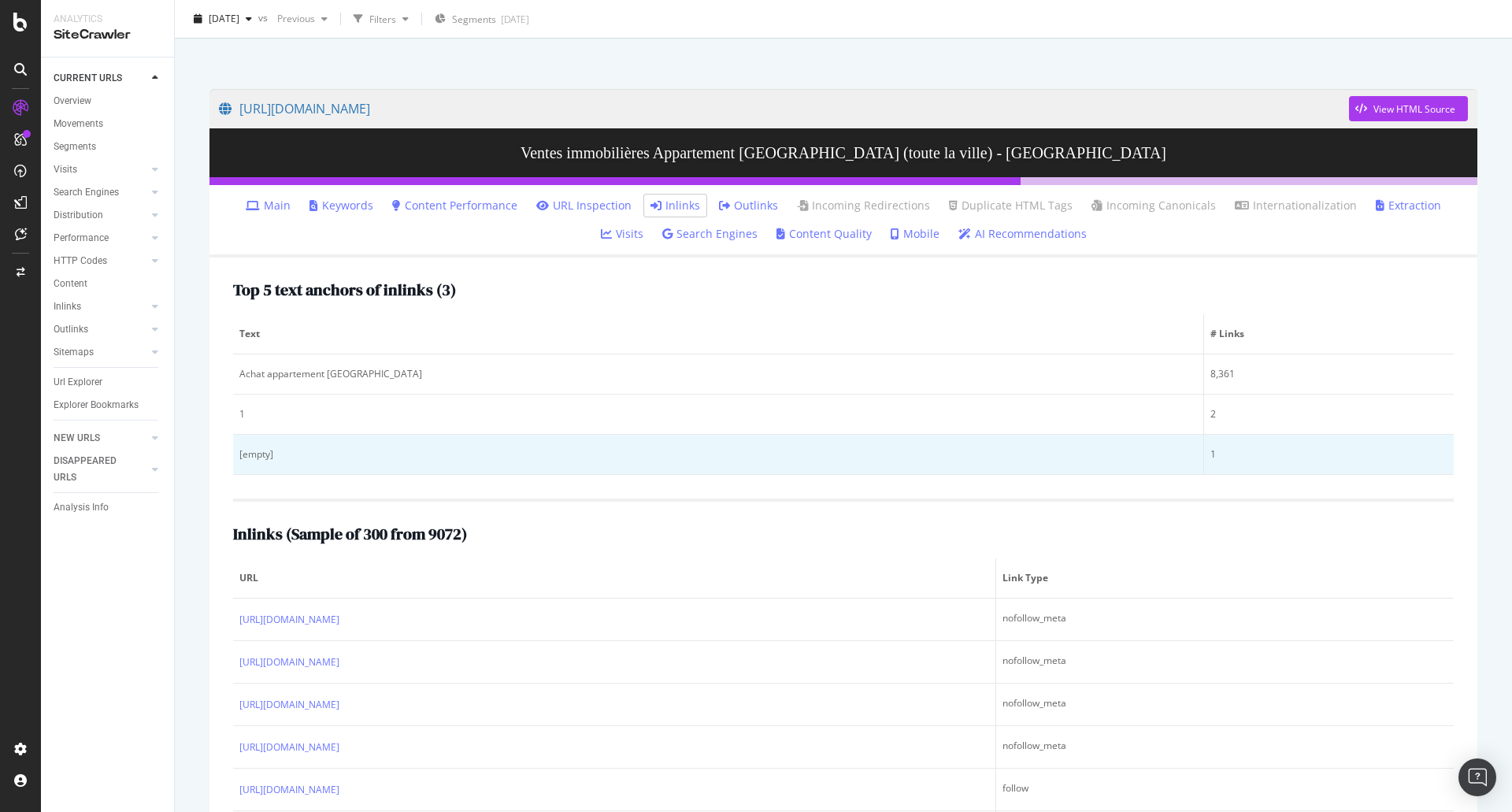
scroll to position [157, 0]
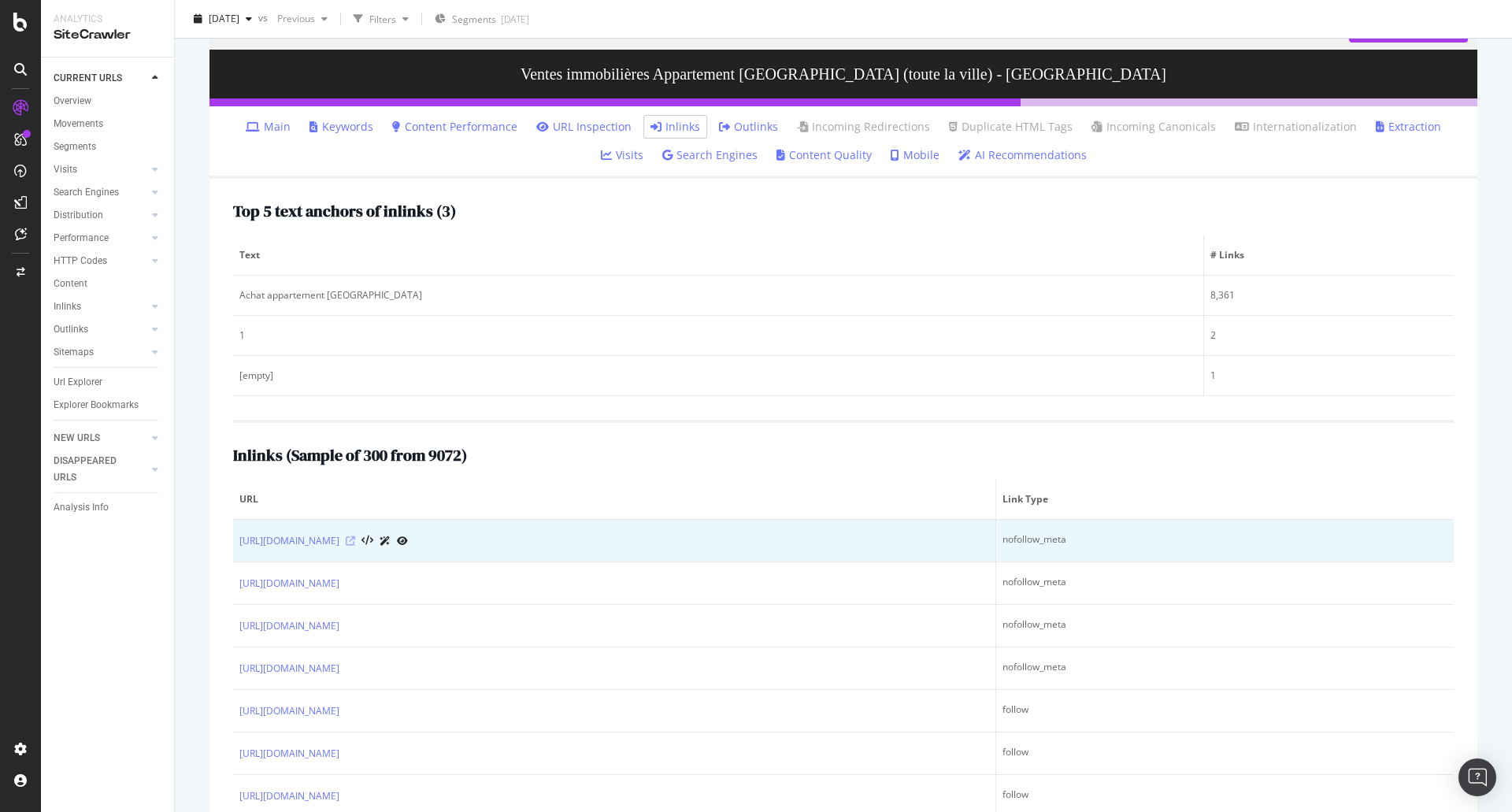
click at [355, 539] on icon at bounding box center [350, 542] width 10 height 10
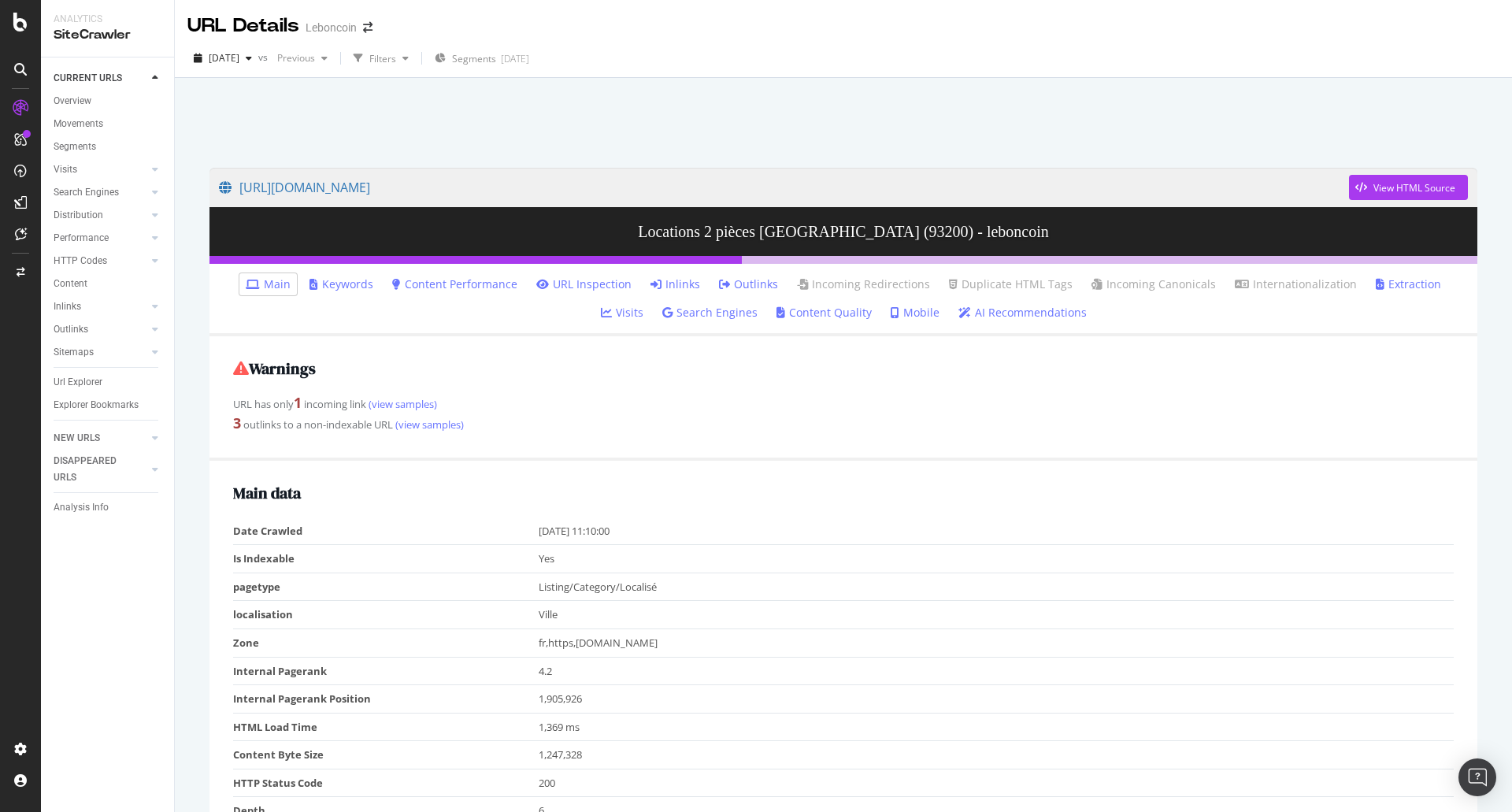
click at [653, 283] on link "Inlinks" at bounding box center [675, 284] width 50 height 16
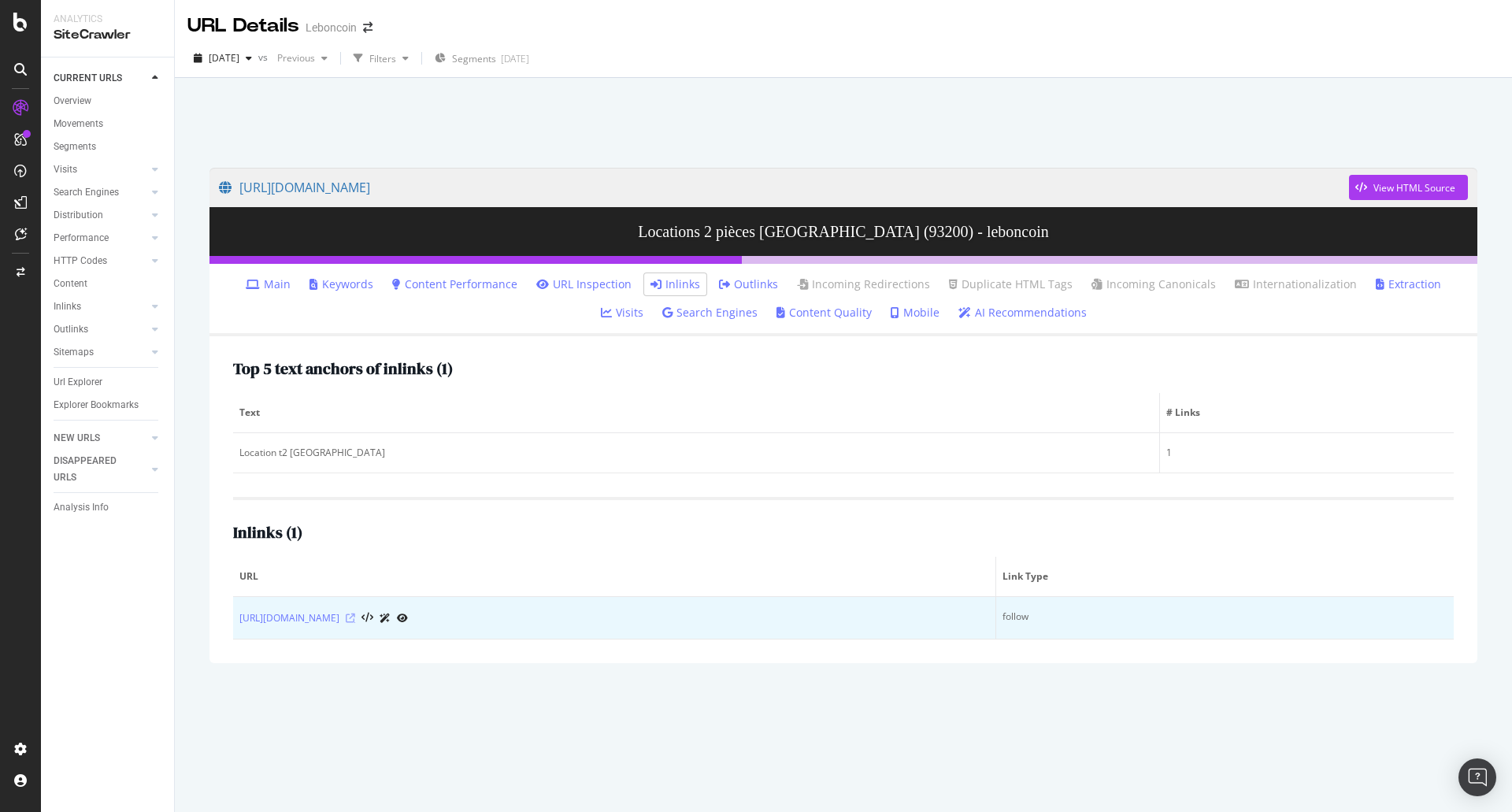
click at [355, 616] on icon at bounding box center [350, 619] width 10 height 10
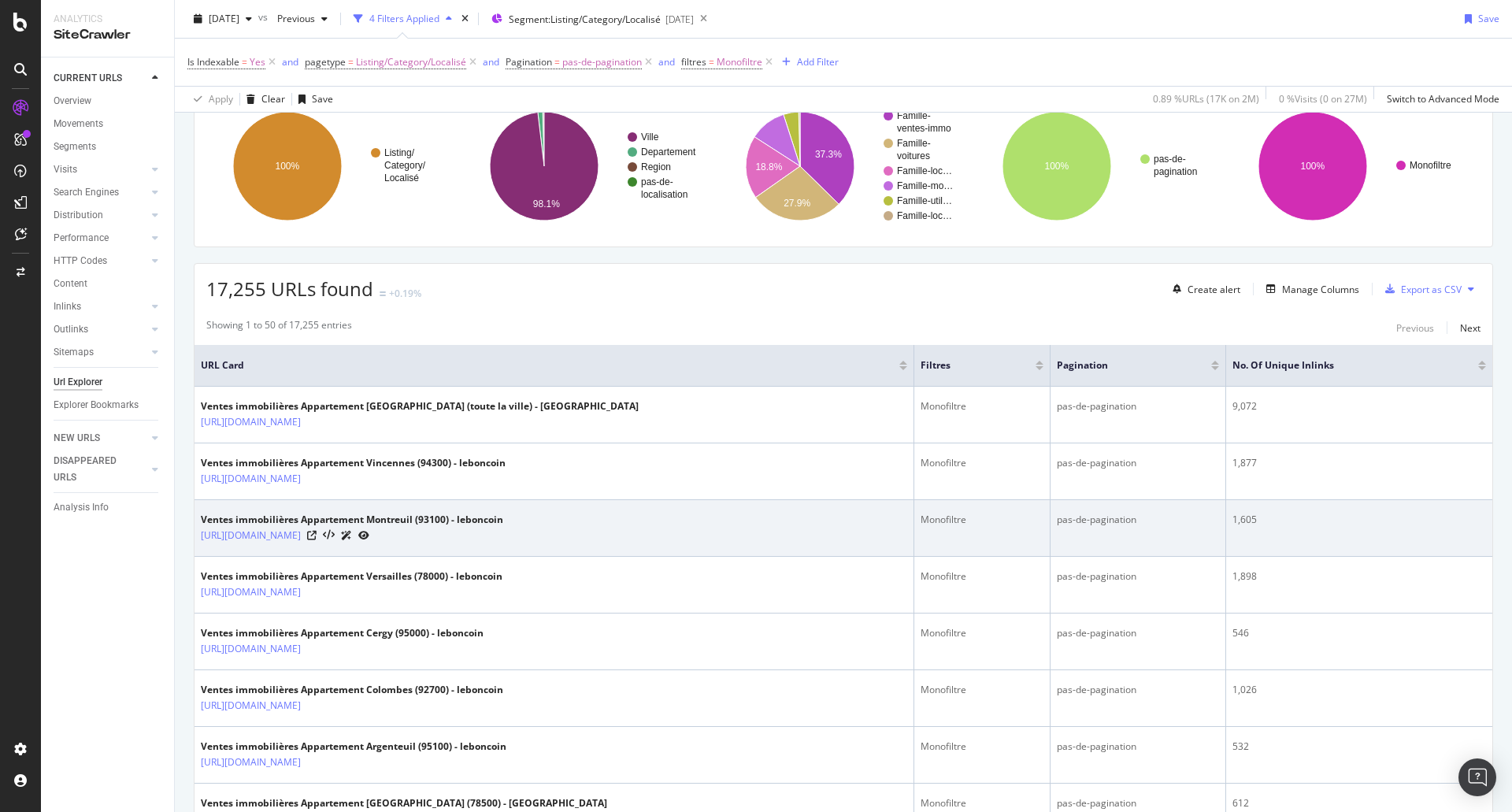
scroll to position [157, 0]
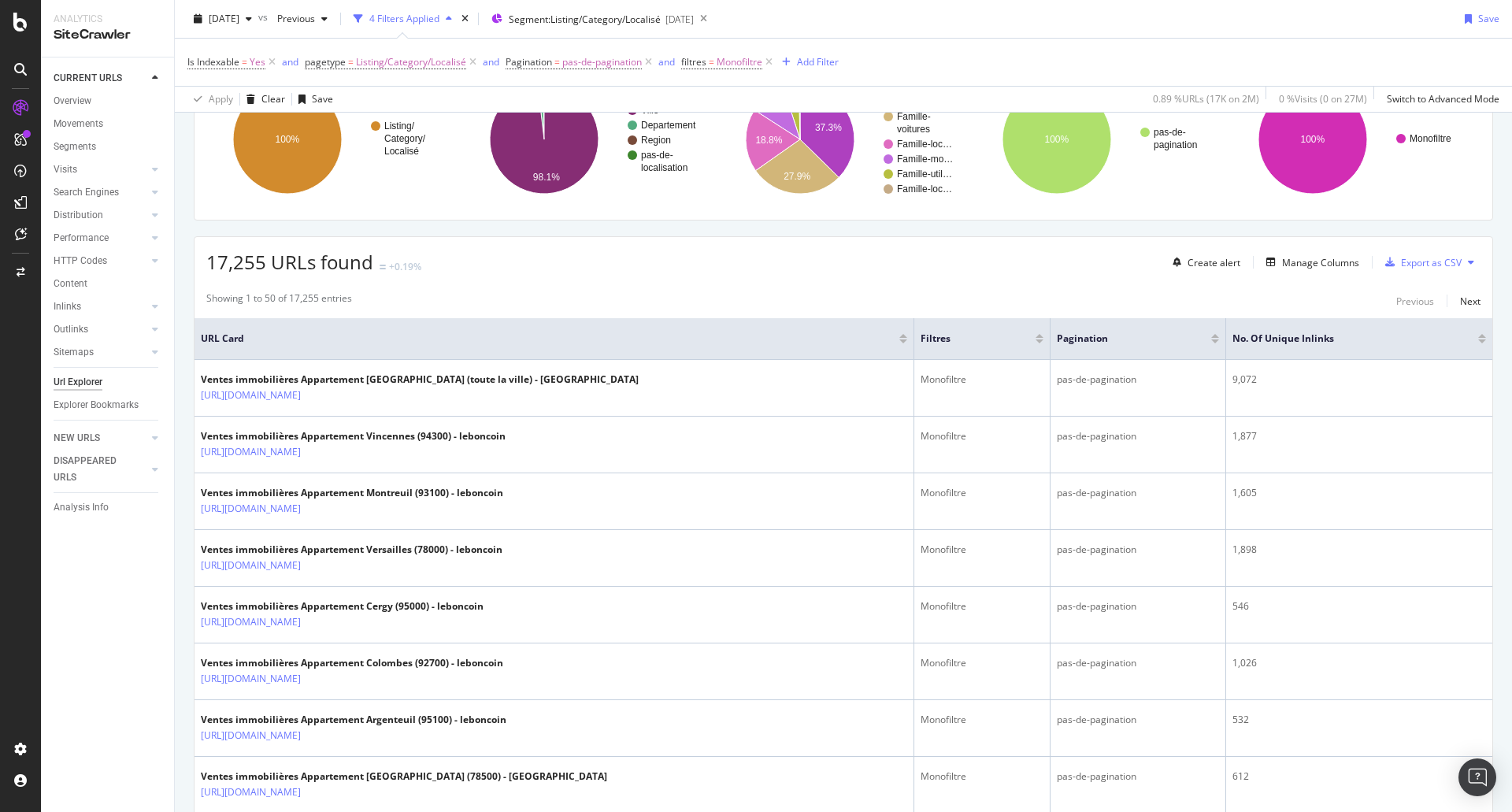
click at [1478, 342] on div at bounding box center [1482, 342] width 8 height 4
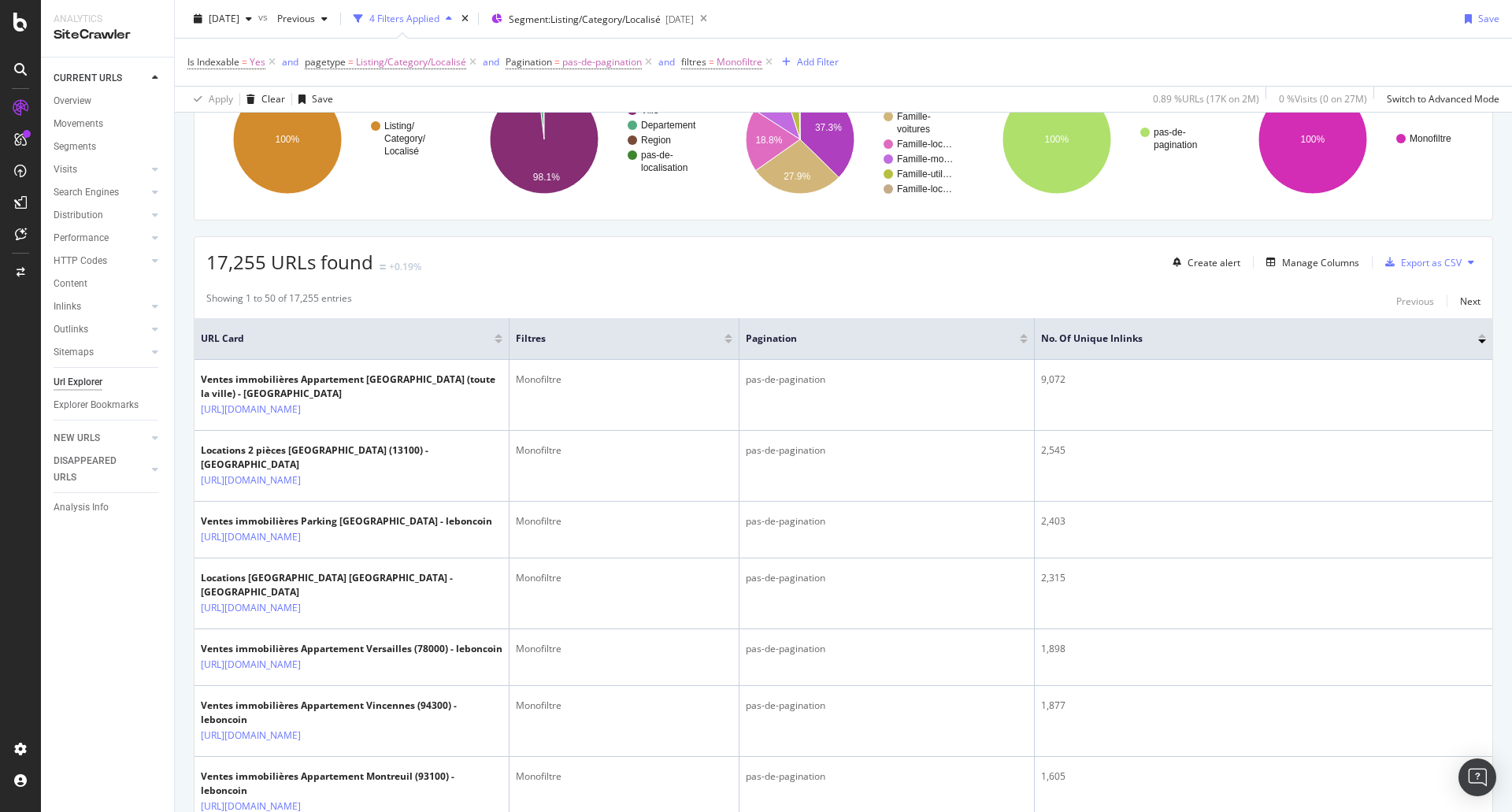
click at [1478, 334] on div at bounding box center [1482, 336] width 8 height 4
